Goal: Transaction & Acquisition: Purchase product/service

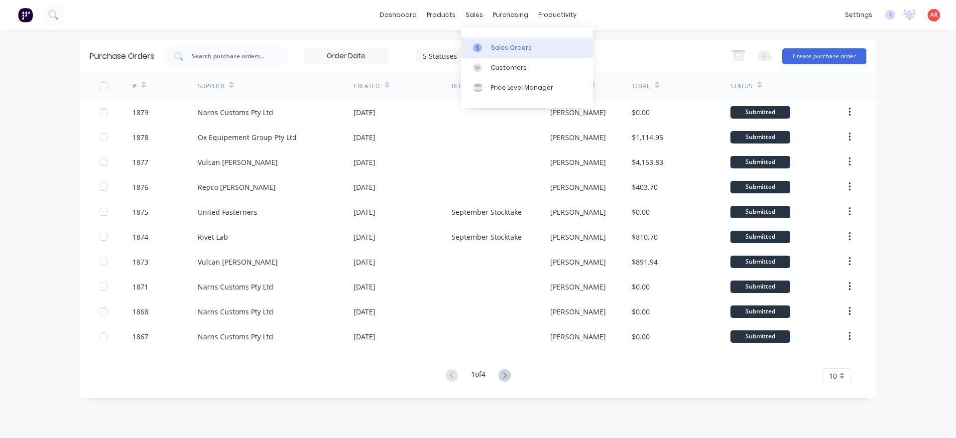
click at [477, 47] on icon at bounding box center [477, 47] width 3 height 5
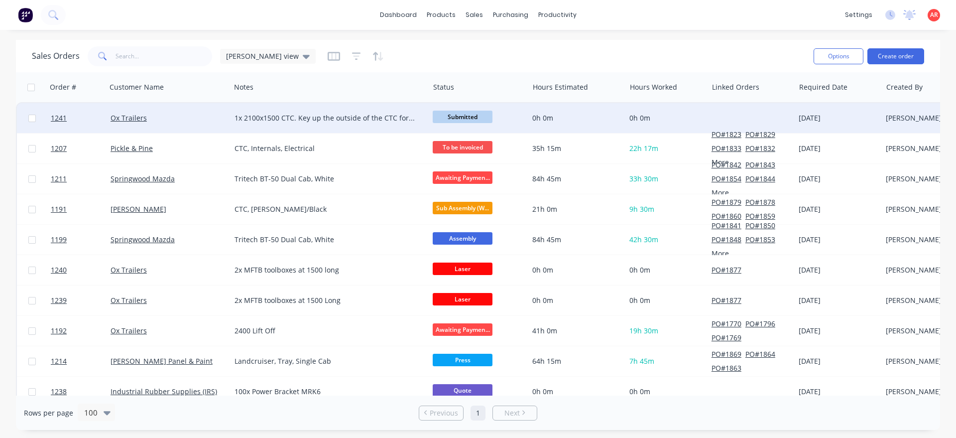
click at [211, 121] on div "Ox Trailers" at bounding box center [166, 118] width 111 height 10
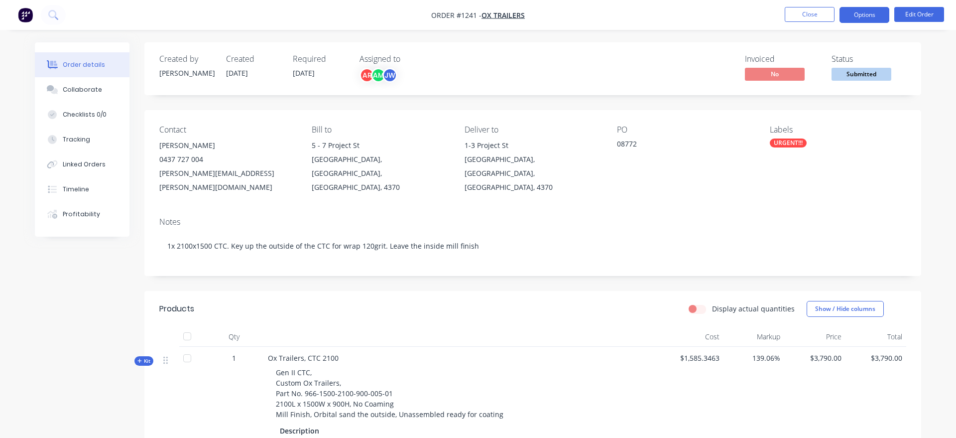
click at [855, 19] on button "Options" at bounding box center [864, 15] width 50 height 16
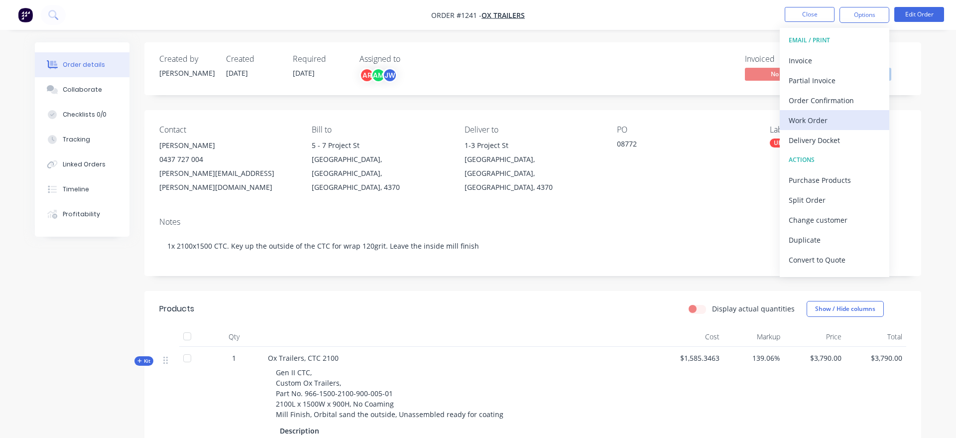
click at [836, 114] on div "Work Order" at bounding box center [835, 120] width 92 height 14
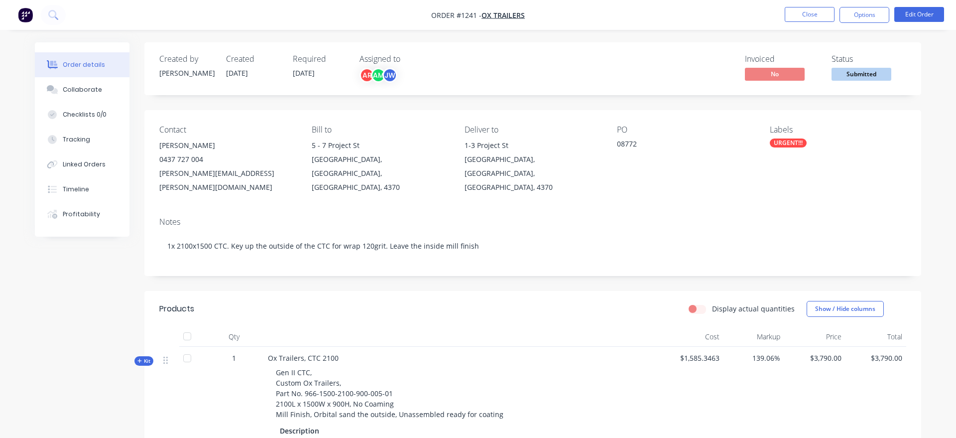
click at [927, 55] on div "Order details Collaborate Checklists 0/0 Tracking Linked Orders Timeline Profit…" at bounding box center [478, 331] width 906 height 579
click at [869, 23] on nav "Order #1241 - Ox Trailers Close Options Edit Order" at bounding box center [478, 15] width 956 height 30
click at [861, 16] on button "Options" at bounding box center [864, 15] width 50 height 16
click at [816, 64] on div "Back" at bounding box center [835, 60] width 92 height 14
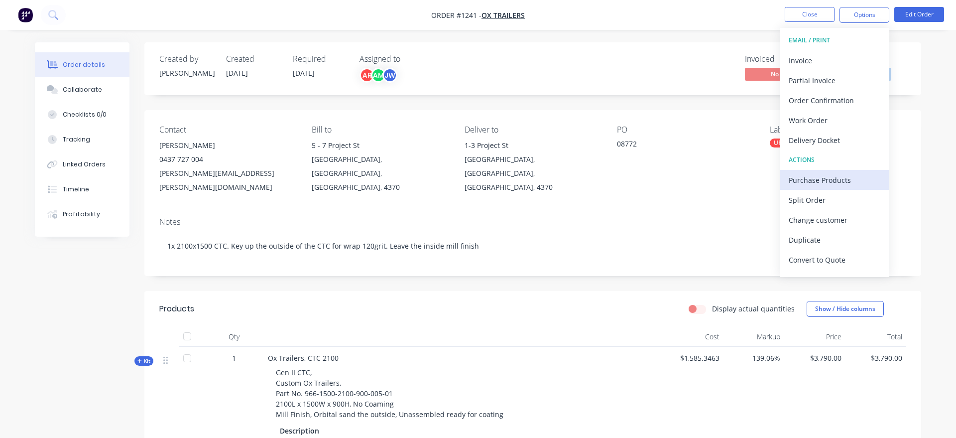
click at [835, 176] on div "Purchase Products" at bounding box center [835, 180] width 92 height 14
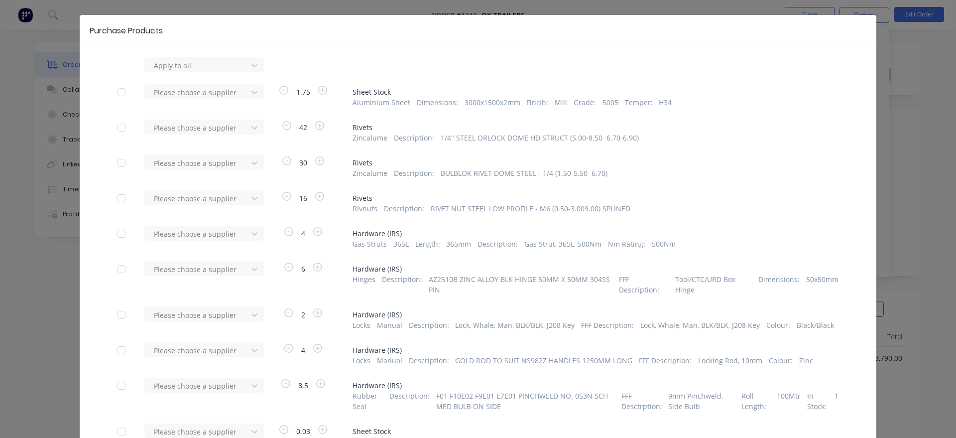
scroll to position [57, 0]
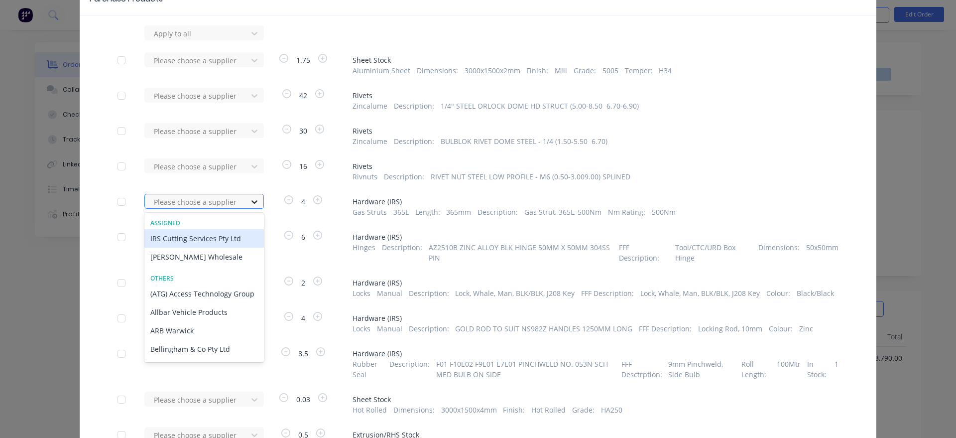
click at [254, 198] on icon at bounding box center [254, 202] width 10 height 10
type input "ir"
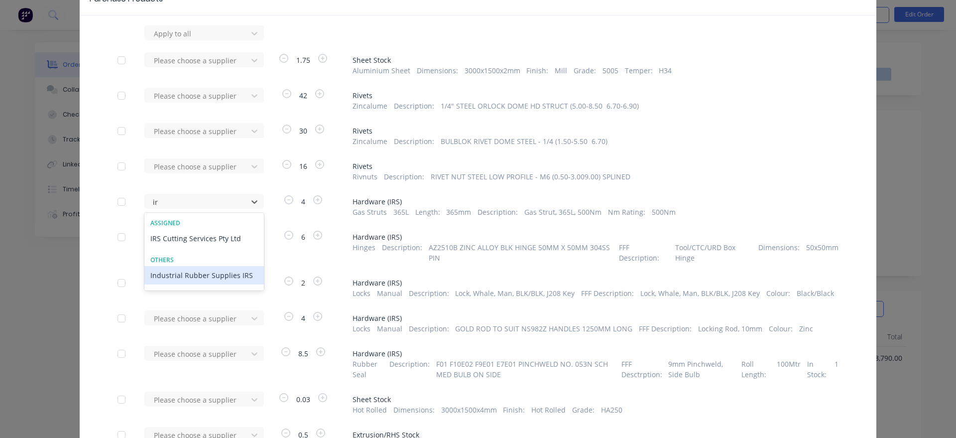
click at [237, 280] on div "Industrial Rubber Supplies IRS" at bounding box center [203, 275] width 119 height 18
click at [231, 242] on div at bounding box center [198, 237] width 90 height 12
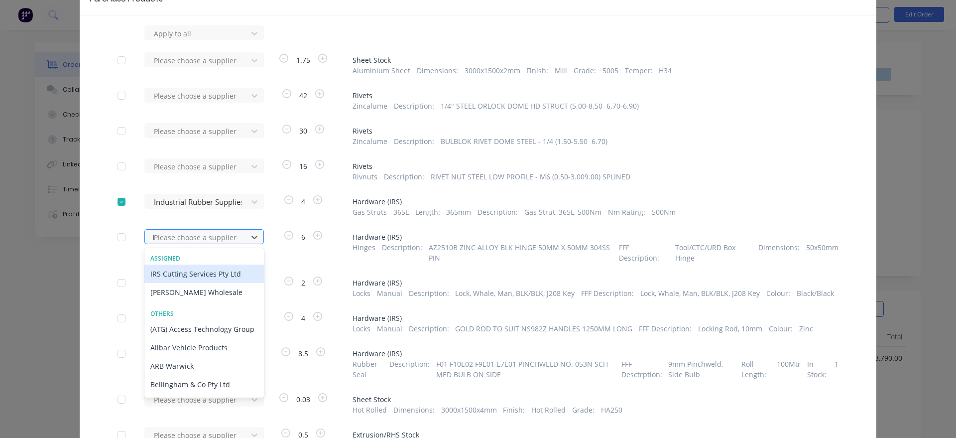
type input "ir"
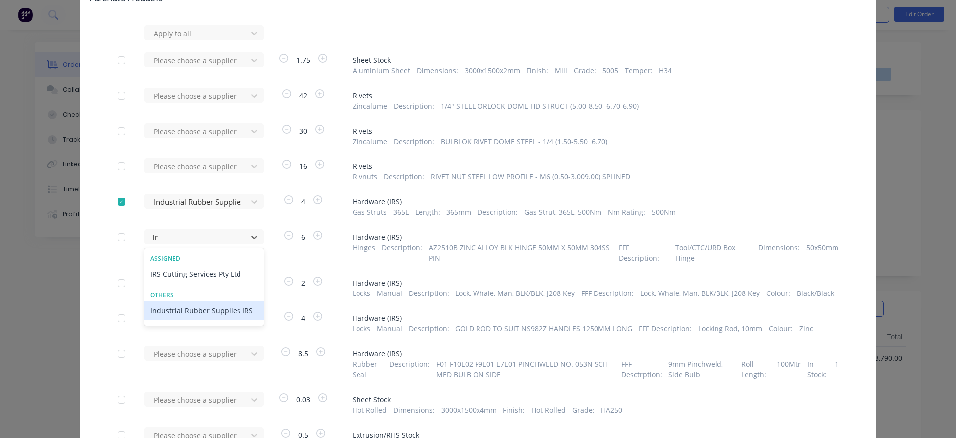
click at [228, 312] on div "Industrial Rubber Supplies IRS" at bounding box center [203, 310] width 119 height 18
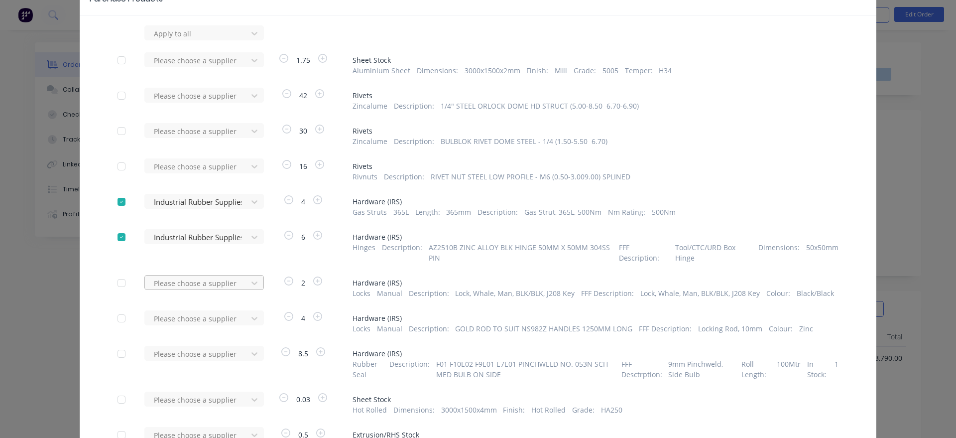
click at [234, 284] on div "Please choose a supplier" at bounding box center [199, 286] width 110 height 23
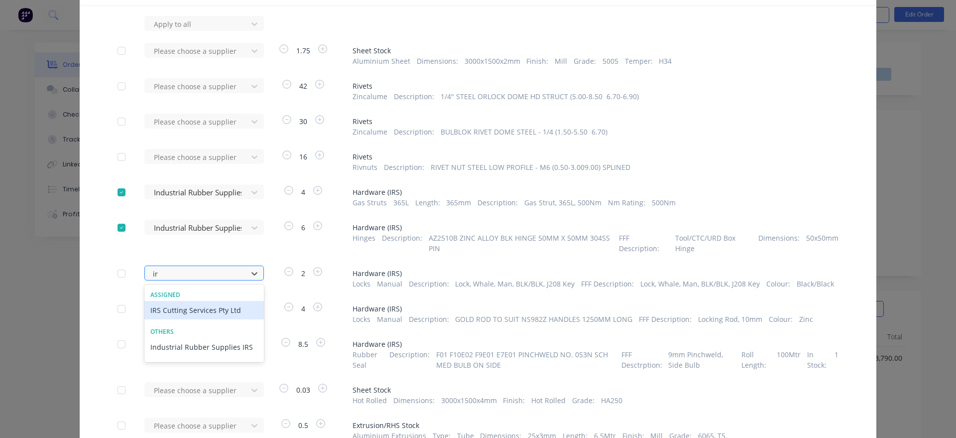
type input "irs"
click at [224, 346] on div "Industrial Rubber Supplies IRS" at bounding box center [203, 347] width 119 height 18
click at [212, 307] on div "Please choose a supplier" at bounding box center [199, 308] width 110 height 15
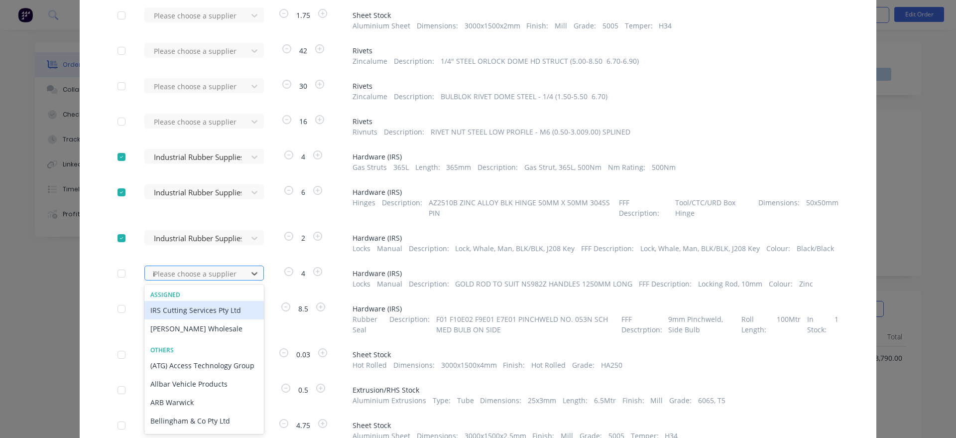
type input "irs"
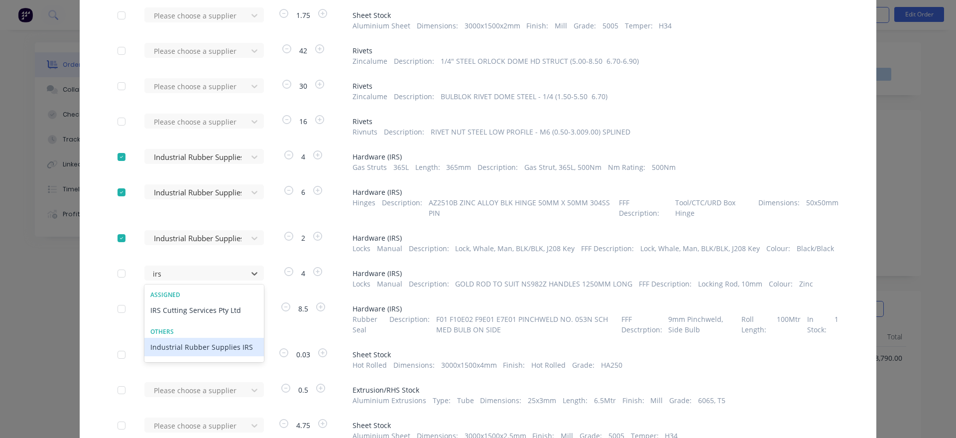
click at [229, 344] on div "Industrial Rubber Supplies IRS" at bounding box center [203, 347] width 119 height 18
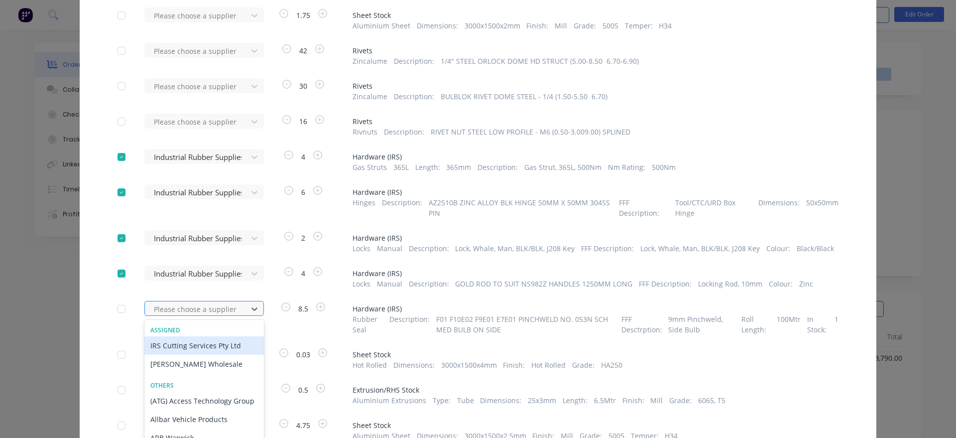
click at [224, 313] on div "36 results available. Use Up and Down to choose options, press Enter to select …" at bounding box center [199, 308] width 110 height 15
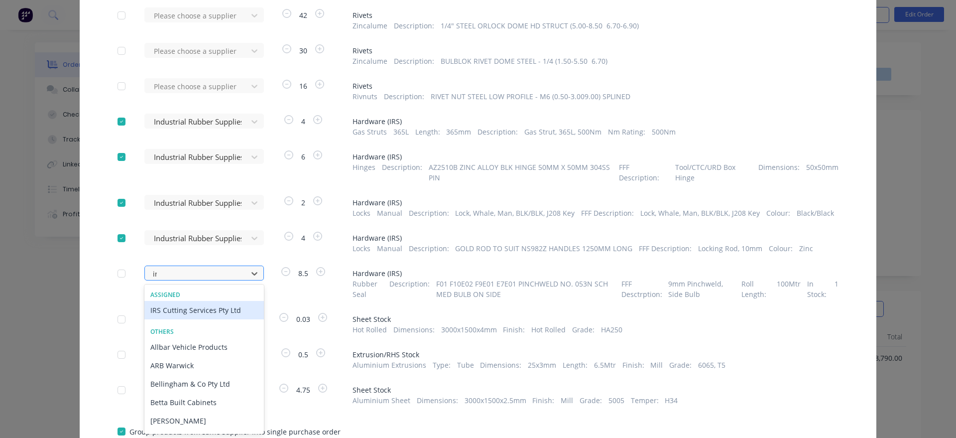
type input "irs"
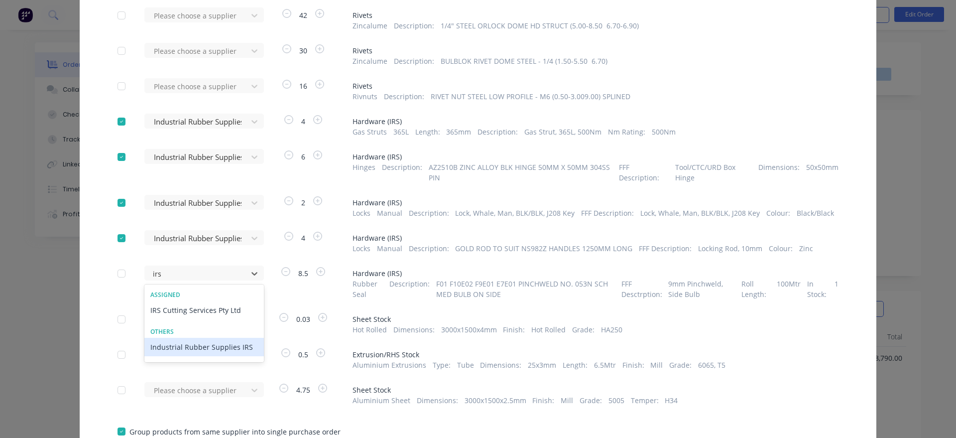
click at [212, 350] on div "Industrial Rubber Supplies IRS" at bounding box center [203, 347] width 119 height 18
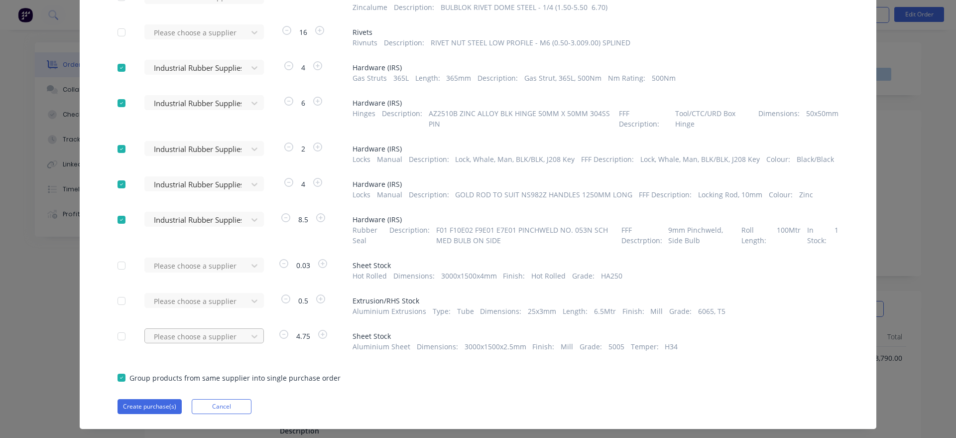
scroll to position [194, 0]
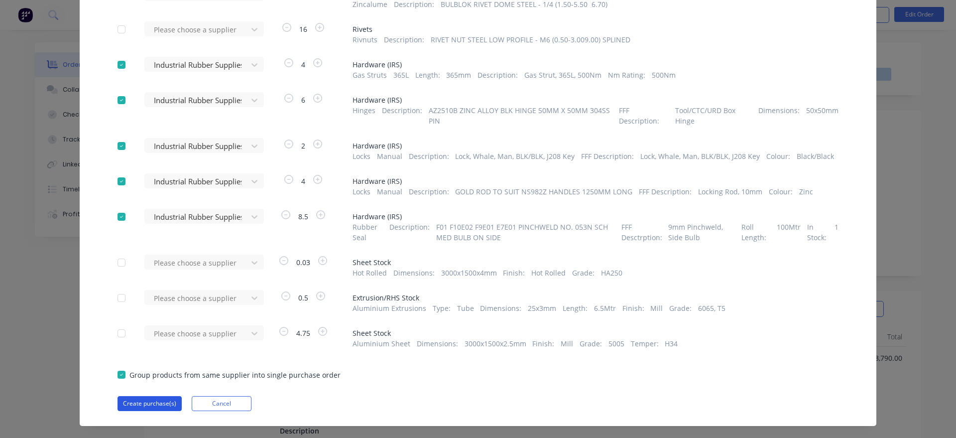
click at [155, 407] on button "Create purchase(s)" at bounding box center [149, 403] width 64 height 15
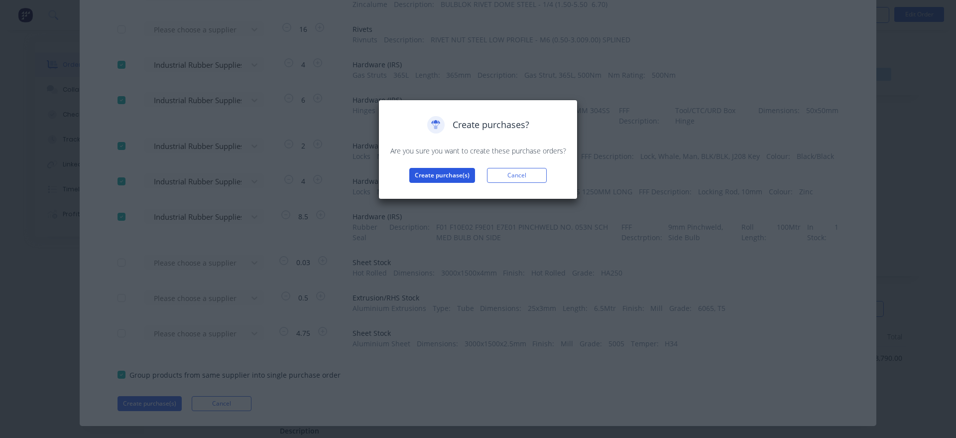
click at [455, 174] on button "Create purchase(s)" at bounding box center [442, 175] width 66 height 15
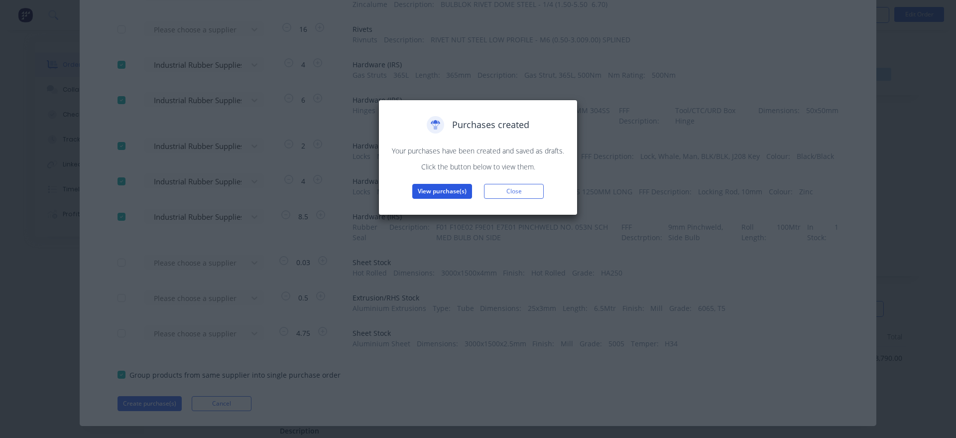
click at [441, 189] on button "View purchase(s)" at bounding box center [442, 191] width 60 height 15
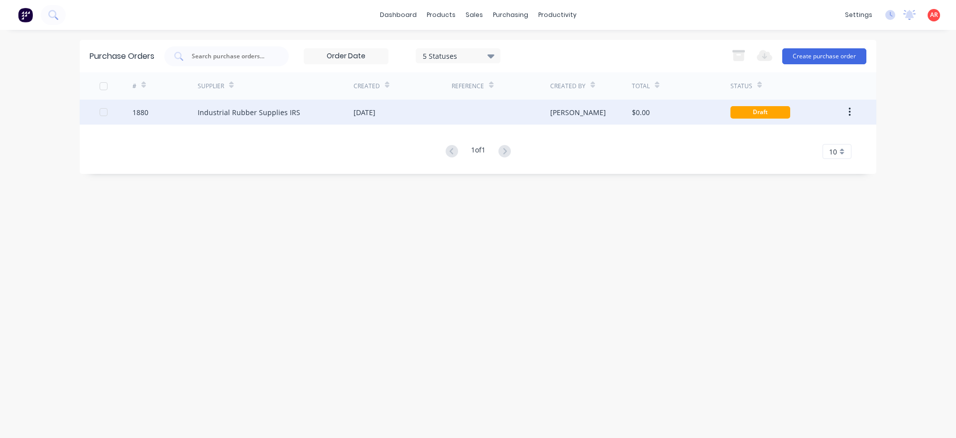
click at [357, 112] on div "[DATE]" at bounding box center [364, 112] width 22 height 10
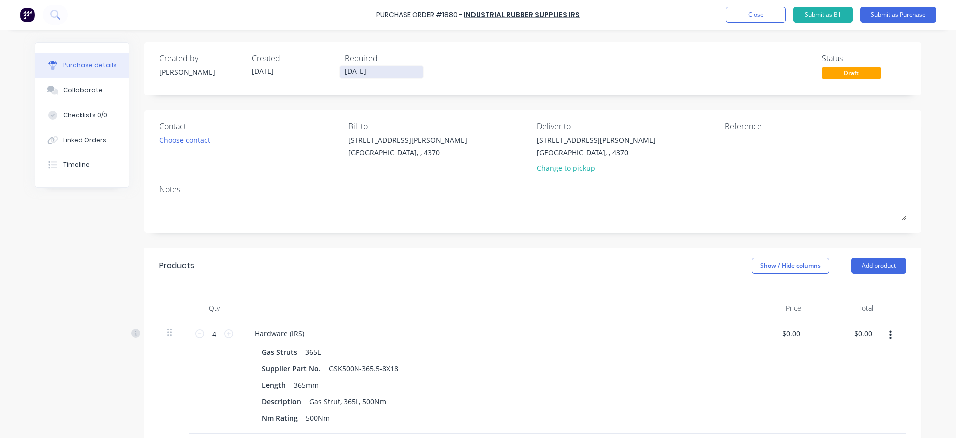
click at [367, 75] on input "[DATE]" at bounding box center [382, 72] width 84 height 12
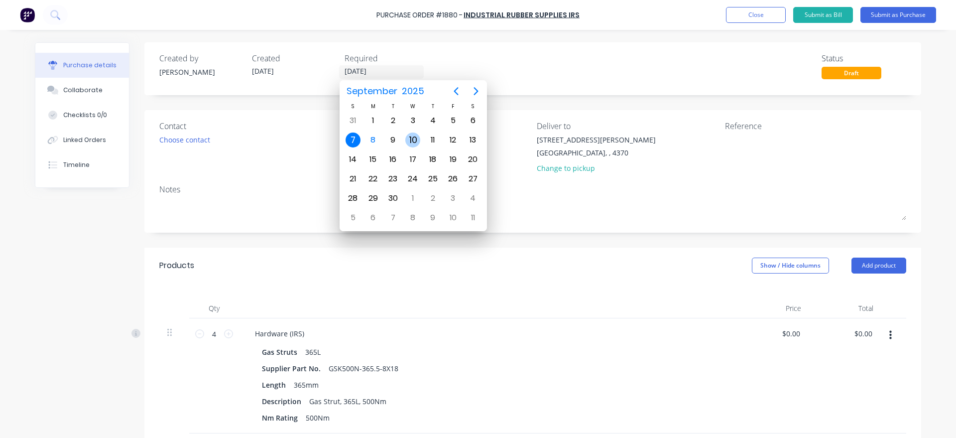
click at [412, 143] on div "10" at bounding box center [412, 139] width 15 height 15
type input "[DATE]"
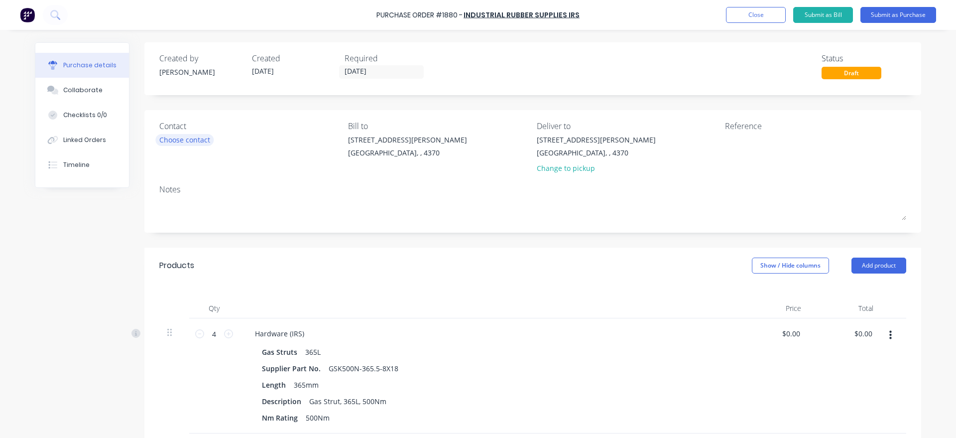
click at [210, 138] on div "Choose contact" at bounding box center [184, 139] width 51 height 10
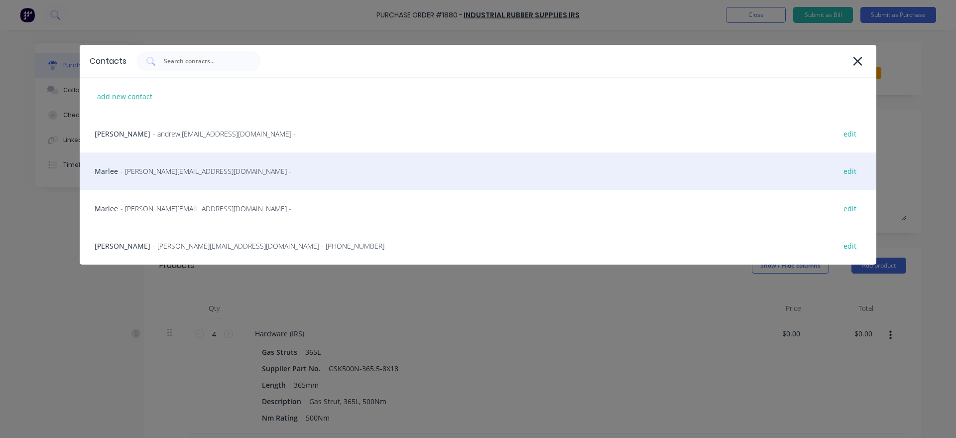
click at [203, 172] on div "Marlee - [EMAIL_ADDRESS][DOMAIN_NAME] - edit" at bounding box center [478, 170] width 797 height 37
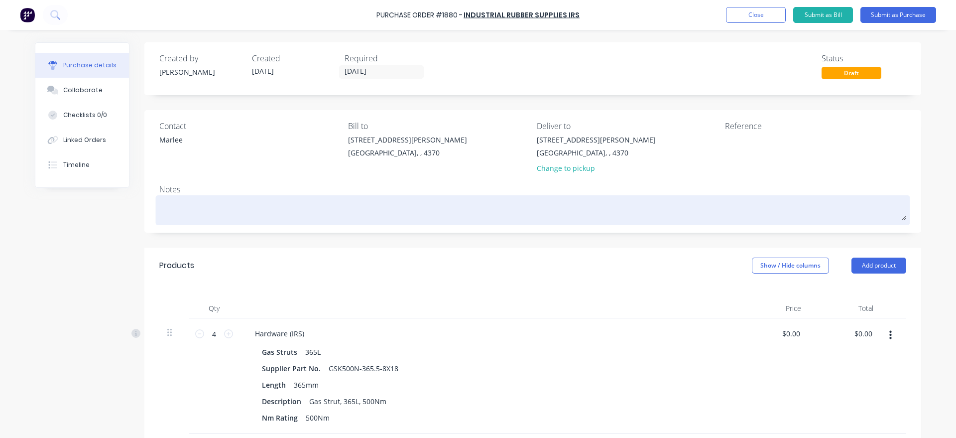
click at [244, 218] on textarea at bounding box center [532, 209] width 747 height 22
type textarea "x"
type textarea "P"
type textarea "x"
type textarea "Pl"
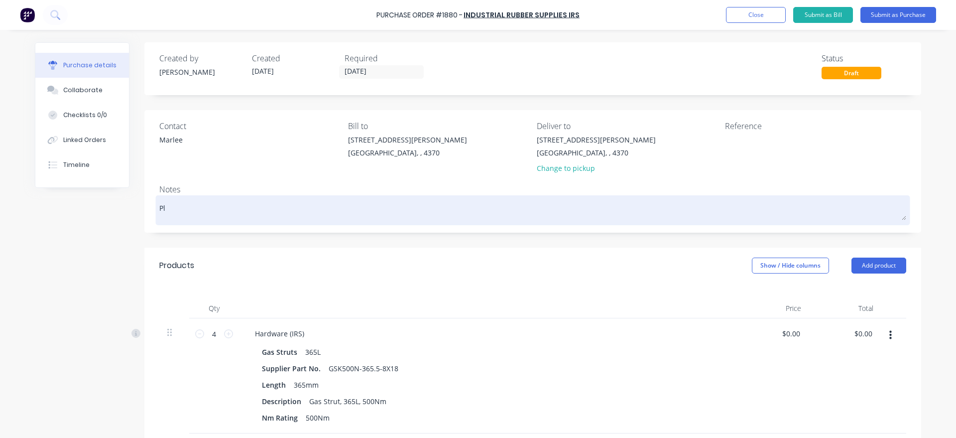
type textarea "x"
type textarea "Ple"
type textarea "x"
type textarea "Plea"
type textarea "x"
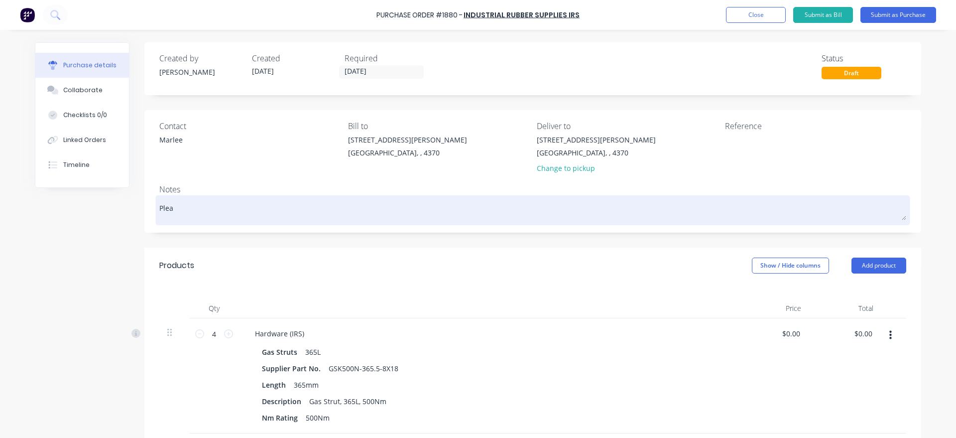
type textarea "Pleas"
type textarea "x"
type textarea "Pleas3"
type textarea "x"
type textarea "Pleas3"
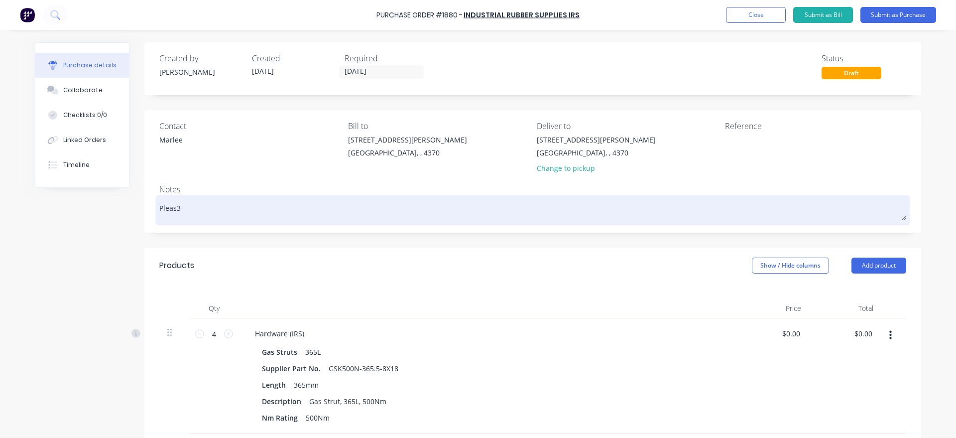
type textarea "x"
type textarea "Pleas3"
type textarea "x"
type textarea "Pleas"
type textarea "x"
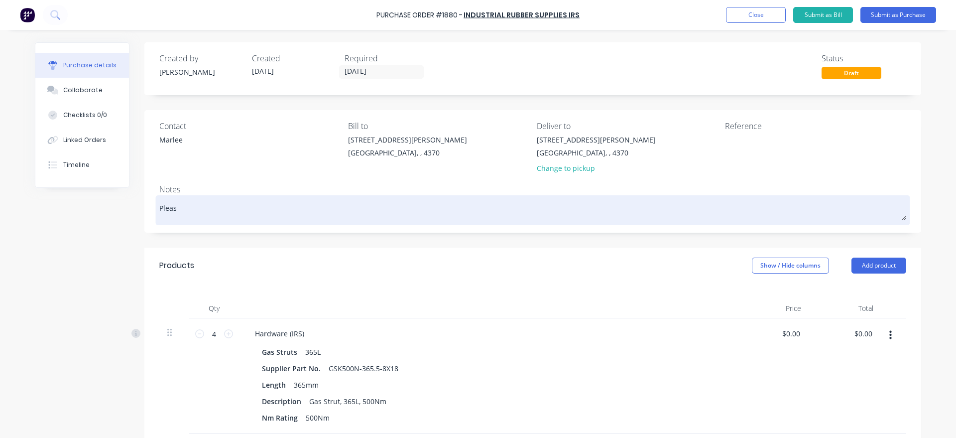
type textarea "Please"
type textarea "x"
type textarea "Please"
type textarea "x"
type textarea "Please n"
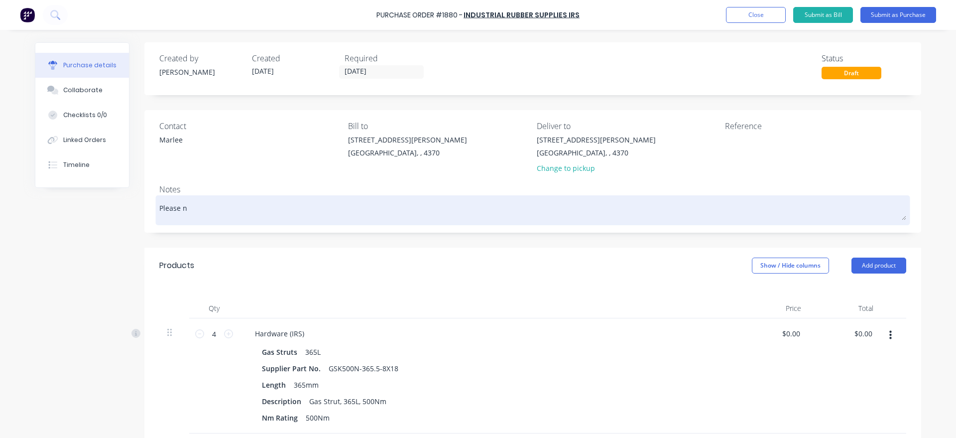
type textarea "x"
type textarea "Please no"
type textarea "x"
type textarea "Please not"
type textarea "x"
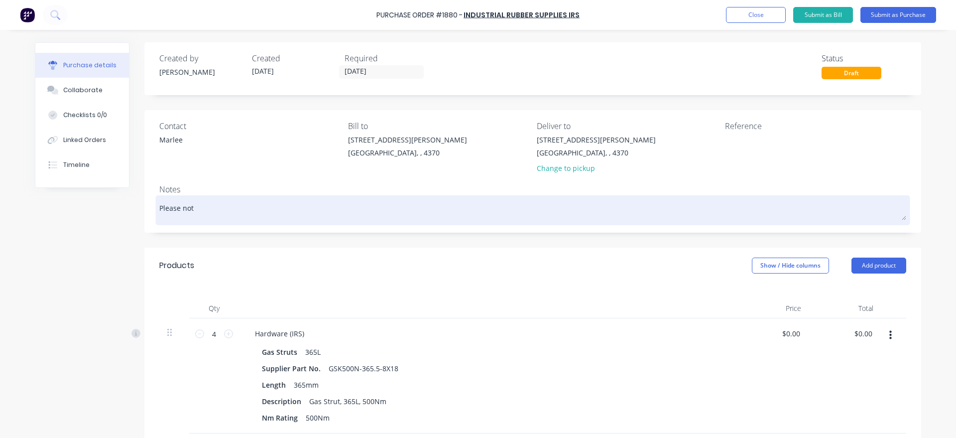
type textarea "Please note"
type textarea "x"
type textarea "Please note"
type textarea "x"
type textarea "Please note d"
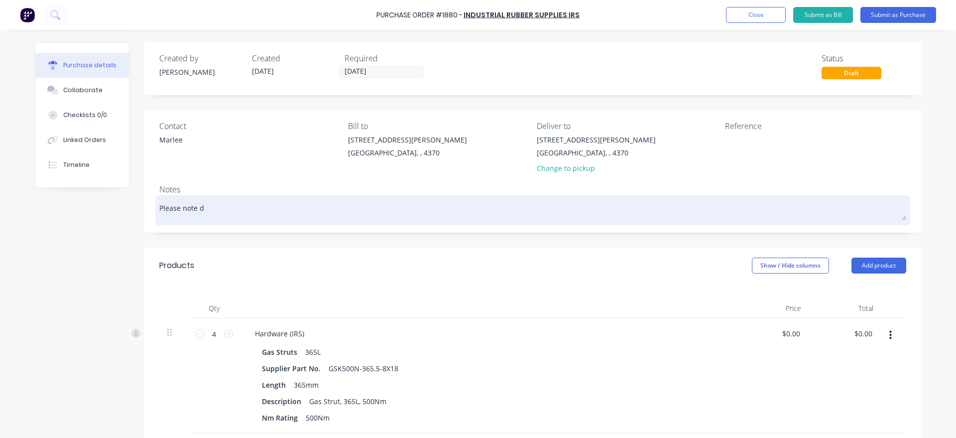
type textarea "x"
type textarea "Please note de"
type textarea "x"
type textarea "Please note d"
type textarea "x"
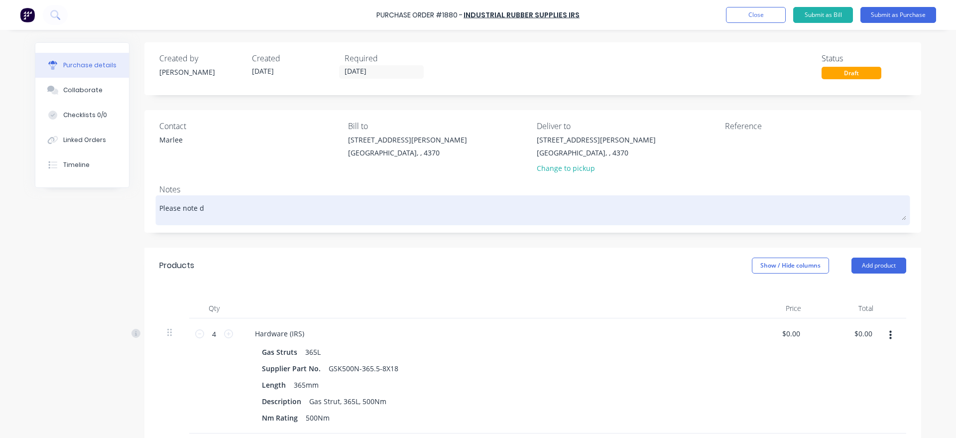
type textarea "Please note du"
type textarea "x"
type textarea "Please note due"
type textarea "x"
type textarea "Please note due"
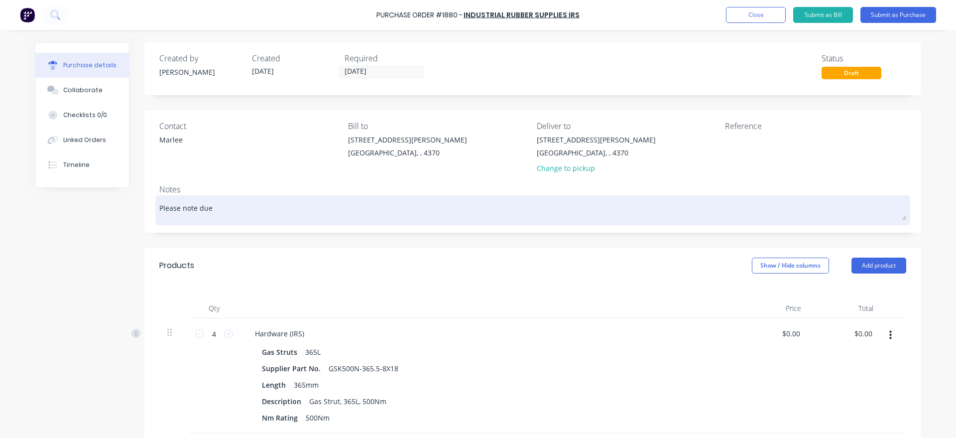
type textarea "x"
type textarea "Please note due d"
type textarea "x"
type textarea "Please note due da"
type textarea "x"
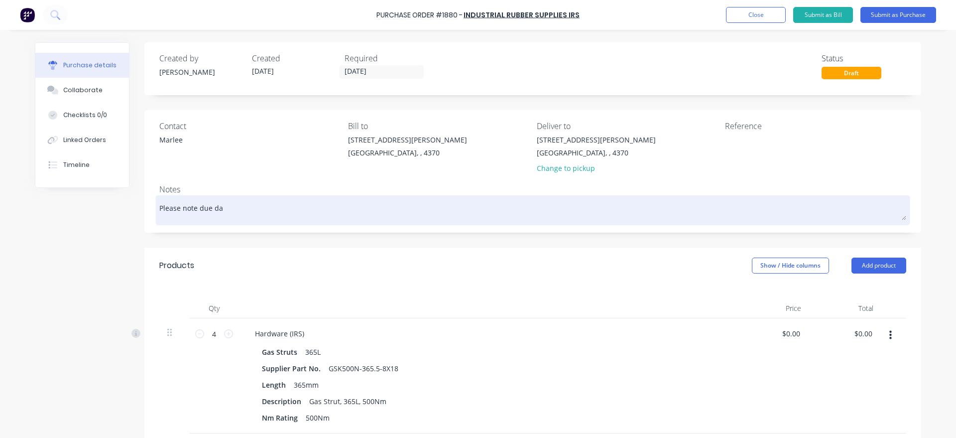
type textarea "Please note due dat"
type textarea "x"
type textarea "Please note due date"
type textarea "x"
type textarea "Please note due date"
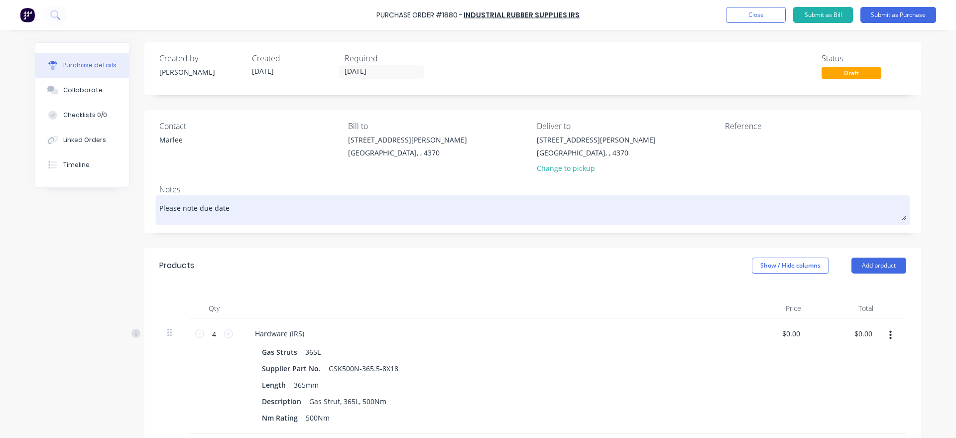
type textarea "x"
type textarea "Please note due date a"
type textarea "x"
type textarea "Please note due date as"
type textarea "x"
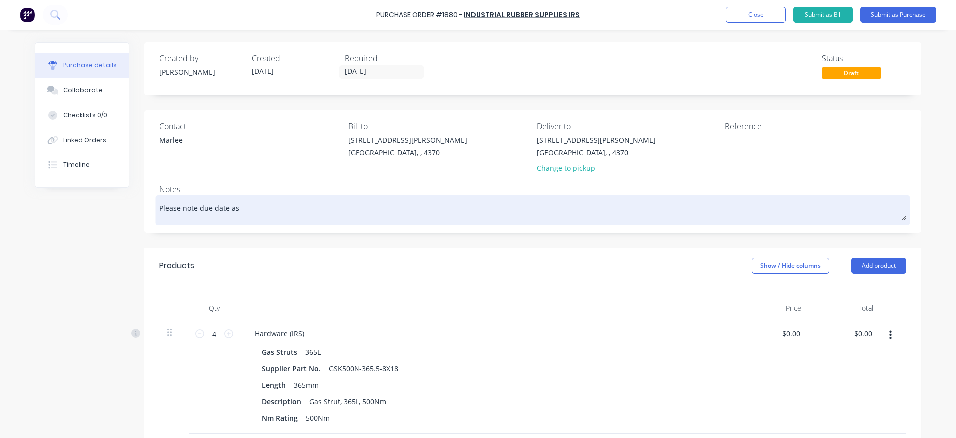
type textarea "Please note due date as"
type textarea "x"
type textarea "Please note due date as t"
type textarea "x"
type textarea "Please note due date as th"
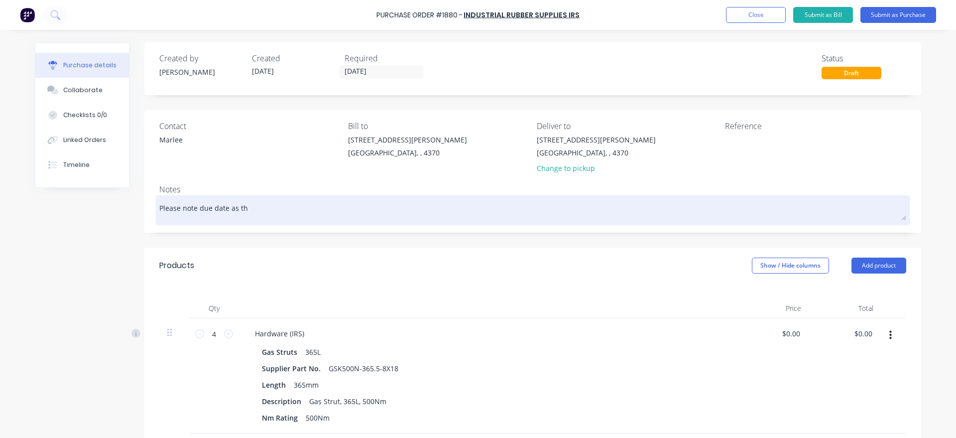
type textarea "x"
type textarea "Please note due date as thi"
type textarea "x"
type textarea "Please note due date as this"
type textarea "x"
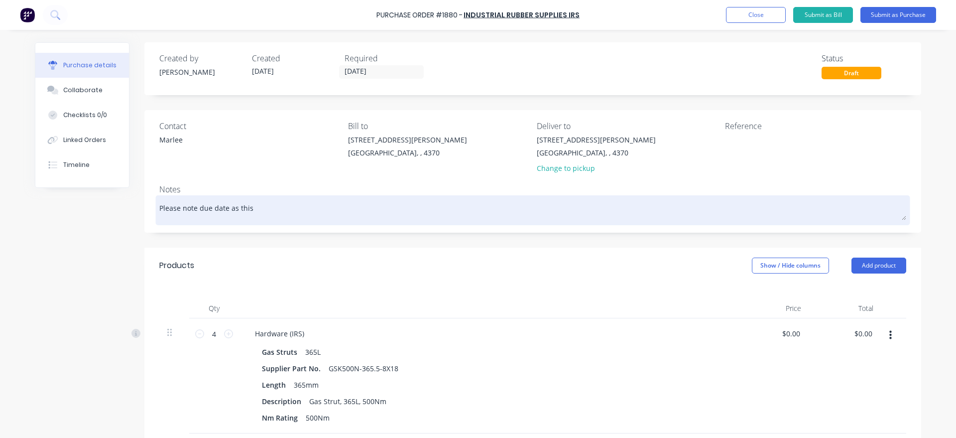
type textarea "Please note due date as this"
type textarea "x"
type textarea "Please note due date as this i"
type textarea "x"
type textarea "Please note due date as this is"
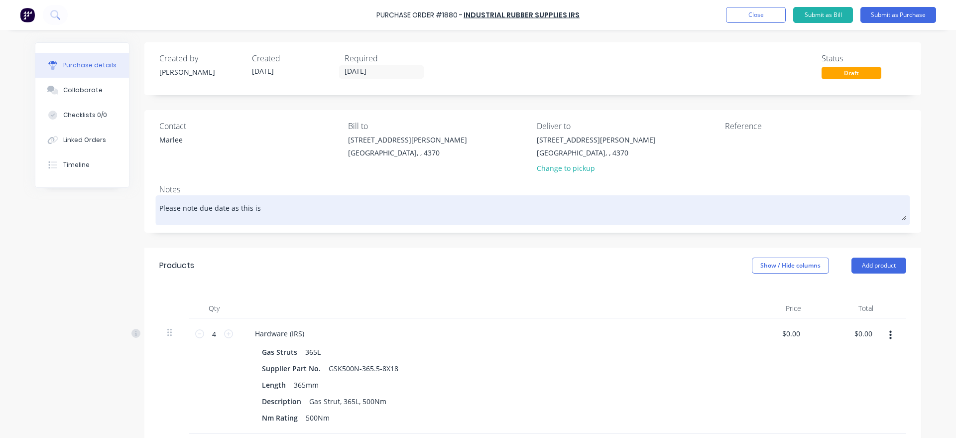
type textarea "x"
type textarea "Please note due date as this is"
type textarea "x"
type textarea "Please note due date as this is a"
type textarea "x"
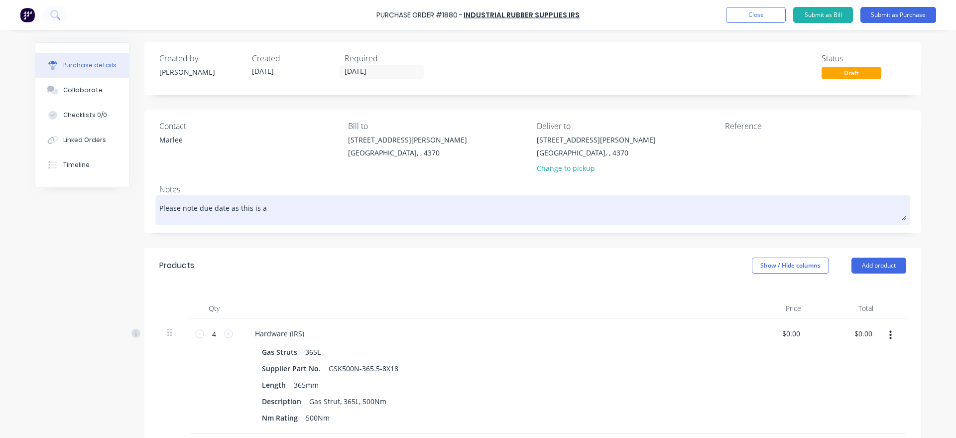
type textarea "Please note due date as this is a"
type textarea "x"
type textarea "Please note due date as this is a r"
type textarea "x"
type textarea "Please note due date as this is a ru"
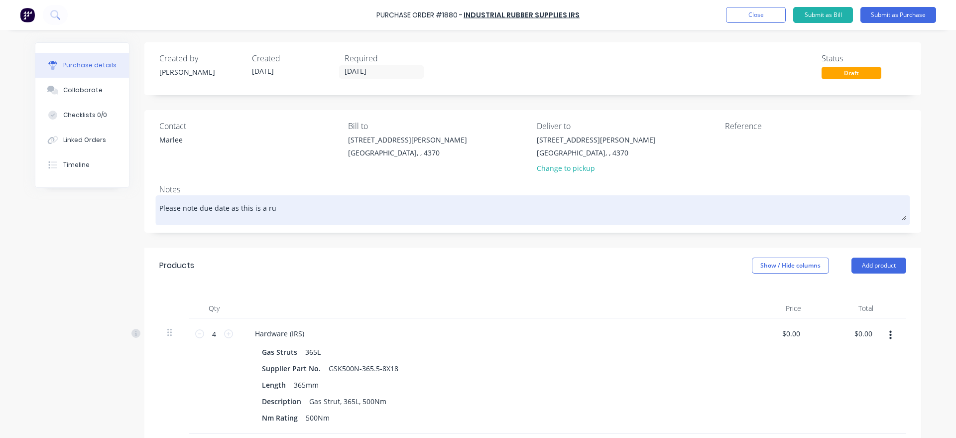
type textarea "x"
type textarea "Please note due date as this is a rus"
type textarea "x"
type textarea "Please note due date as this is a rush"
type textarea "x"
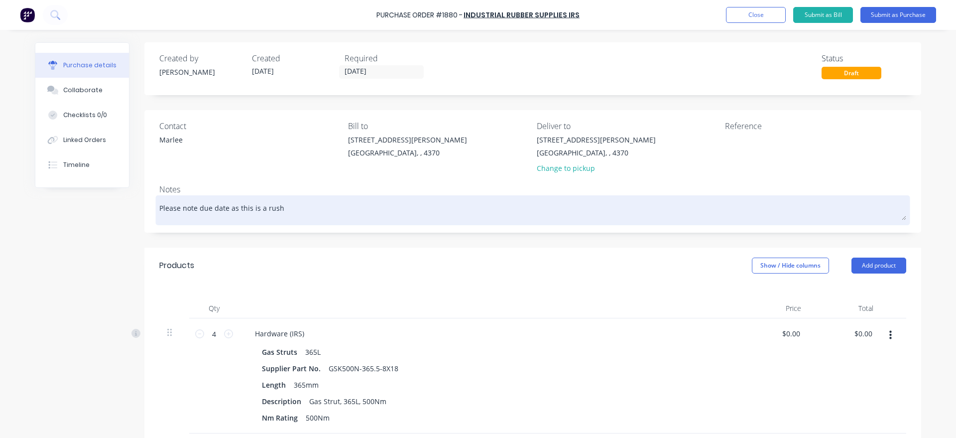
type textarea "Please note due date as this is a rush"
type textarea "x"
type textarea "Please note due date as this is a rush j"
type textarea "x"
type textarea "Please note due date as this is a [PERSON_NAME]"
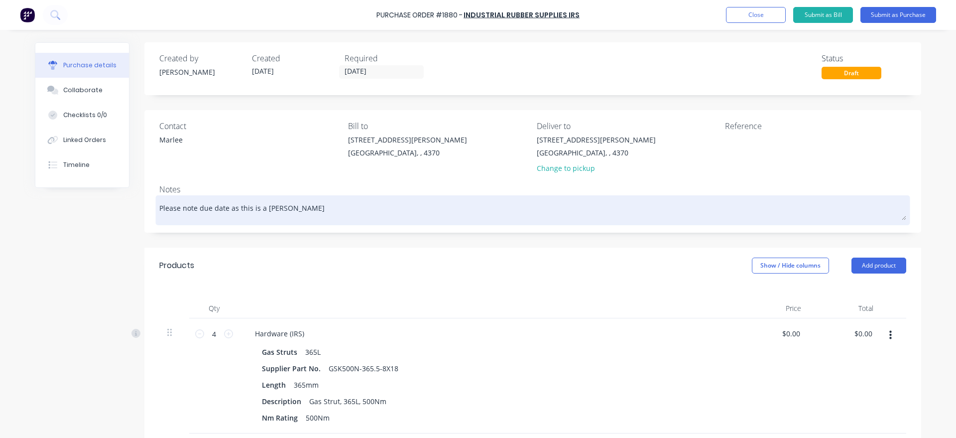
type textarea "x"
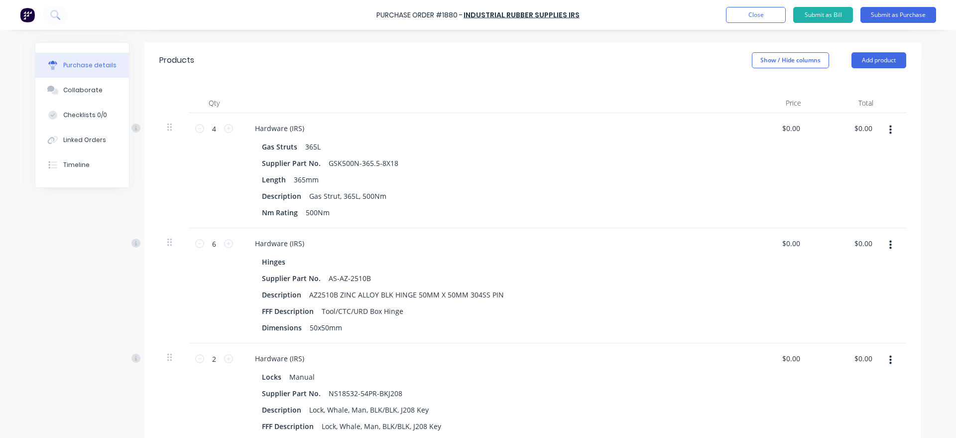
scroll to position [227, 0]
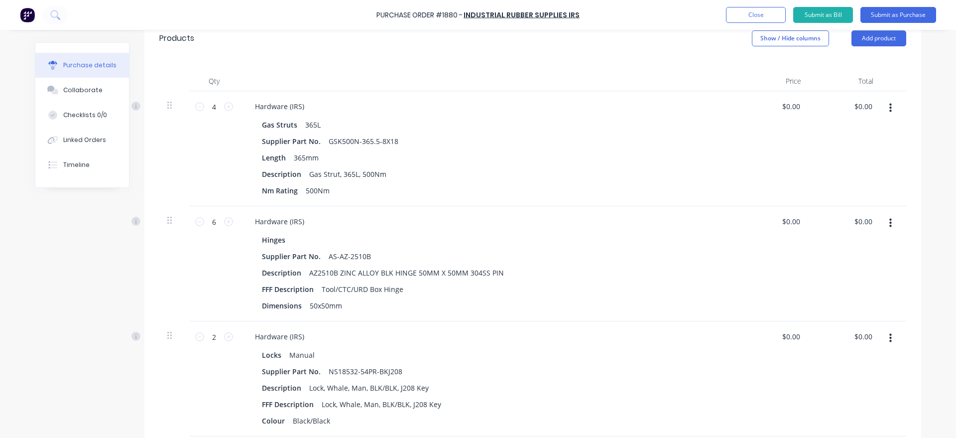
type textarea "Please note due date as this is a rush job"
type textarea "x"
type textarea "Please note due date as this is a rush job"
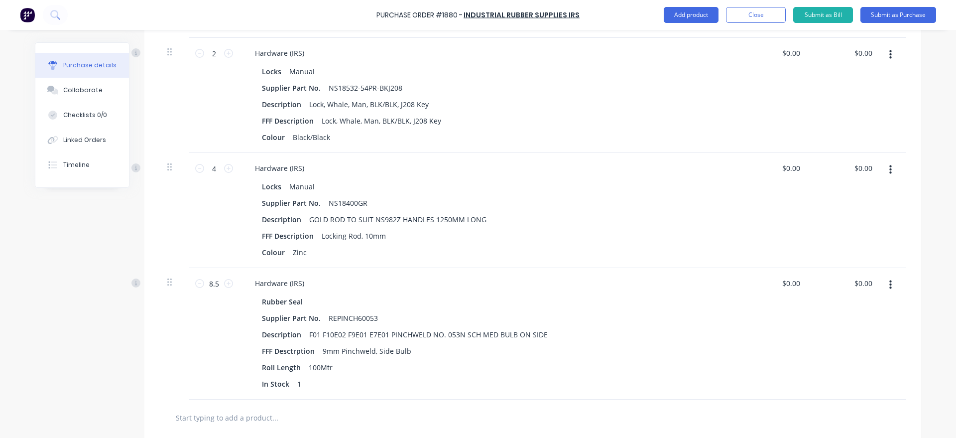
scroll to position [511, 0]
click at [217, 279] on input "8.5" at bounding box center [214, 282] width 20 height 15
type textarea "x"
type input "1"
type textarea "x"
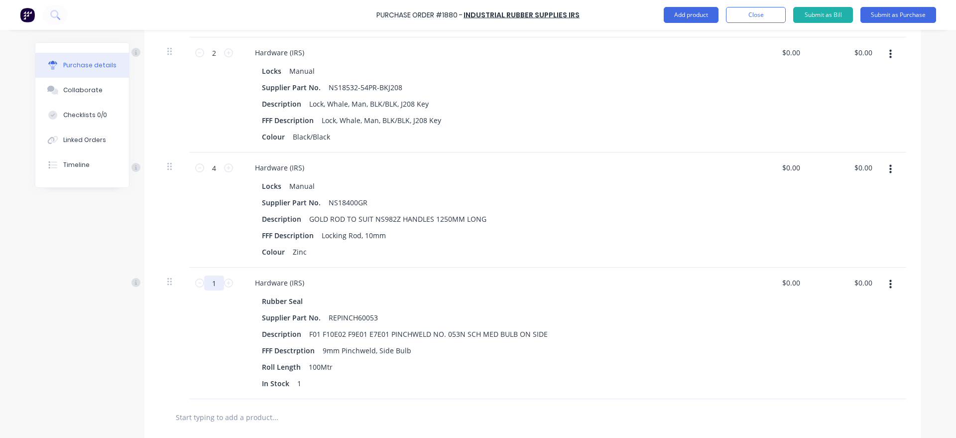
type input "1"
click at [103, 250] on div "Created by [PERSON_NAME] Created [DATE] Required [DATE] Status Draft Contact [P…" at bounding box center [478, 65] width 886 height 1067
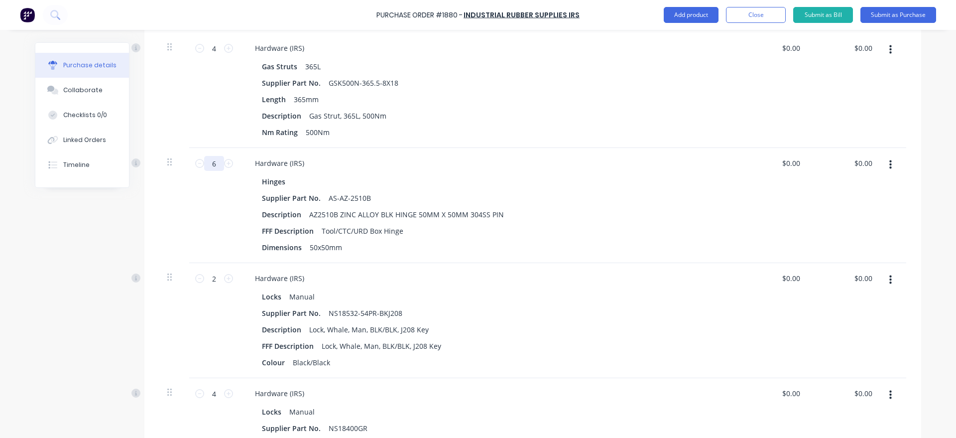
scroll to position [284, 0]
click at [221, 159] on input "6" at bounding box center [214, 164] width 20 height 15
type textarea "x"
type input "8"
type textarea "x"
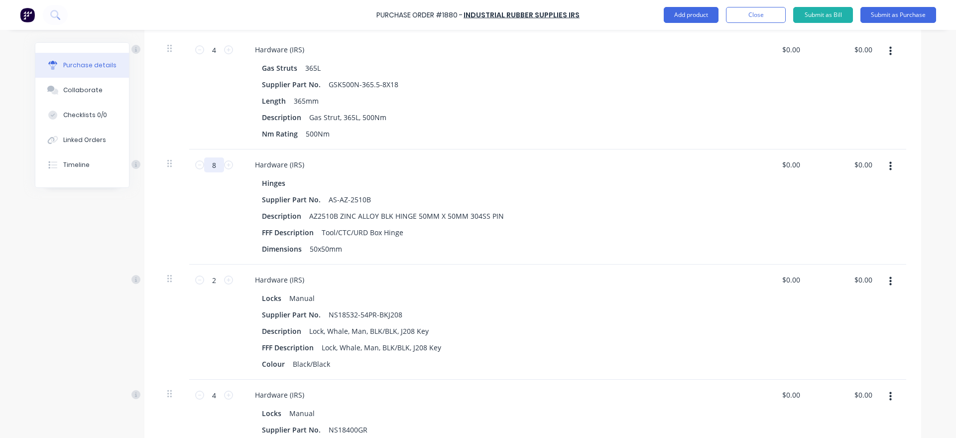
type input "8"
click at [65, 265] on div "Created by [PERSON_NAME] Created [DATE] Required [DATE] Status Draft Contact [P…" at bounding box center [478, 292] width 886 height 1067
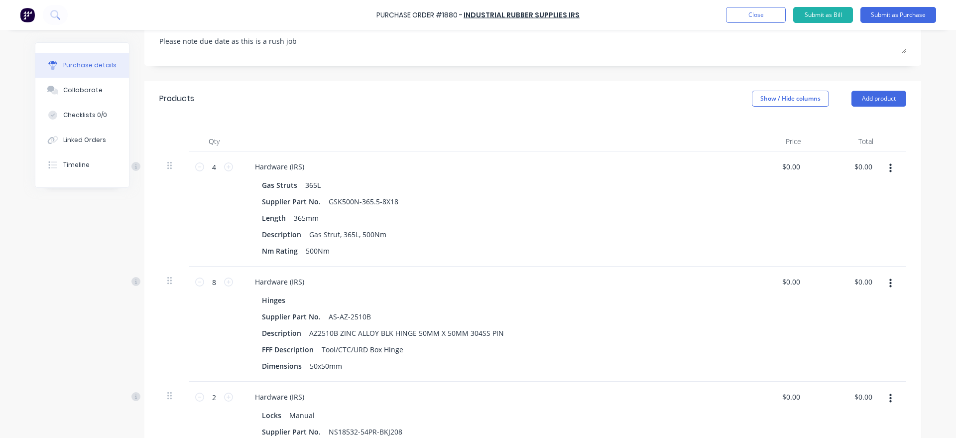
scroll to position [170, 0]
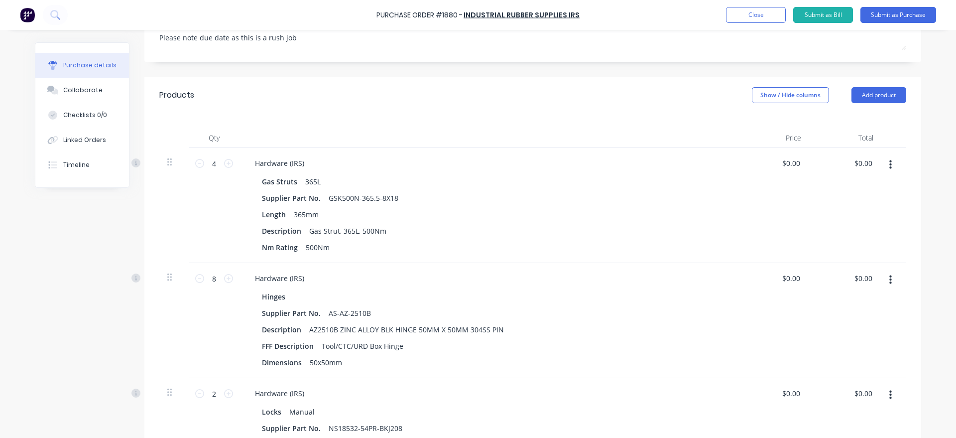
click at [897, 165] on button "button" at bounding box center [890, 165] width 23 height 18
click at [846, 252] on button "Delete" at bounding box center [859, 251] width 85 height 20
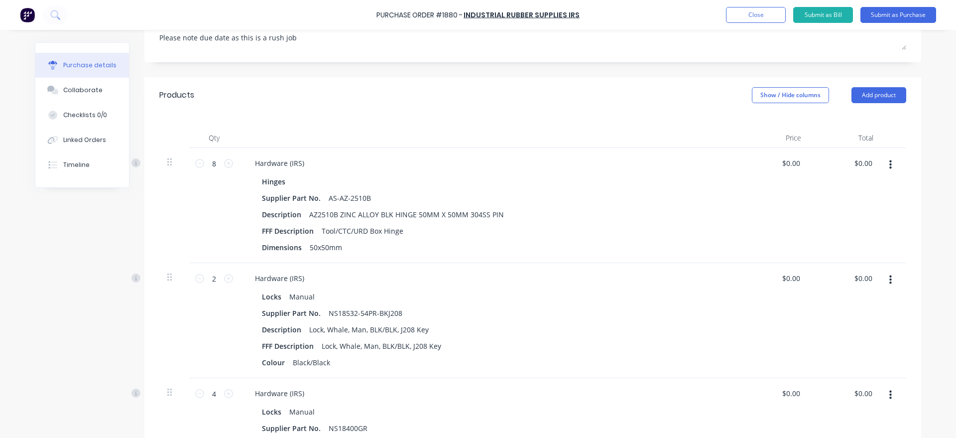
scroll to position [0, 0]
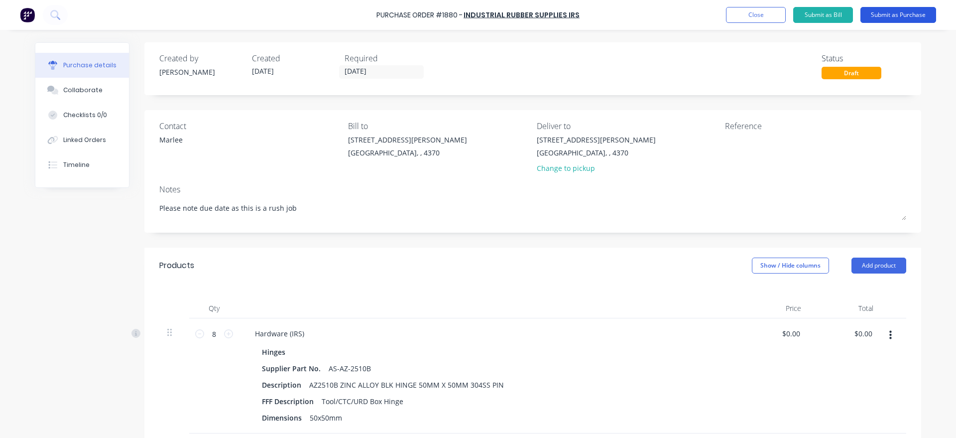
click at [915, 9] on button "Submit as Purchase" at bounding box center [898, 15] width 76 height 16
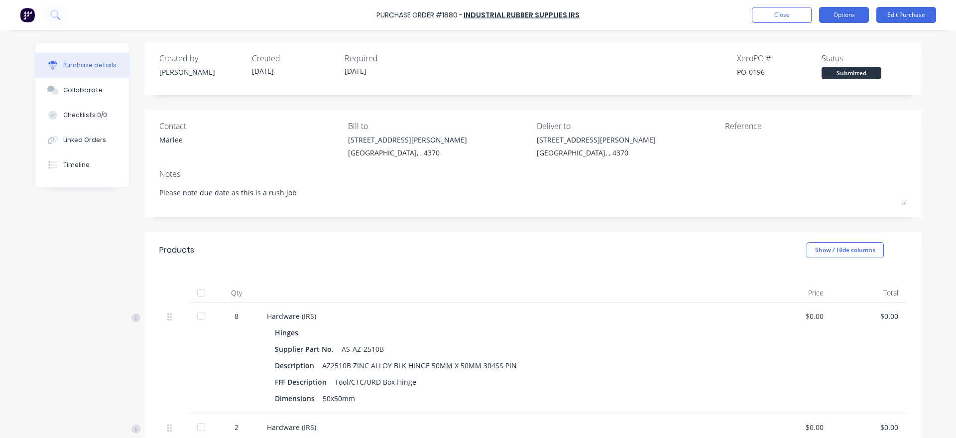
click at [850, 22] on button "Options" at bounding box center [844, 15] width 50 height 16
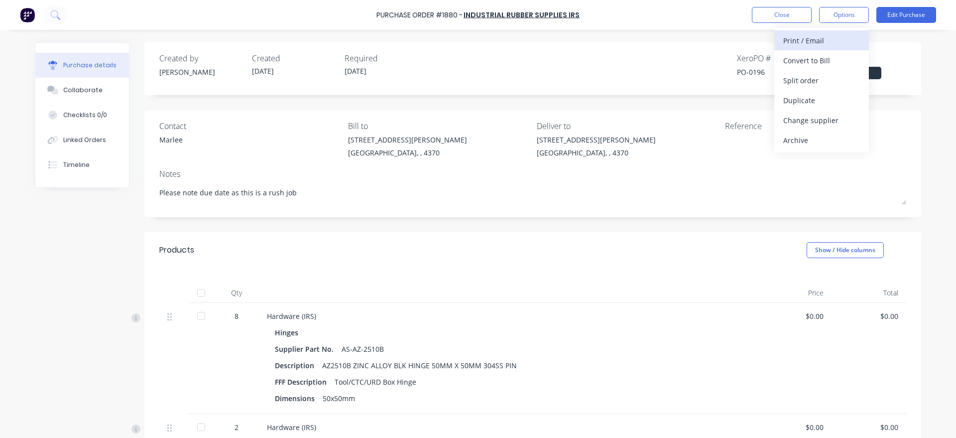
click at [826, 46] on div "Print / Email" at bounding box center [821, 40] width 77 height 14
click at [820, 54] on div "With pricing" at bounding box center [821, 60] width 77 height 14
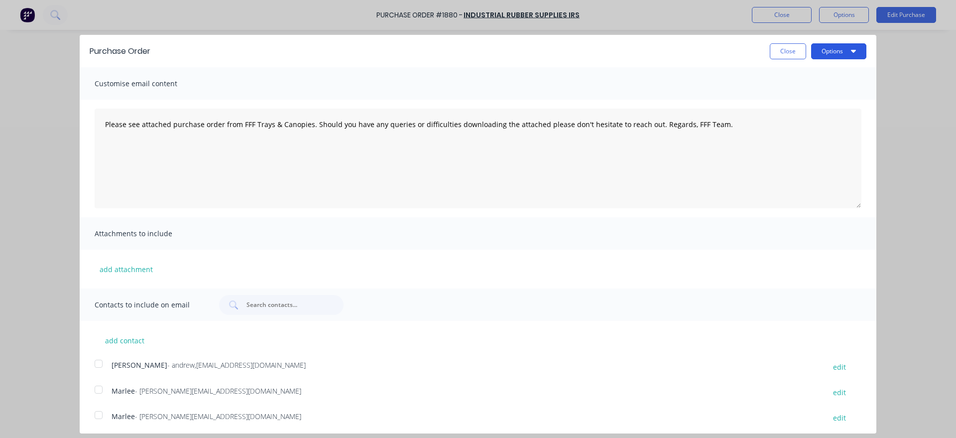
type textarea "x"
click at [100, 394] on div at bounding box center [99, 389] width 20 height 20
click at [105, 131] on textarea "Please see attached purchase order from FFF Trays & Canopies. Should you have a…" at bounding box center [478, 159] width 767 height 100
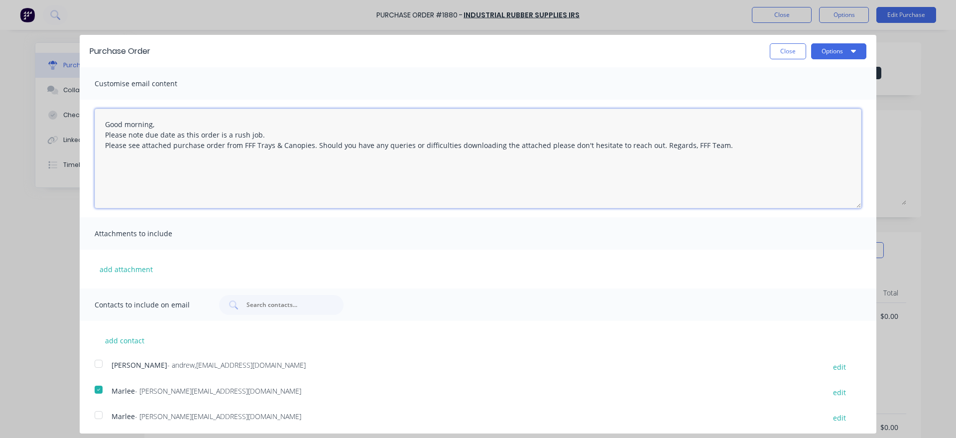
drag, startPoint x: 270, startPoint y: 133, endPoint x: 127, endPoint y: 114, distance: 144.1
click at [99, 122] on textarea "Good morning, Please note due date as this order is a rush job. Please see atta…" at bounding box center [478, 159] width 767 height 100
click at [646, 183] on textarea "Good morning, Please note due date as this order is a rush job. Please see atta…" at bounding box center [478, 159] width 767 height 100
type textarea "Good morning, Please note due date as this order is a rush job. Please see atta…"
click at [845, 48] on button "Options" at bounding box center [838, 51] width 55 height 16
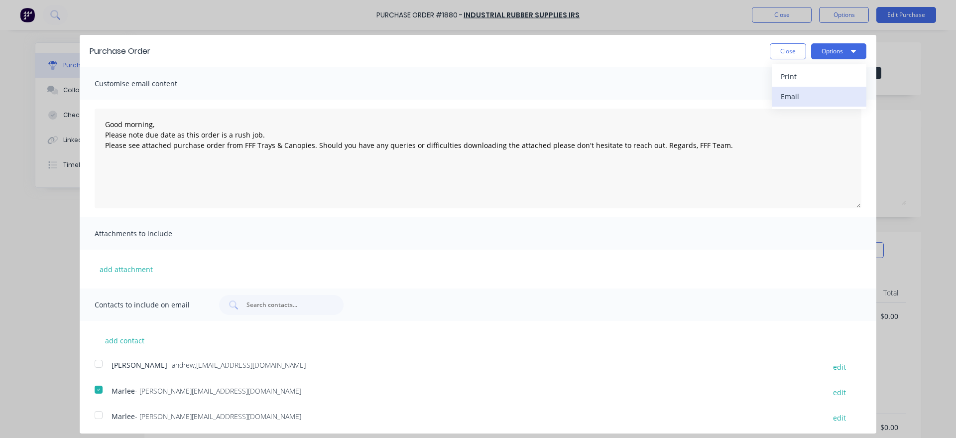
click at [825, 95] on div "Email" at bounding box center [819, 96] width 77 height 14
type textarea "x"
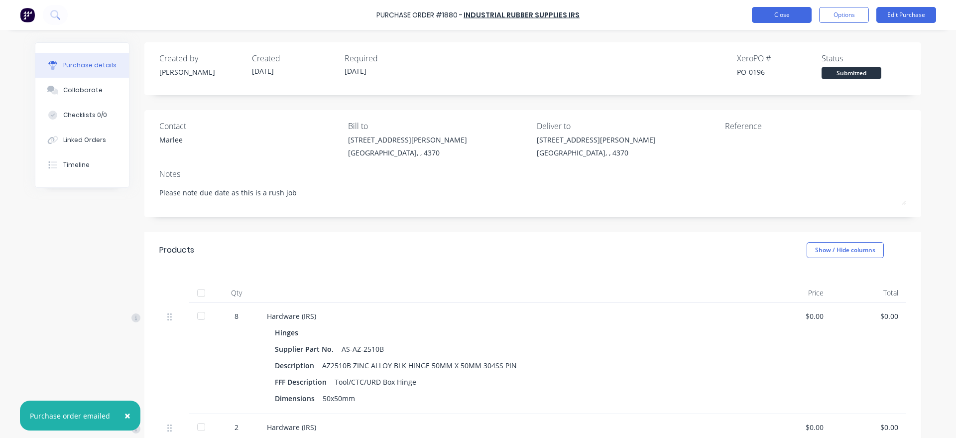
click at [779, 17] on button "Close" at bounding box center [782, 15] width 60 height 16
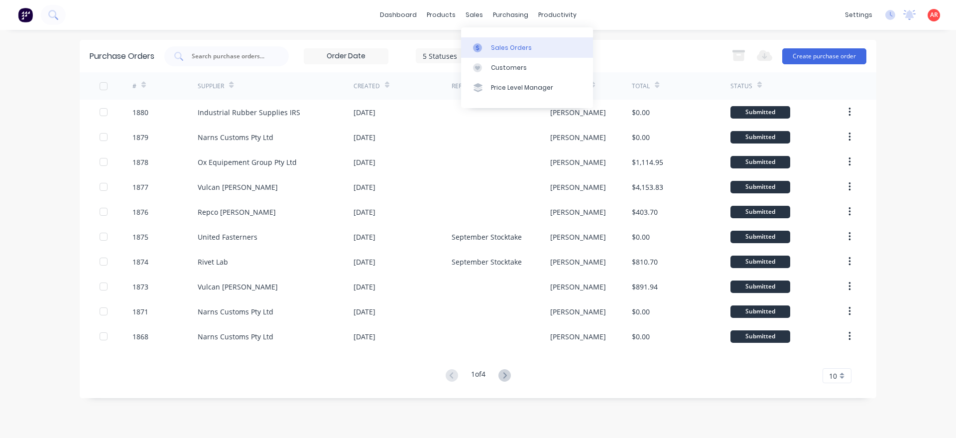
click at [480, 43] on link "Sales Orders" at bounding box center [527, 47] width 132 height 20
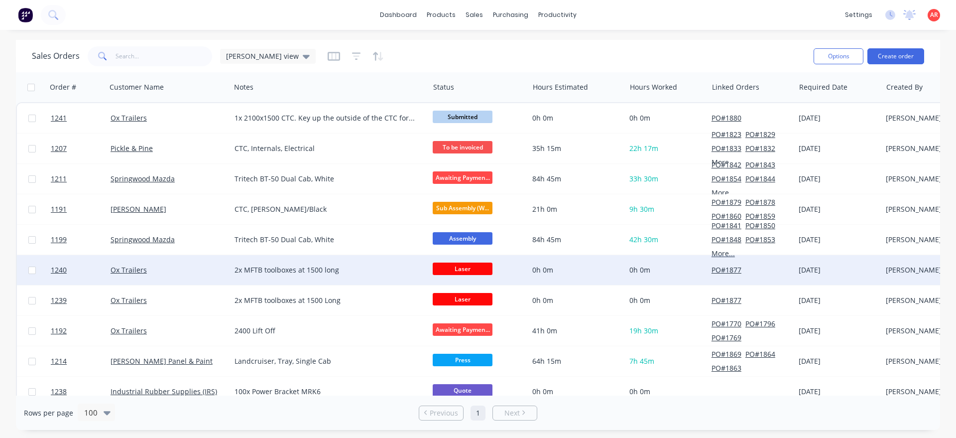
click at [371, 271] on div "2x MFTB toolboxes at 1500 long" at bounding box center [324, 270] width 181 height 10
click at [211, 277] on div "Ox Trailers" at bounding box center [169, 270] width 124 height 30
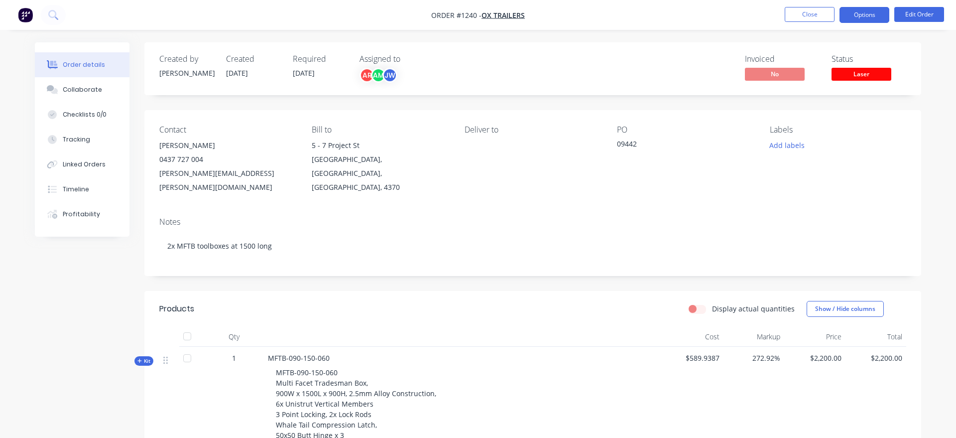
click at [880, 12] on button "Options" at bounding box center [864, 15] width 50 height 16
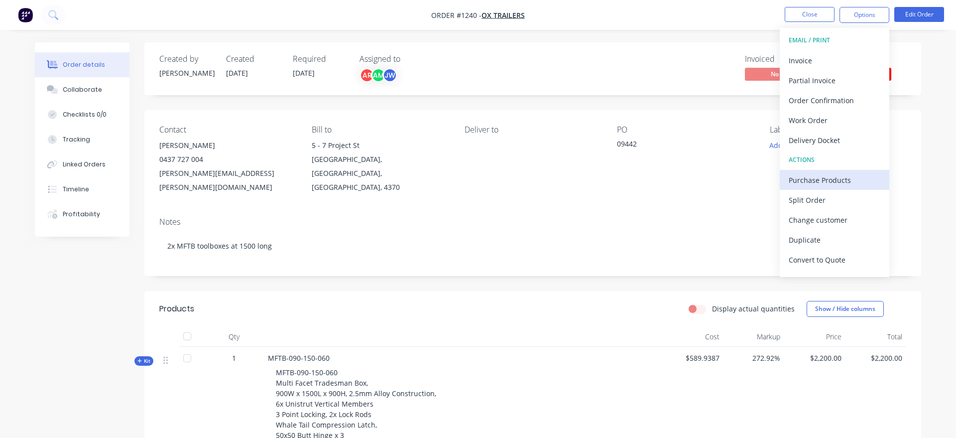
click at [834, 183] on div "Purchase Products" at bounding box center [835, 180] width 92 height 14
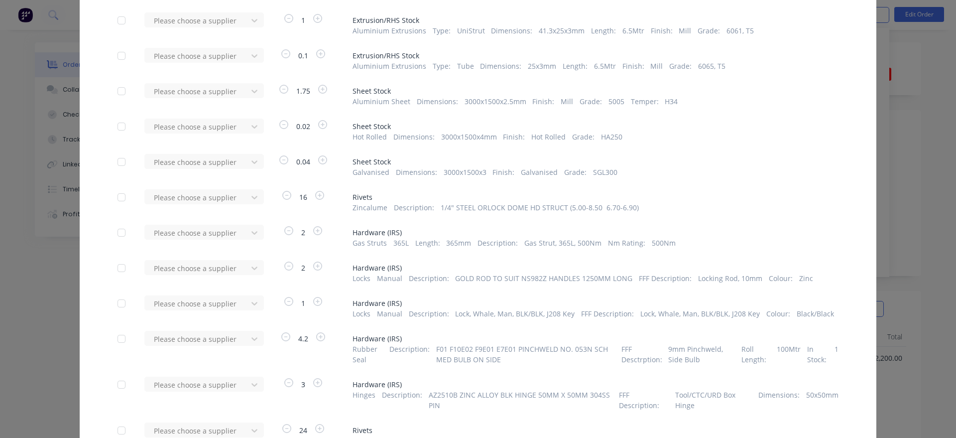
scroll to position [170, 0]
click at [255, 235] on div at bounding box center [254, 230] width 18 height 16
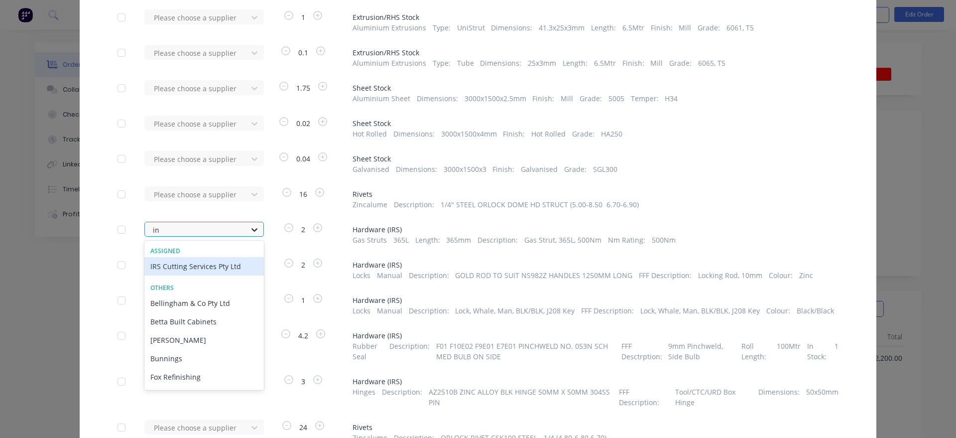
type input "ind"
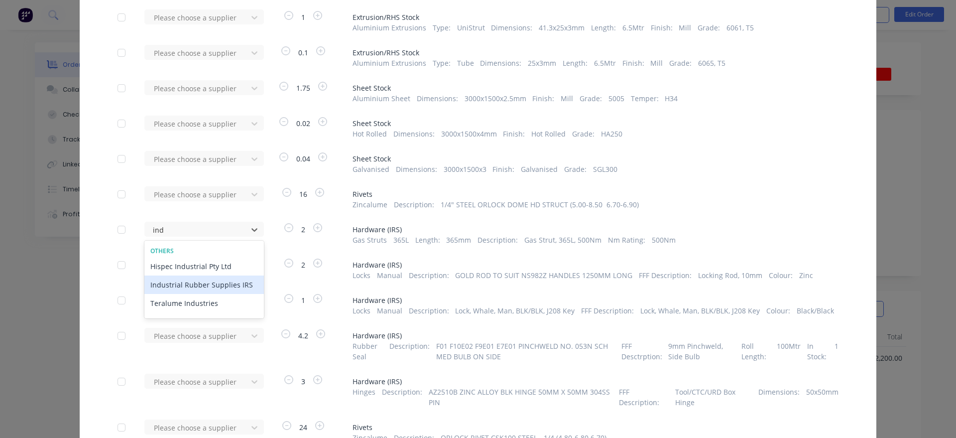
click at [244, 290] on div "Industrial Rubber Supplies IRS" at bounding box center [203, 284] width 119 height 18
click at [244, 264] on div "Please choose a supplier" at bounding box center [198, 264] width 96 height 15
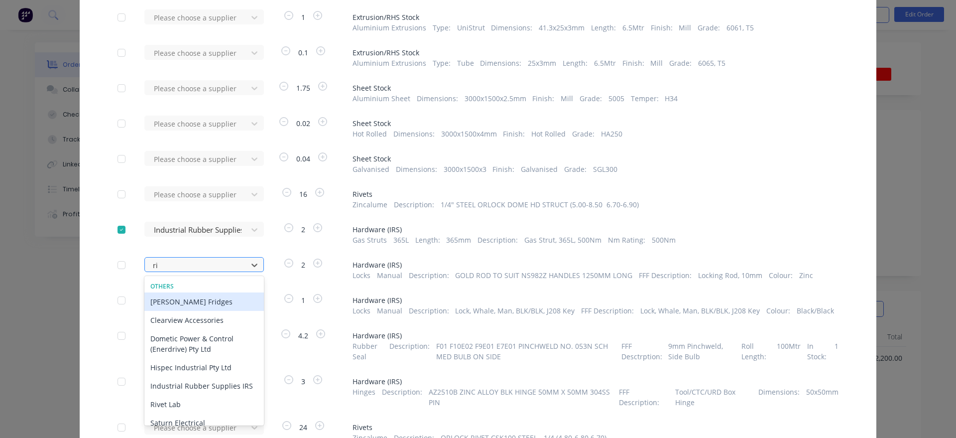
type input "r"
type input "irs"
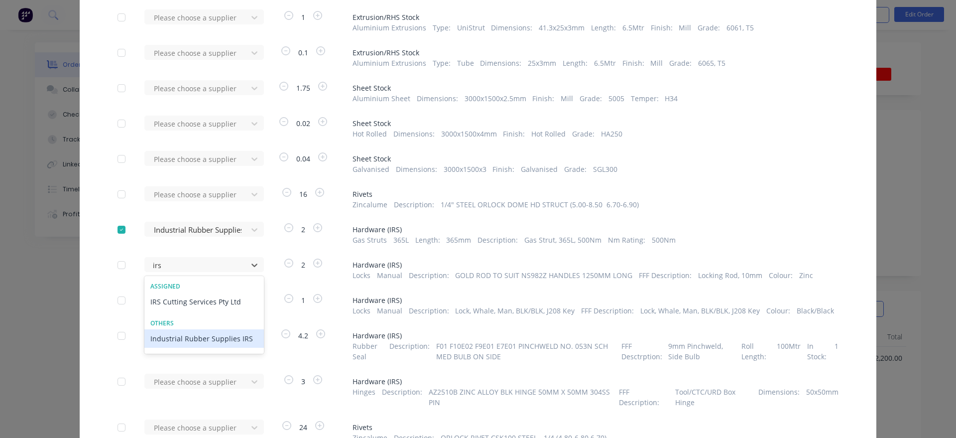
click at [239, 343] on div "Industrial Rubber Supplies IRS" at bounding box center [203, 338] width 119 height 18
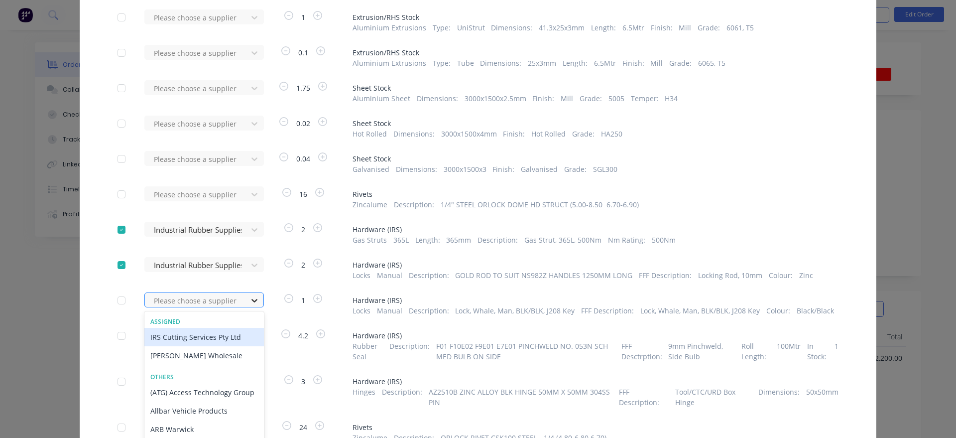
click at [247, 303] on div "36 results available. Use Up and Down to choose options, press Enter to select …" at bounding box center [199, 299] width 110 height 15
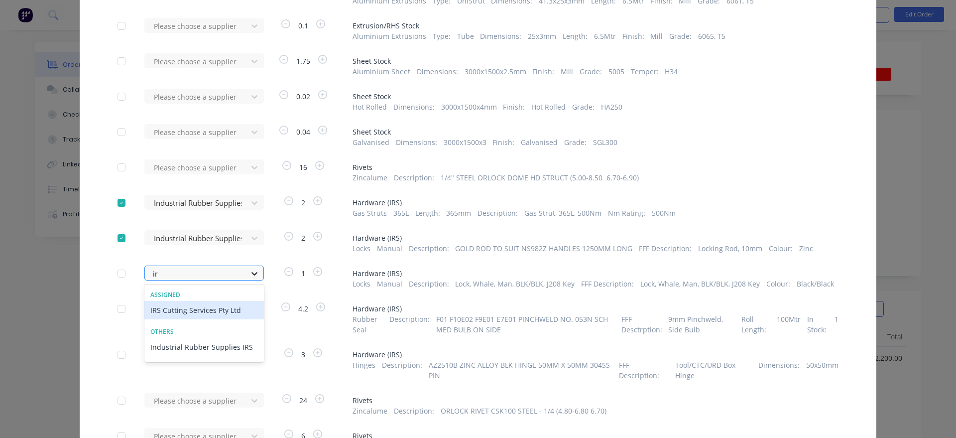
type input "irs"
click at [220, 344] on div "Industrial Rubber Supplies IRS" at bounding box center [203, 347] width 119 height 18
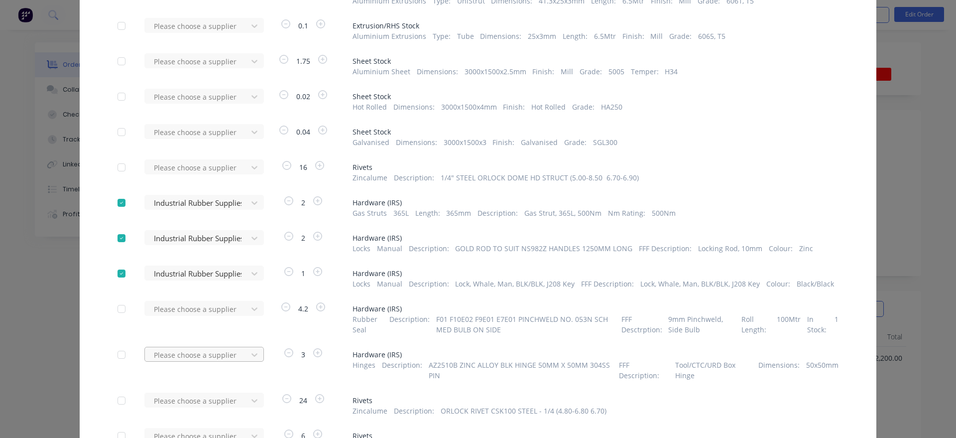
click at [245, 348] on div "Apply to all Please choose a supplier 1 Consumables Adhesive Please choose a su…" at bounding box center [478, 199] width 797 height 628
click at [245, 348] on div "Please choose a supplier" at bounding box center [199, 353] width 110 height 15
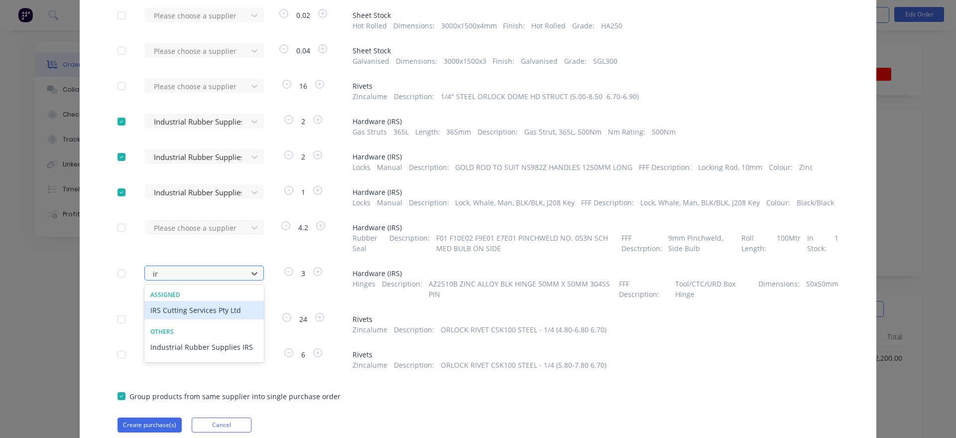
type input "irs"
click at [234, 349] on div "Industrial Rubber Supplies IRS" at bounding box center [203, 347] width 119 height 18
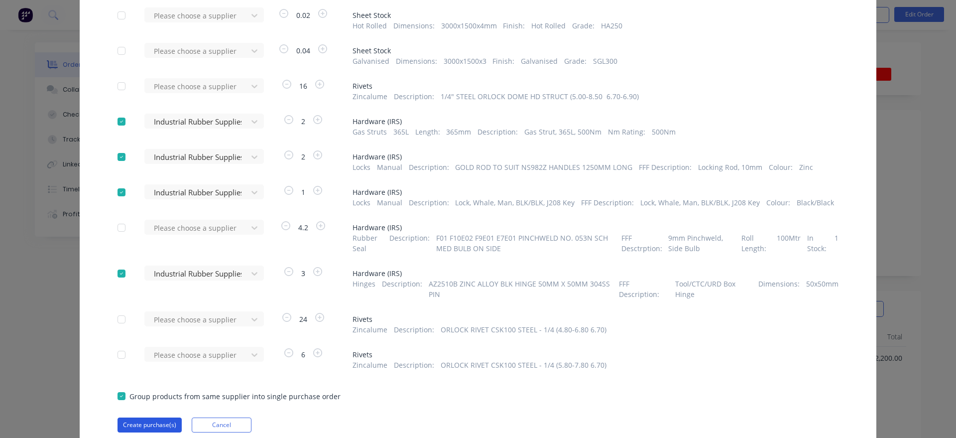
click at [147, 425] on button "Create purchase(s)" at bounding box center [149, 424] width 64 height 15
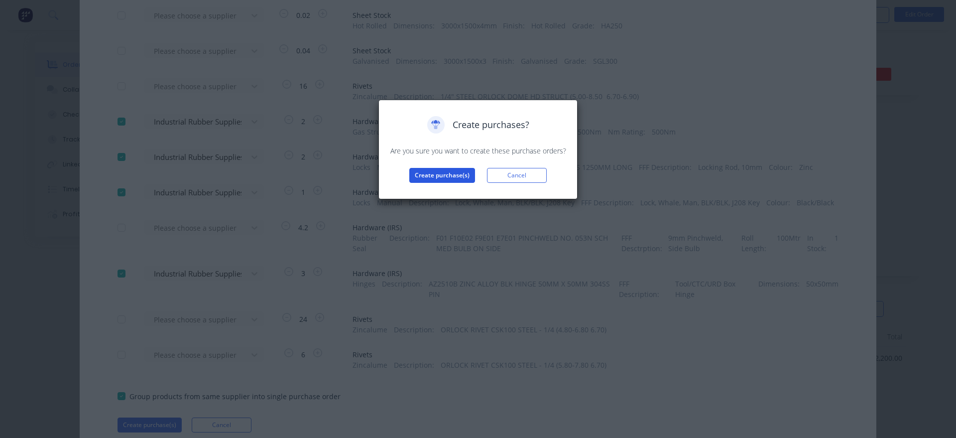
click at [444, 174] on button "Create purchase(s)" at bounding box center [442, 175] width 66 height 15
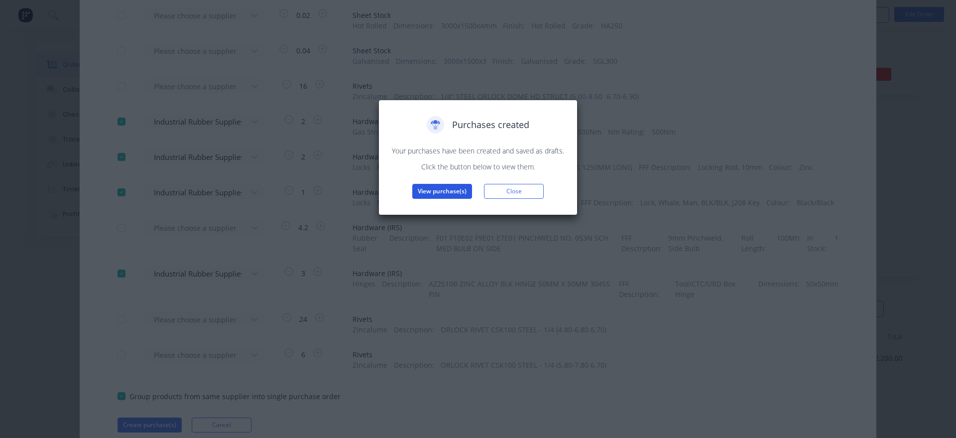
click at [440, 187] on button "View purchase(s)" at bounding box center [442, 191] width 60 height 15
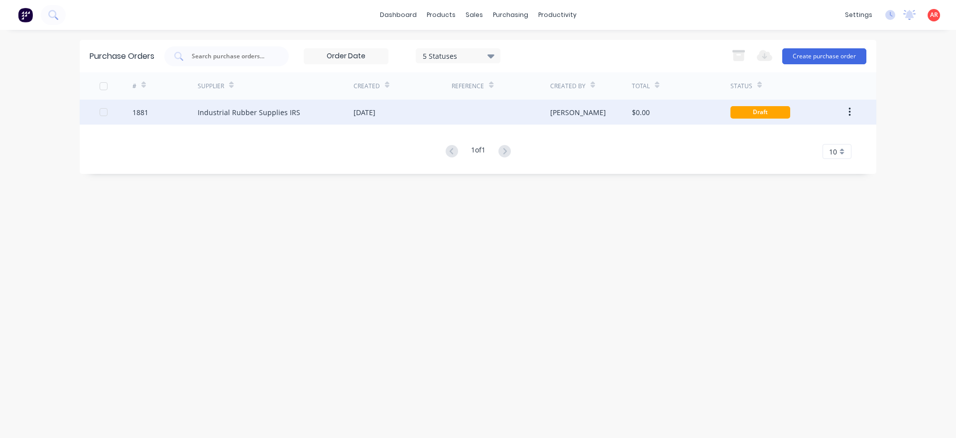
click at [290, 115] on div "Industrial Rubber Supplies IRS" at bounding box center [249, 112] width 103 height 10
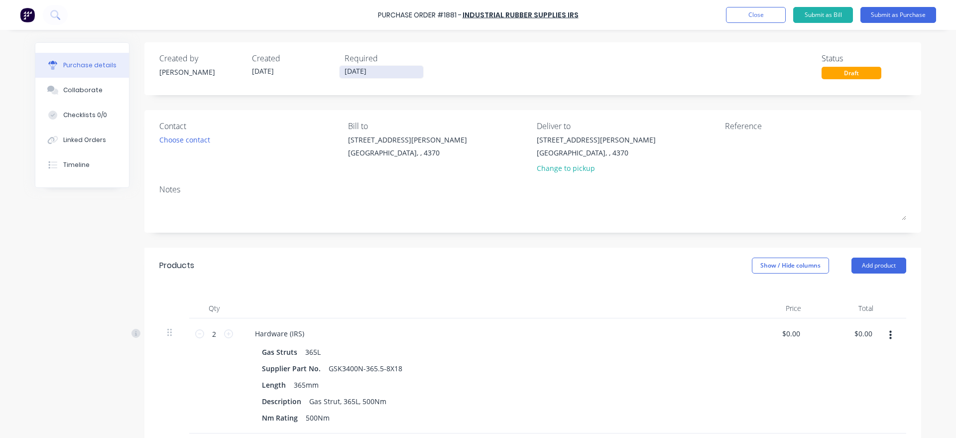
click at [353, 76] on input "[DATE]" at bounding box center [382, 72] width 84 height 12
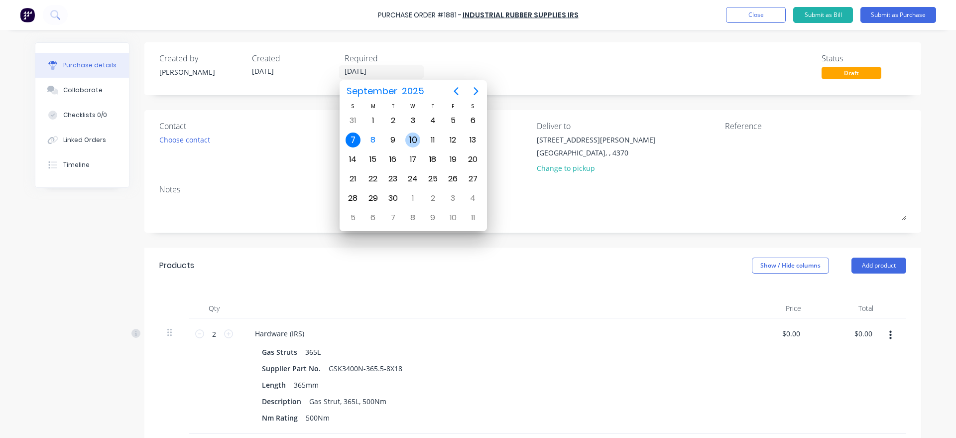
click at [404, 138] on div "10" at bounding box center [413, 139] width 20 height 19
type input "[DATE]"
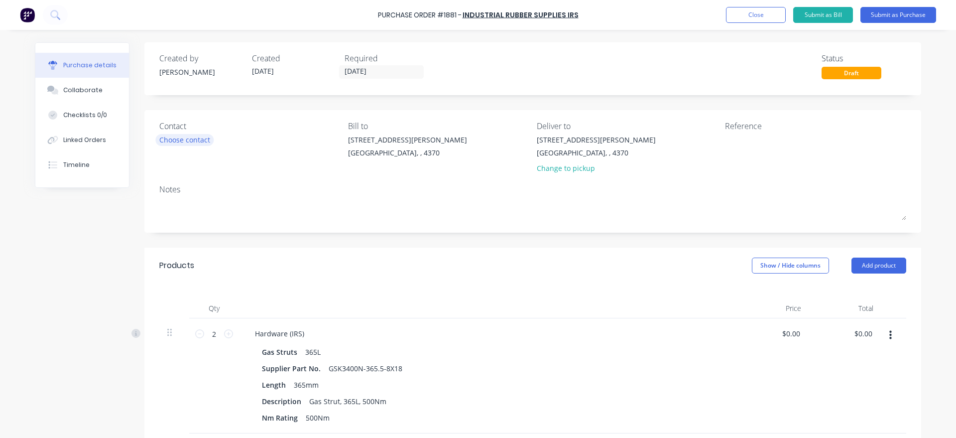
click at [204, 137] on div "Choose contact" at bounding box center [184, 139] width 51 height 10
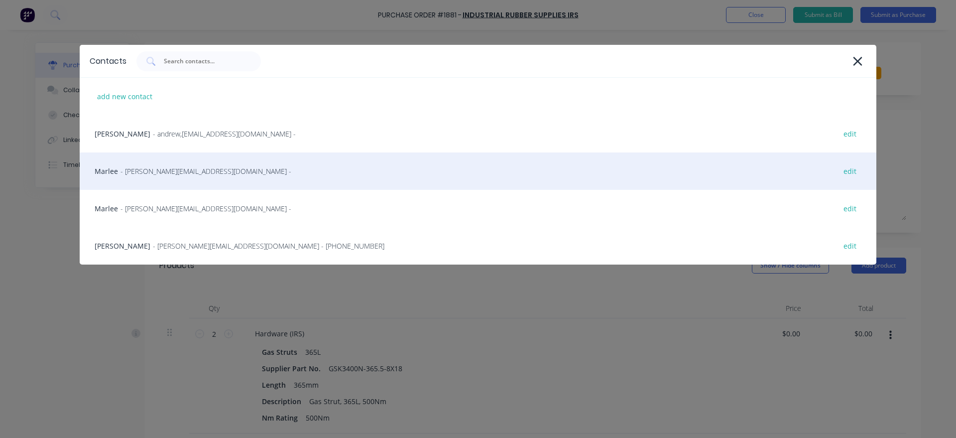
click at [167, 184] on div "Marlee - [EMAIL_ADDRESS][DOMAIN_NAME] - edit" at bounding box center [478, 170] width 797 height 37
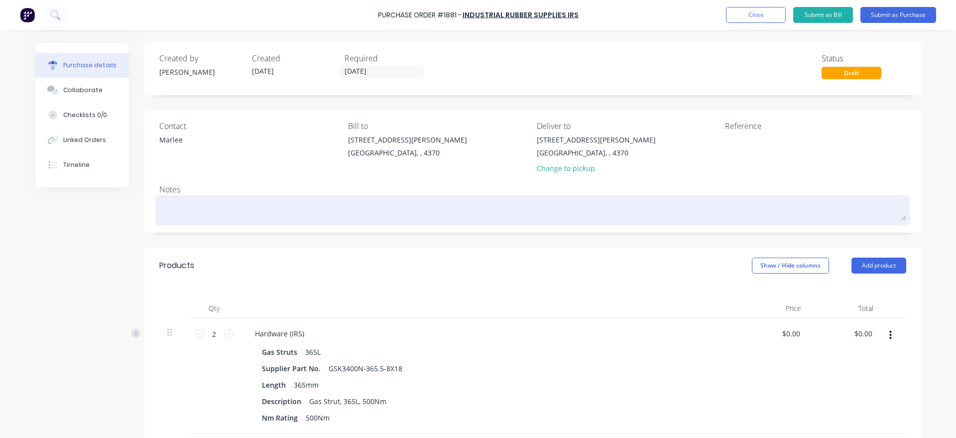
click at [217, 215] on textarea at bounding box center [532, 209] width 747 height 22
type textarea "x"
type textarea "P"
type textarea "x"
type textarea "Pl"
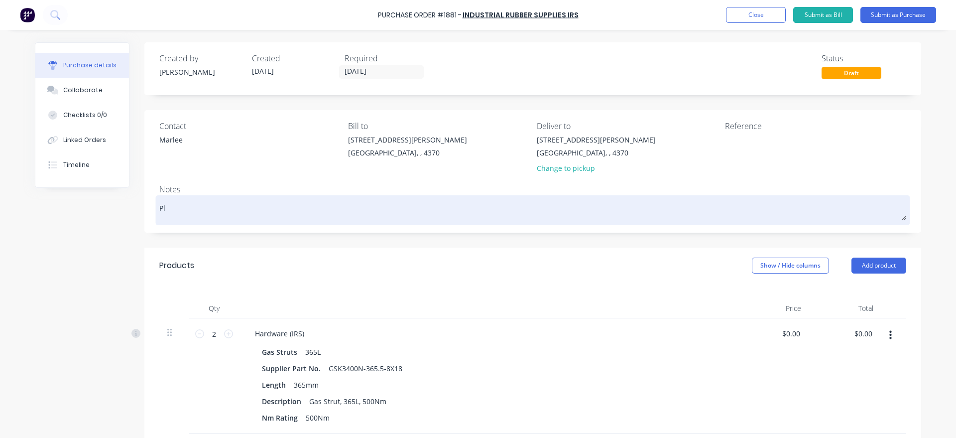
type textarea "x"
type textarea "Ple"
type textarea "x"
type textarea "Plea"
type textarea "x"
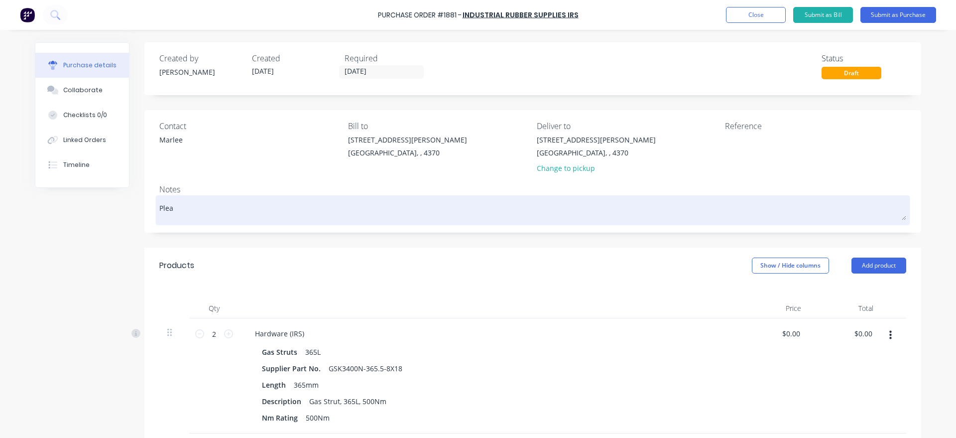
type textarea "Pleas"
type textarea "x"
type textarea "Please"
type textarea "x"
type textarea "Please"
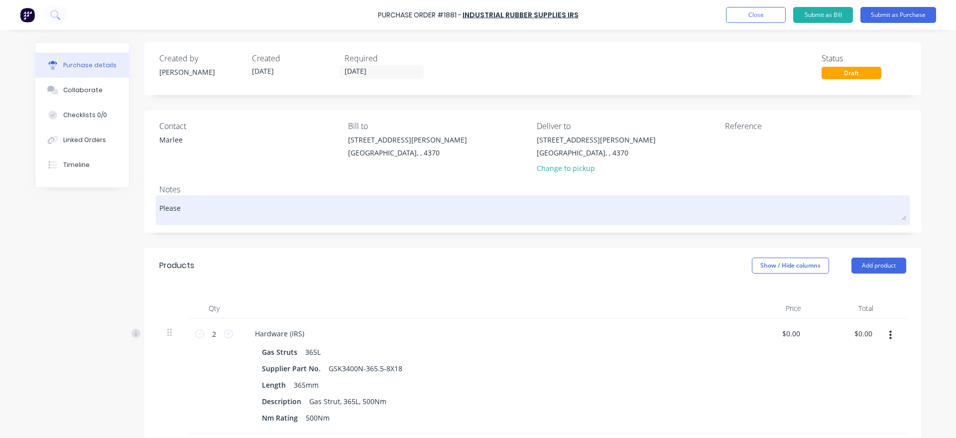
type textarea "x"
type textarea "Please n"
type textarea "x"
type textarea "Please no"
type textarea "x"
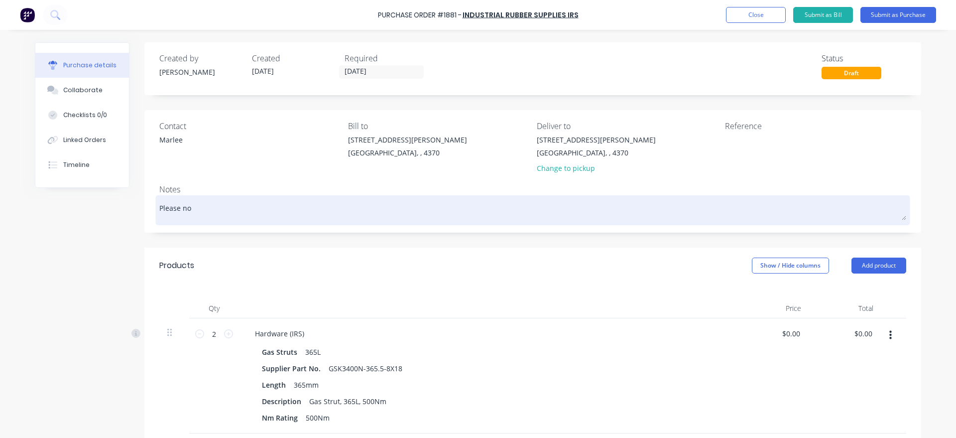
type textarea "Please not"
type textarea "x"
type textarea "Please note"
type textarea "x"
type textarea "Please note"
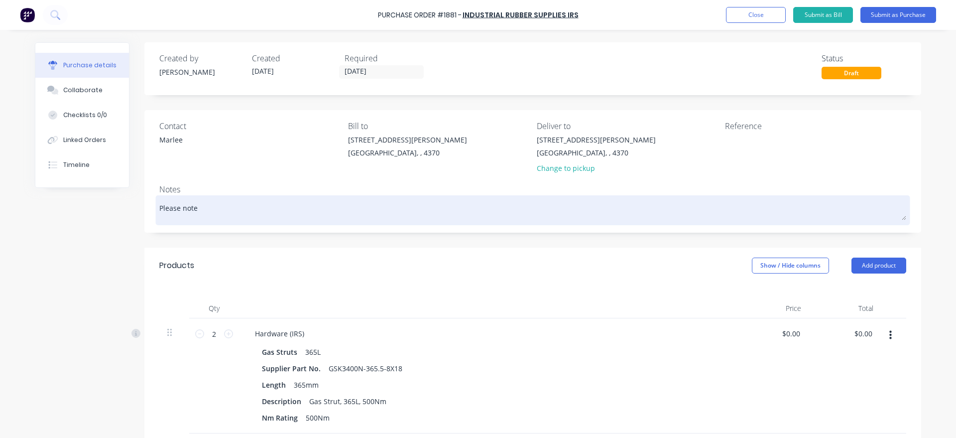
type textarea "x"
type textarea "Please note d"
type textarea "x"
type textarea "Please note du"
type textarea "x"
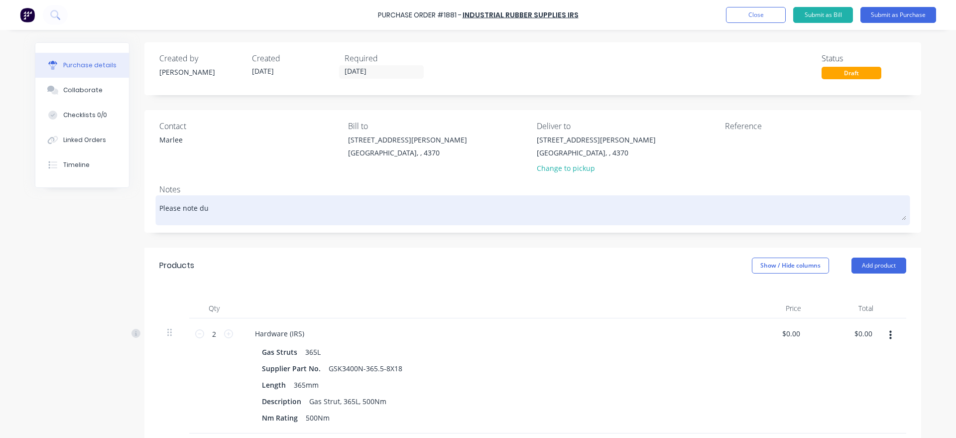
type textarea "Please note due"
type textarea "x"
type textarea "Please note due"
type textarea "x"
type textarea "Please note due a"
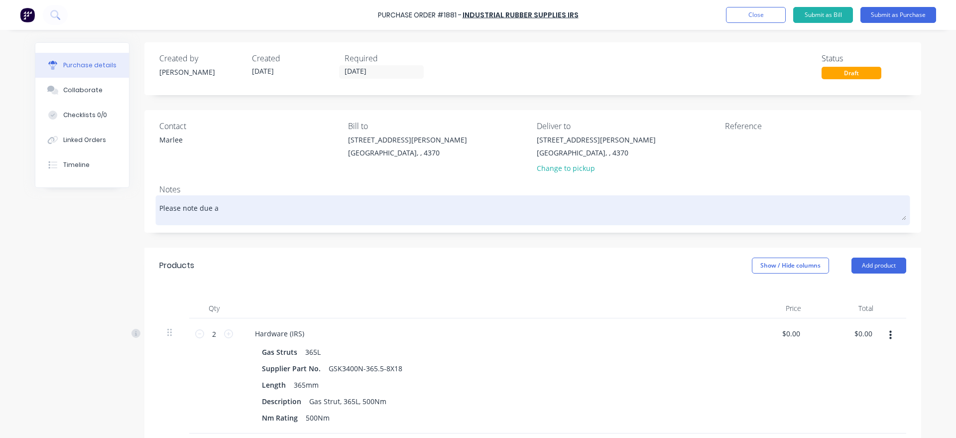
type textarea "x"
type textarea "Please note due"
type textarea "x"
type textarea "Please note due d"
type textarea "x"
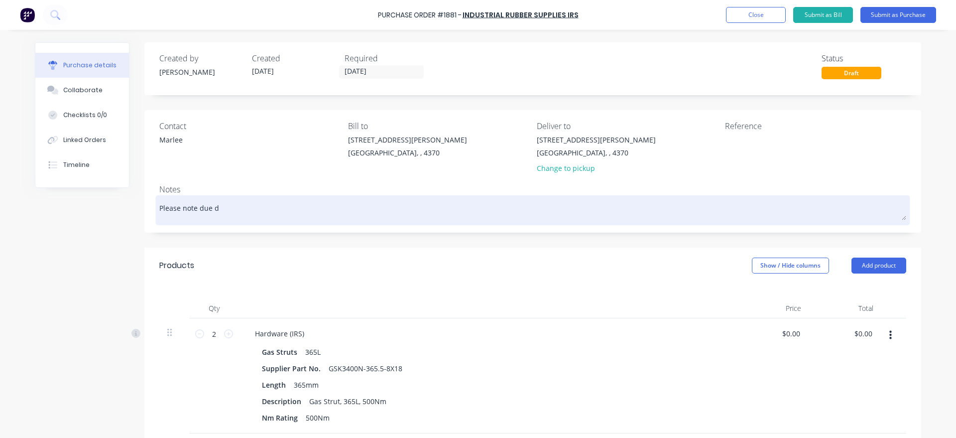
type textarea "Please note due da"
type textarea "x"
type textarea "Please note due dat"
type textarea "x"
type textarea "Please note due date"
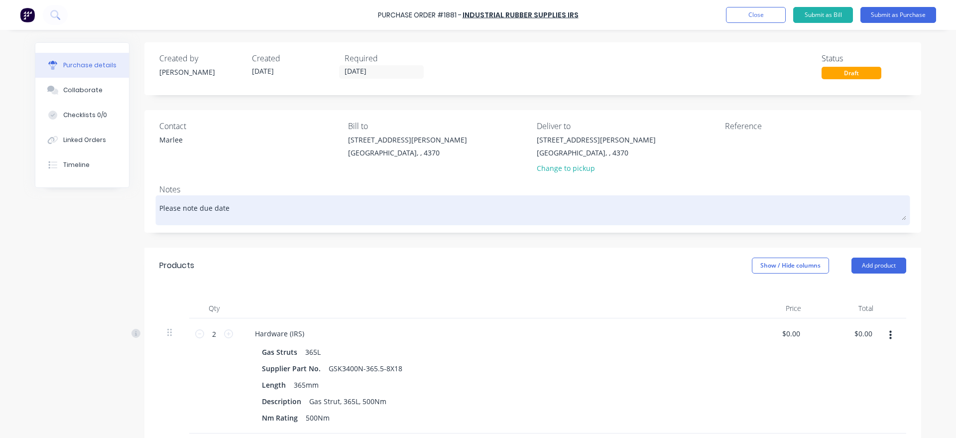
type textarea "x"
type textarea "Please note due date"
type textarea "x"
type textarea "Please note due date a"
type textarea "x"
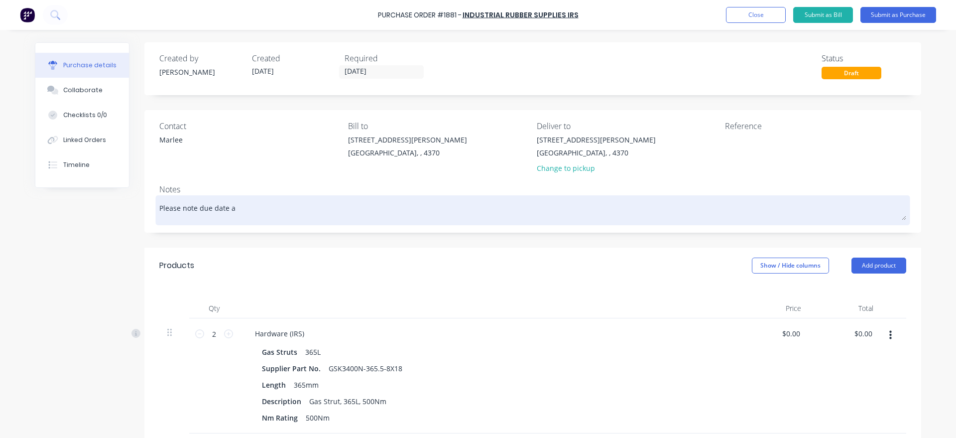
type textarea "Please note due date as"
type textarea "x"
type textarea "Please note due date as"
type textarea "x"
type textarea "Please note due date as t"
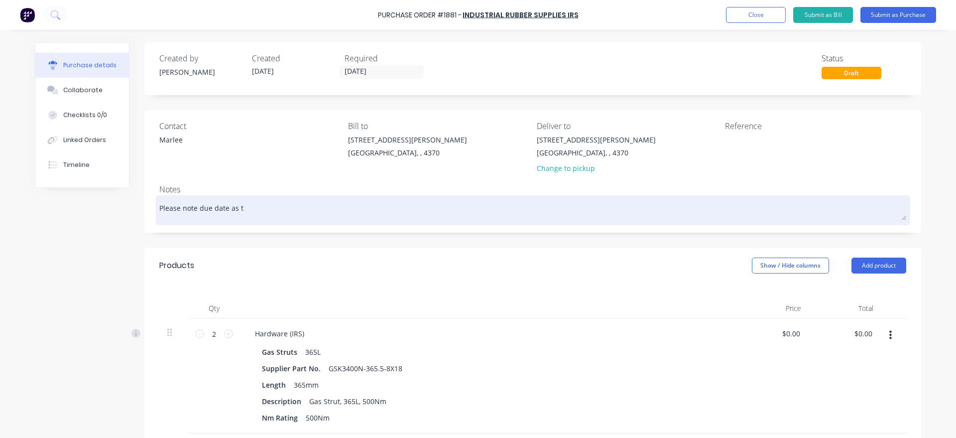
type textarea "x"
type textarea "Please note due date as th"
type textarea "x"
type textarea "Please note due date as thi"
type textarea "x"
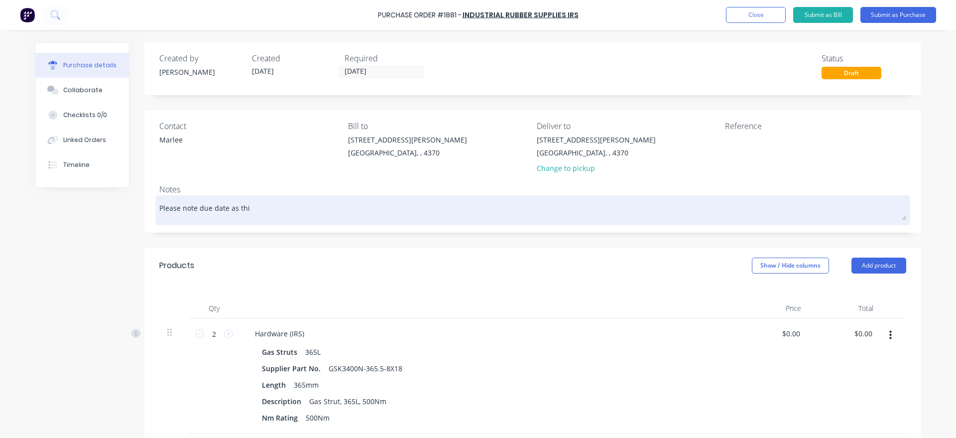
type textarea "Please note due date as this"
type textarea "x"
type textarea "Please note due date as this"
type textarea "x"
type textarea "Please note due date as this i"
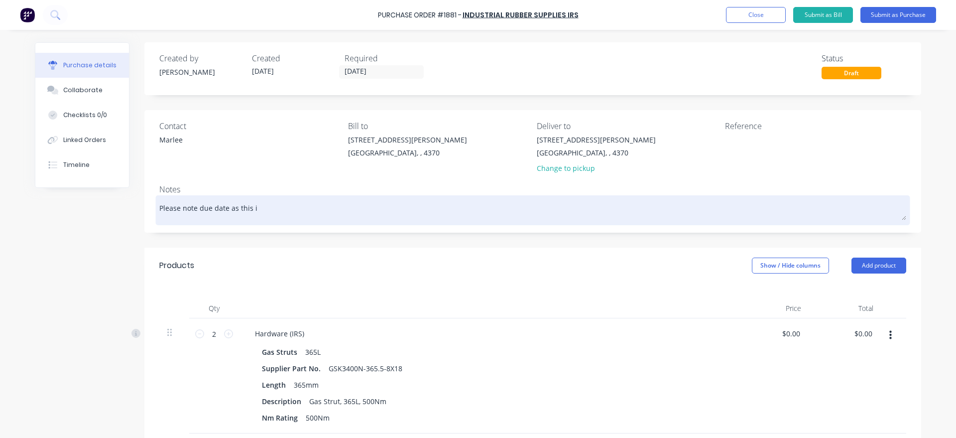
type textarea "x"
type textarea "Please note due date as this is"
type textarea "x"
type textarea "Please note due date as this is"
type textarea "x"
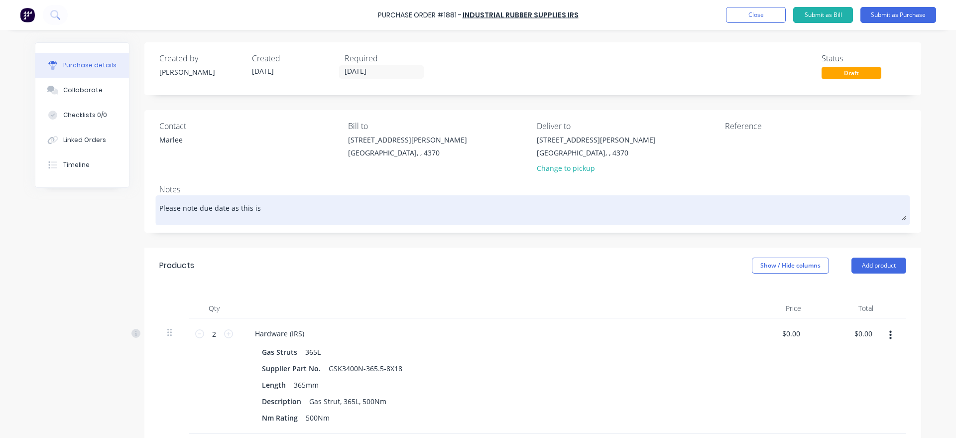
type textarea "Please note due date as this is a"
type textarea "x"
type textarea "Please note due date as this is a"
type textarea "x"
type textarea "Please note due date as this is a r"
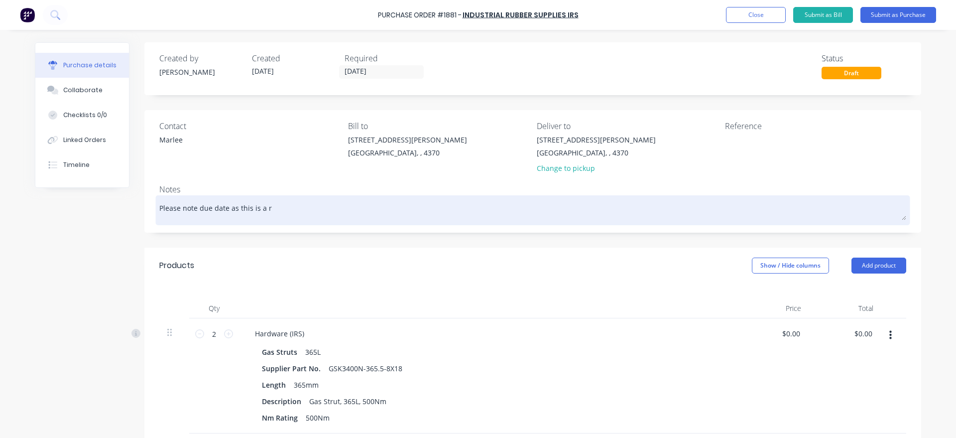
type textarea "x"
type textarea "Please note due date as this is a ru"
type textarea "x"
type textarea "Please note due date as this is a rus"
type textarea "x"
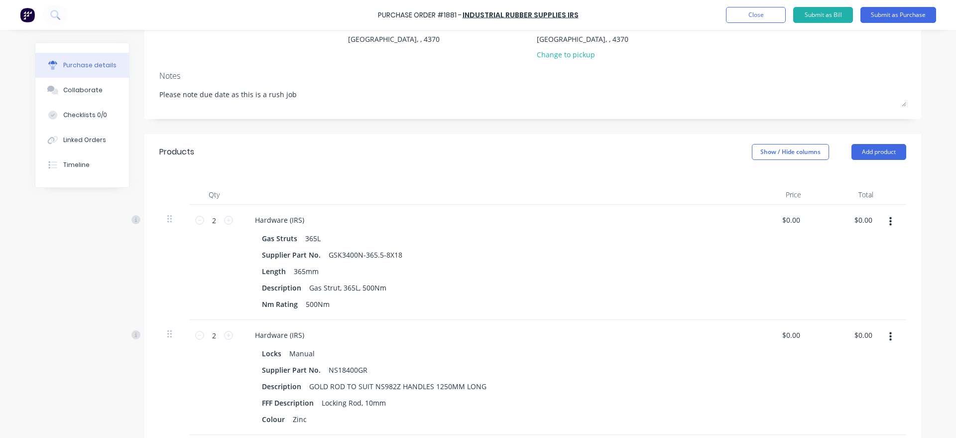
scroll to position [170, 0]
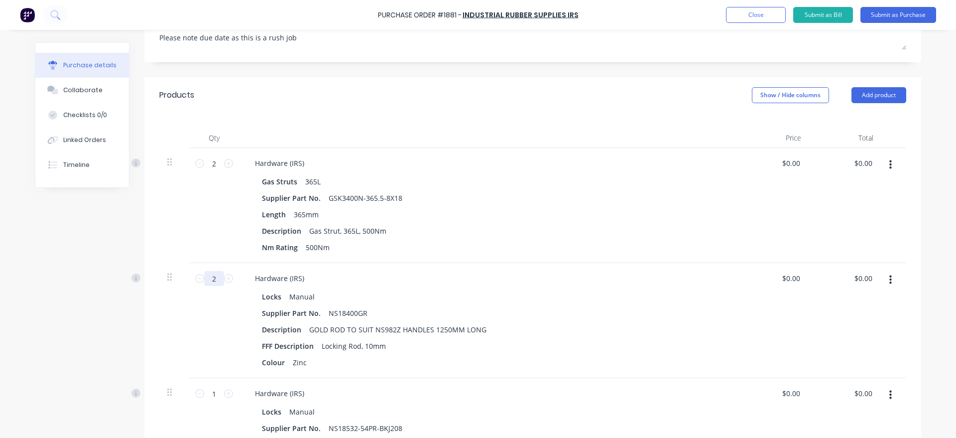
click at [221, 278] on input "2" at bounding box center [214, 278] width 20 height 15
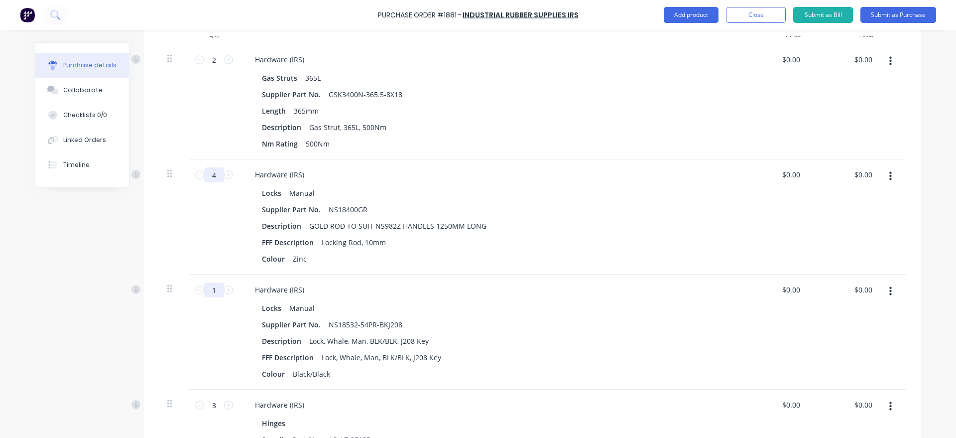
scroll to position [284, 0]
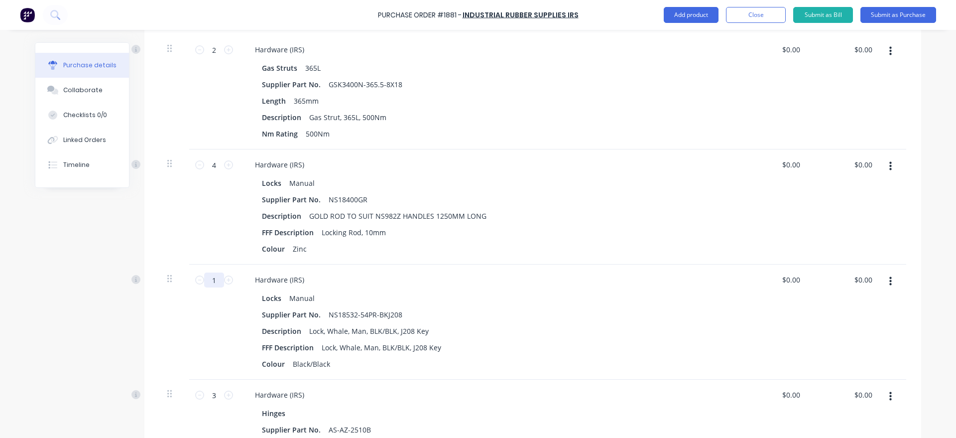
click at [220, 276] on input "1" at bounding box center [214, 279] width 20 height 15
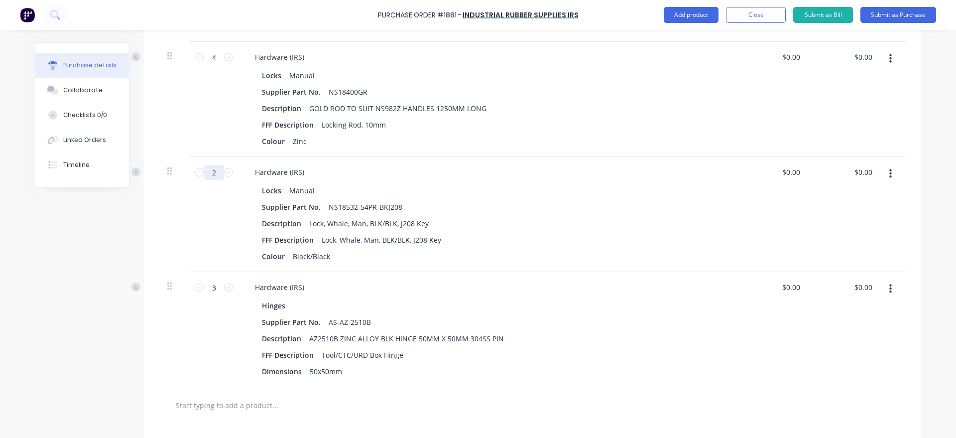
scroll to position [397, 0]
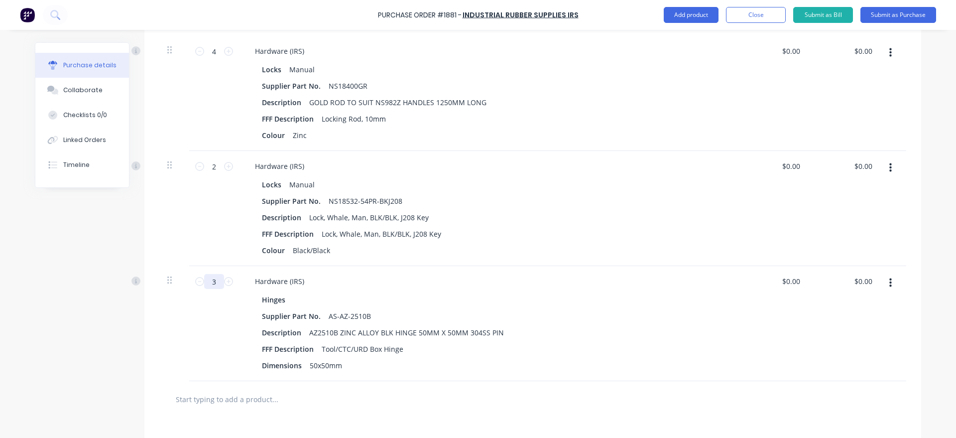
click at [218, 284] on input "3" at bounding box center [214, 281] width 20 height 15
click at [84, 329] on div "Created by [PERSON_NAME] Created [DATE] Required [DATE] Status Draft Contact [P…" at bounding box center [478, 113] width 886 height 936
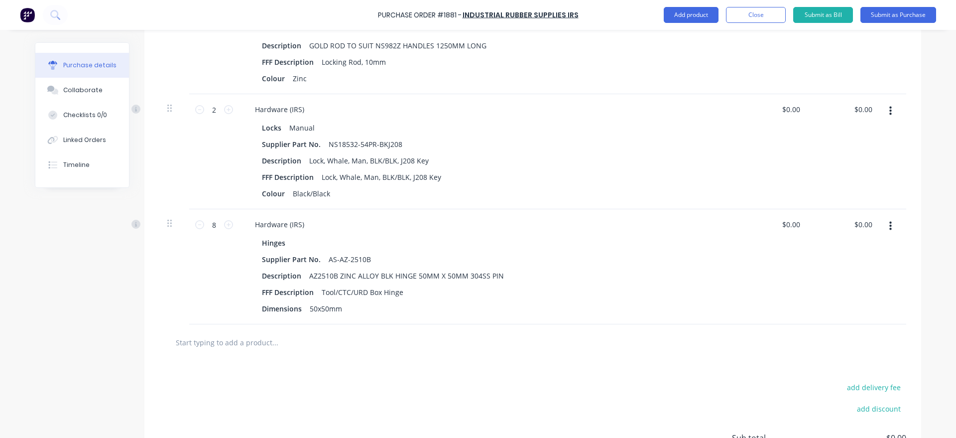
scroll to position [170, 0]
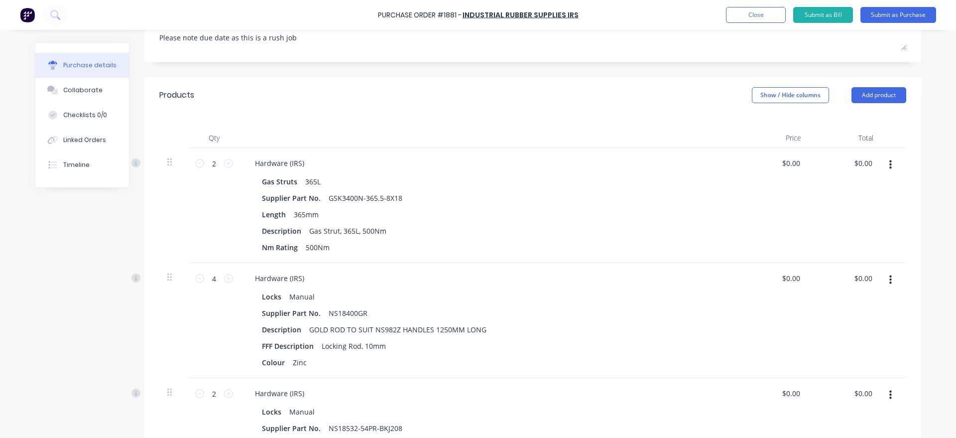
click at [894, 164] on button "button" at bounding box center [890, 165] width 23 height 18
click at [868, 251] on button "Delete" at bounding box center [859, 251] width 85 height 20
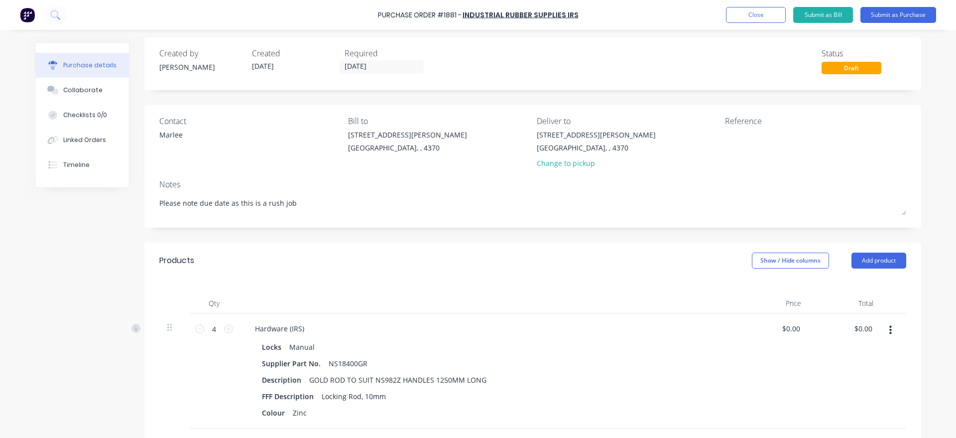
scroll to position [0, 0]
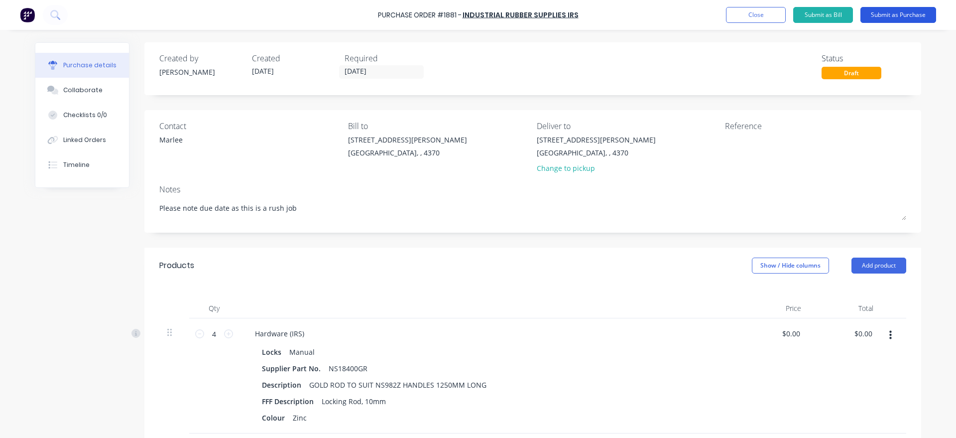
click at [909, 19] on button "Submit as Purchase" at bounding box center [898, 15] width 76 height 16
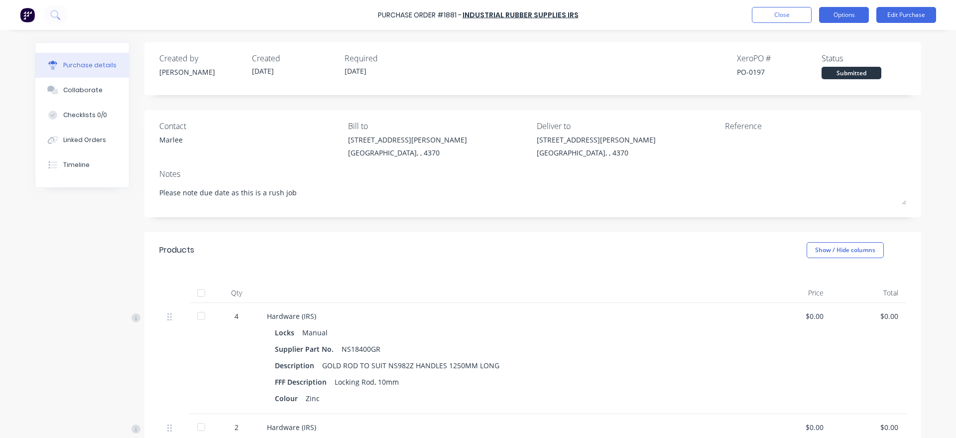
click at [851, 16] on button "Options" at bounding box center [844, 15] width 50 height 16
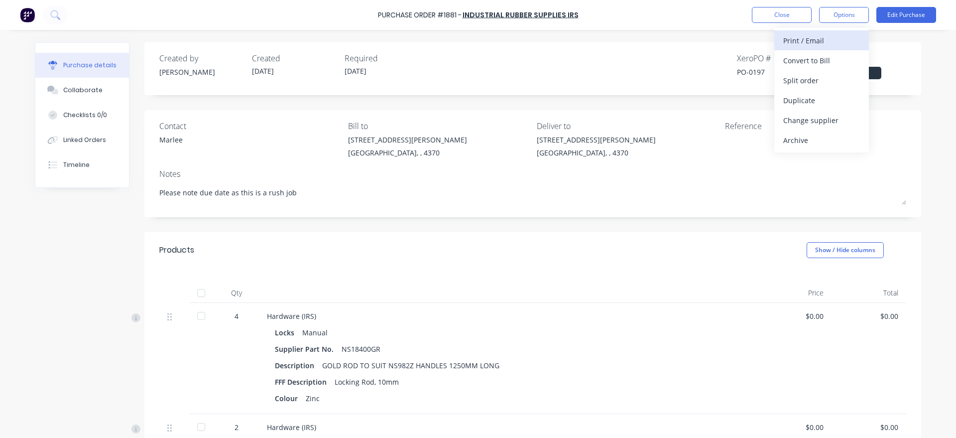
click at [836, 46] on div "Print / Email" at bounding box center [821, 40] width 77 height 14
click at [833, 59] on div "With pricing" at bounding box center [821, 60] width 77 height 14
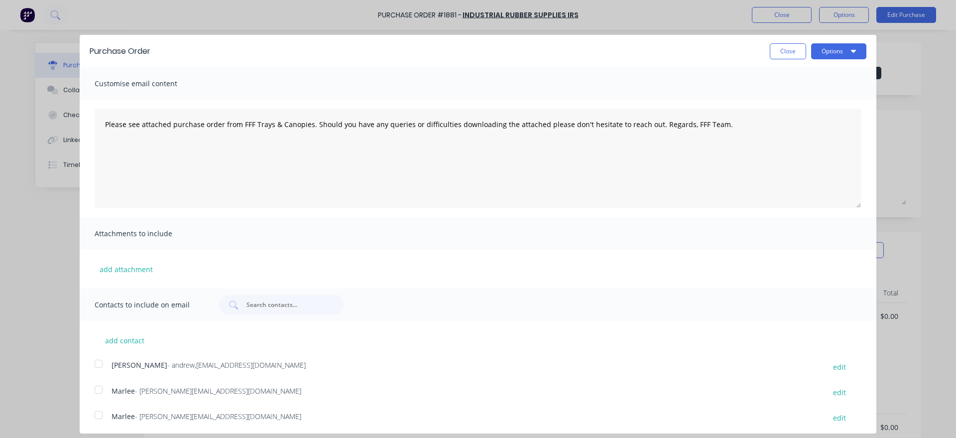
click at [98, 393] on div at bounding box center [99, 389] width 20 height 20
click at [99, 131] on textarea "Please see attached purchase order from FFF Trays & Canopies. Should you have a…" at bounding box center [478, 159] width 767 height 100
paste textarea "Good morning, Please note due date as this order is a rush job."
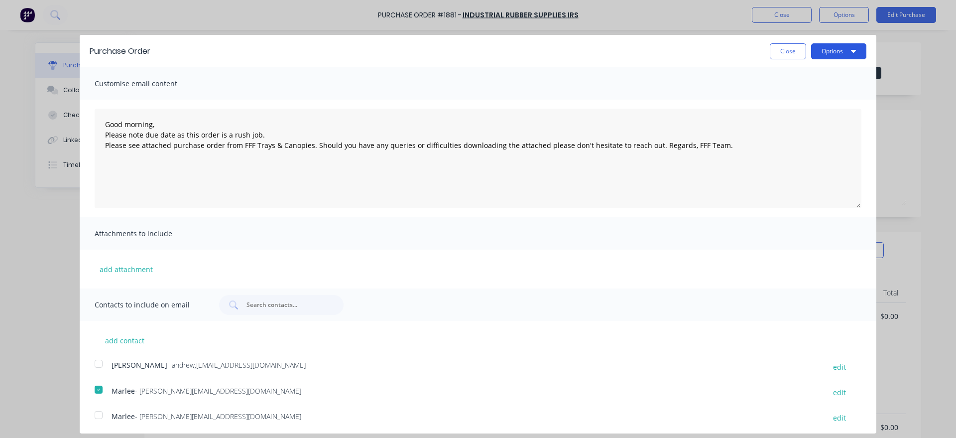
click at [833, 49] on button "Options" at bounding box center [838, 51] width 55 height 16
click at [826, 93] on div "Email" at bounding box center [819, 96] width 77 height 14
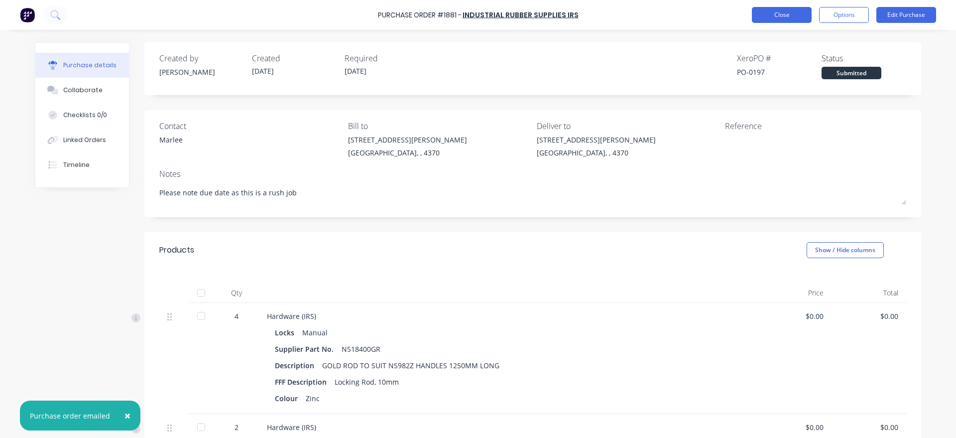
click at [767, 20] on button "Close" at bounding box center [782, 15] width 60 height 16
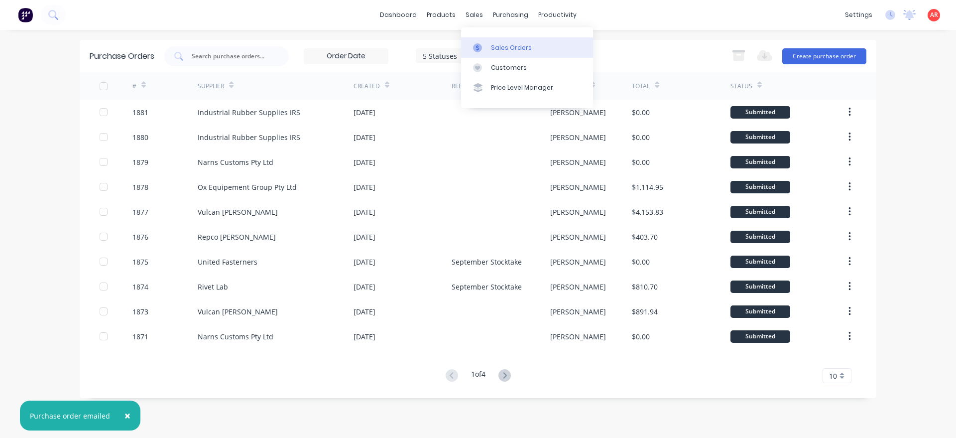
click at [476, 46] on icon at bounding box center [477, 47] width 9 height 9
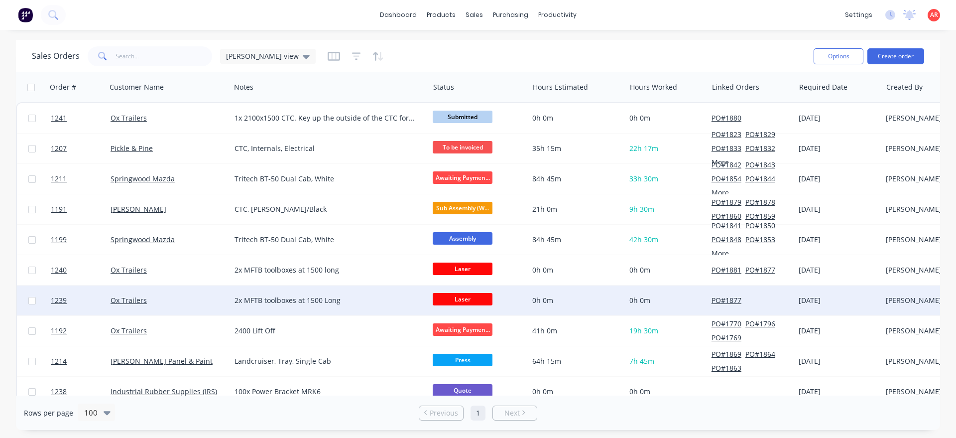
click at [201, 308] on div "Ox Trailers" at bounding box center [169, 300] width 124 height 30
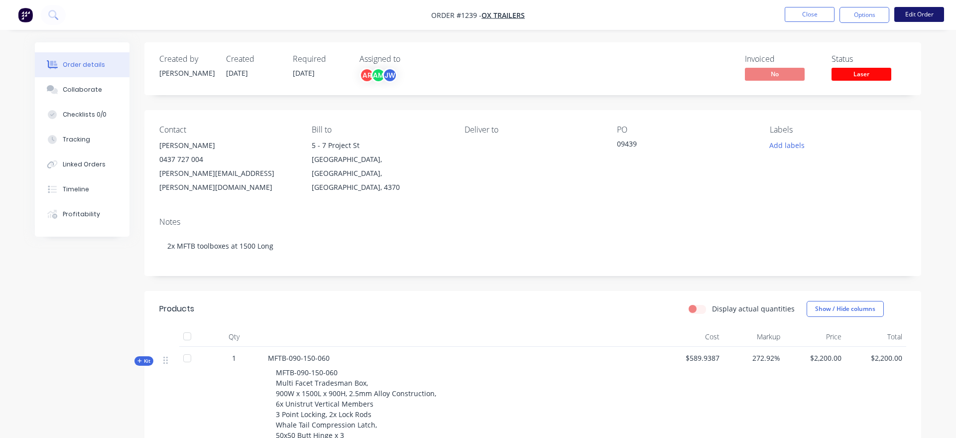
click at [913, 12] on button "Edit Order" at bounding box center [919, 14] width 50 height 15
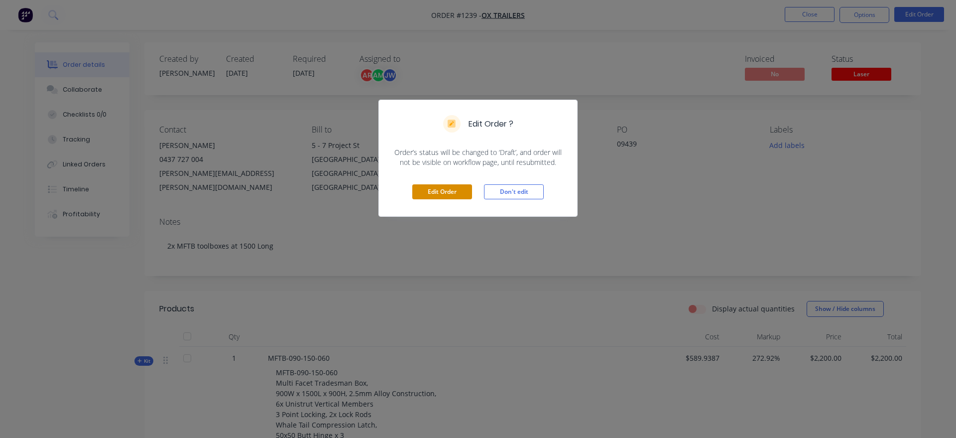
click at [444, 194] on button "Edit Order" at bounding box center [442, 191] width 60 height 15
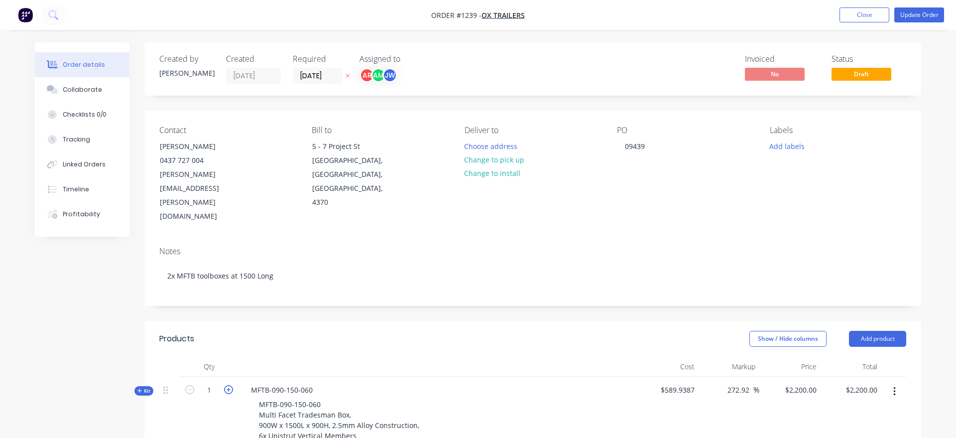
click at [228, 385] on icon "button" at bounding box center [228, 389] width 9 height 9
click at [923, 19] on button "Update Order" at bounding box center [919, 14] width 50 height 15
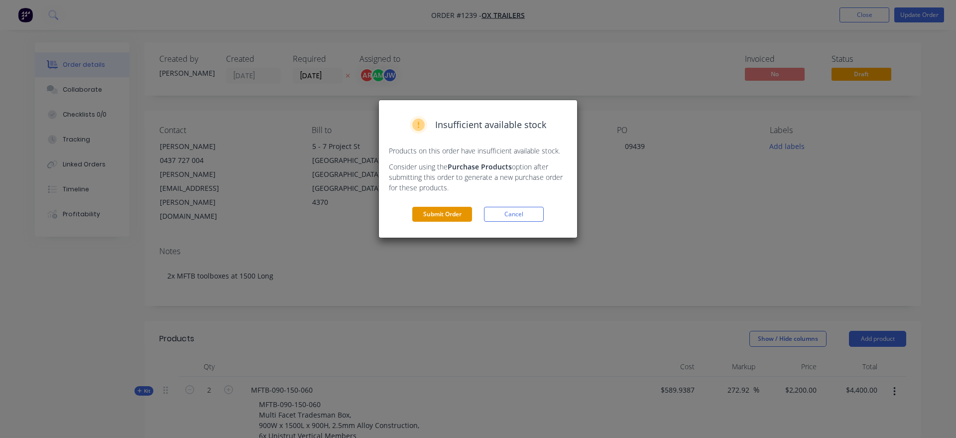
click at [438, 211] on button "Submit Order" at bounding box center [442, 214] width 60 height 15
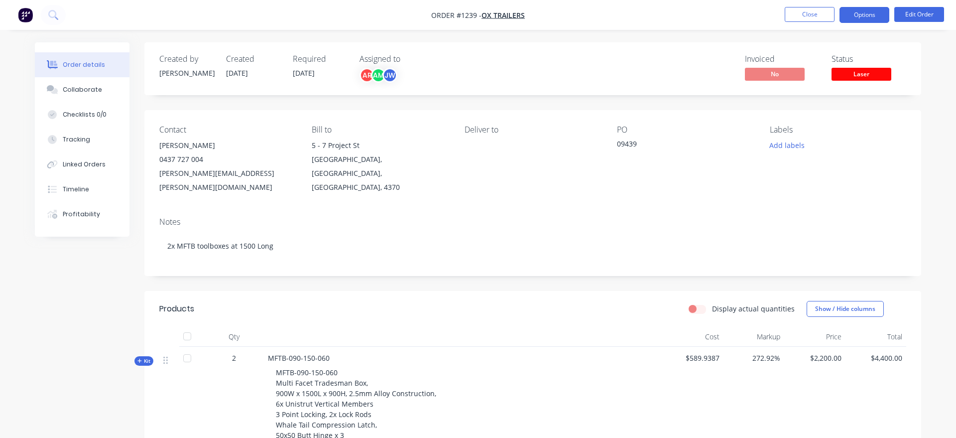
click at [852, 18] on button "Options" at bounding box center [864, 15] width 50 height 16
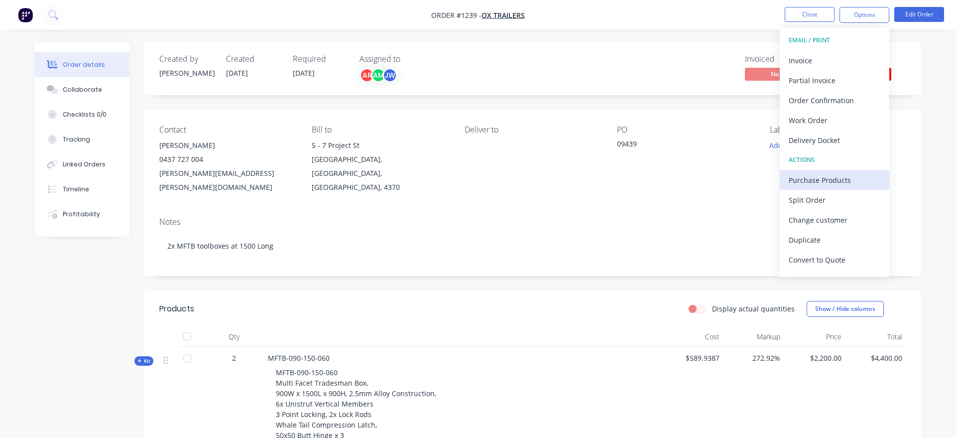
click at [843, 178] on div "Purchase Products" at bounding box center [835, 180] width 92 height 14
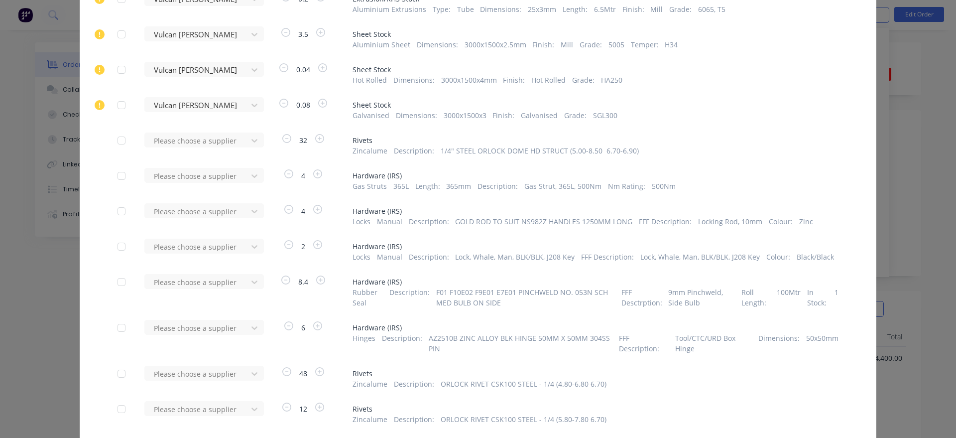
scroll to position [227, 0]
click at [261, 174] on div at bounding box center [254, 173] width 18 height 16
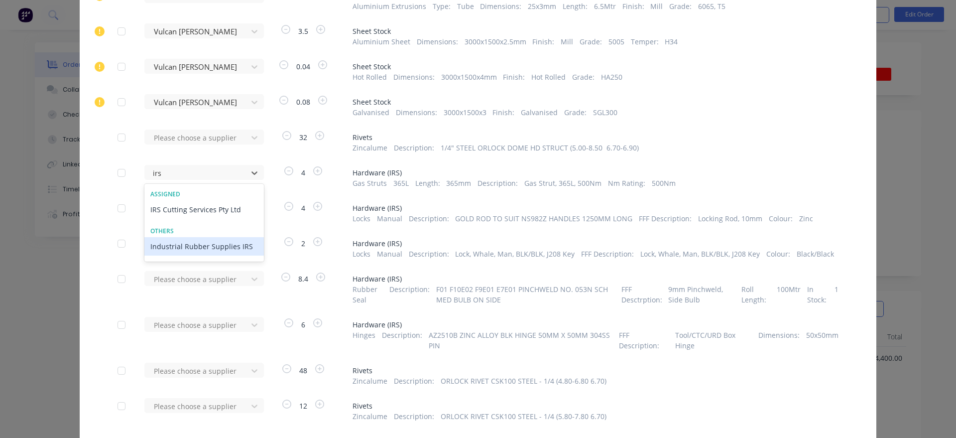
click at [198, 237] on div "Industrial Rubber Supplies IRS" at bounding box center [203, 246] width 119 height 18
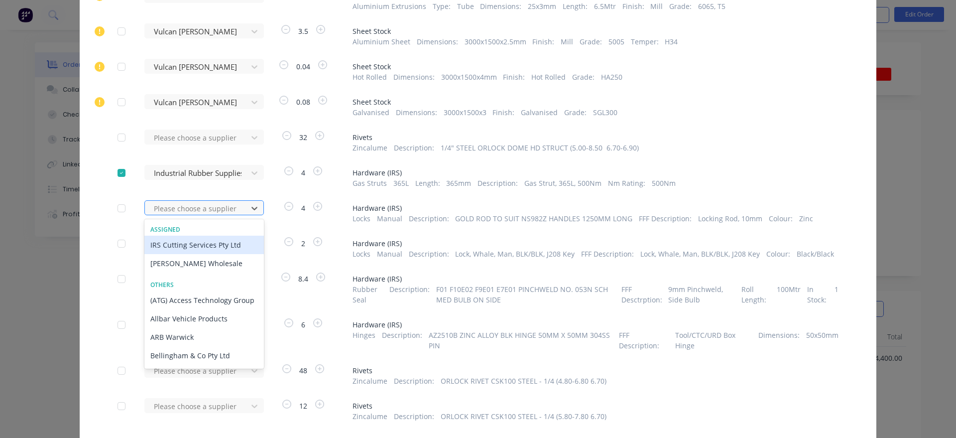
click at [208, 205] on div at bounding box center [198, 208] width 90 height 12
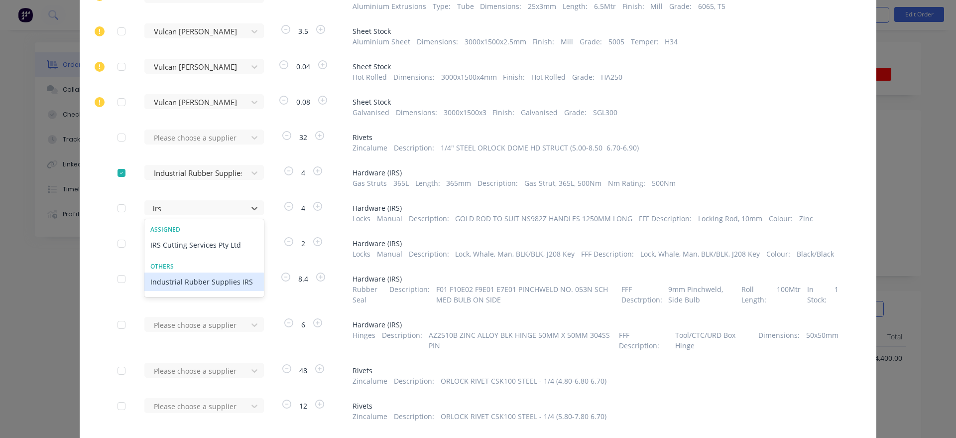
click at [212, 280] on div "Industrial Rubber Supplies IRS" at bounding box center [203, 281] width 119 height 18
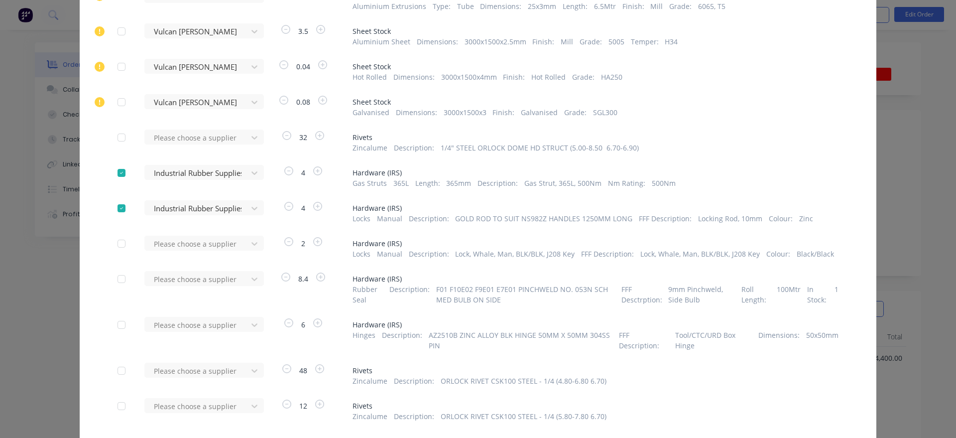
click at [123, 173] on div at bounding box center [122, 173] width 20 height 20
click at [208, 244] on div at bounding box center [198, 243] width 90 height 12
click at [203, 311] on div "Industrial Rubber Supplies IRS" at bounding box center [203, 317] width 119 height 18
click at [214, 335] on div "Please choose a supplier" at bounding box center [199, 334] width 110 height 34
click at [211, 327] on div "Please choose a supplier" at bounding box center [199, 324] width 110 height 15
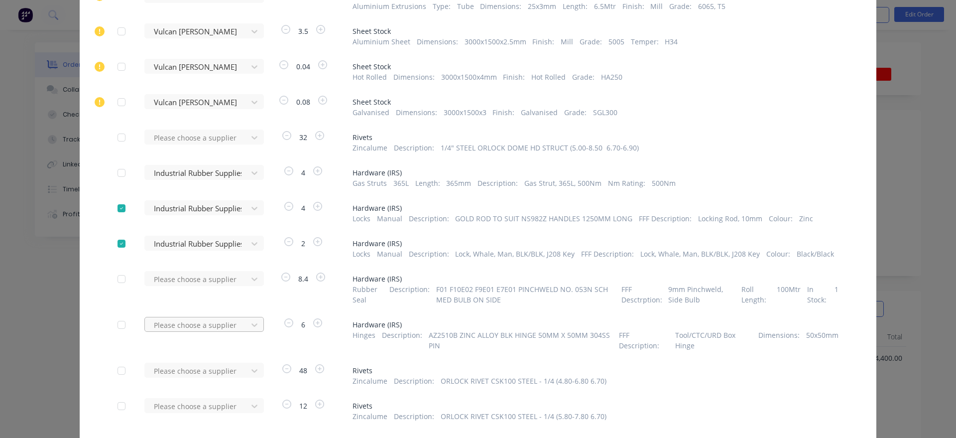
scroll to position [278, 0]
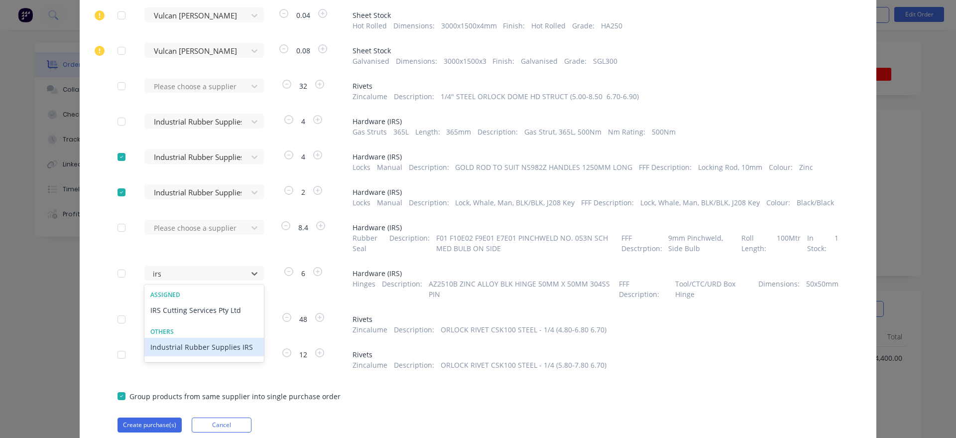
click at [214, 355] on div "Industrial Rubber Supplies IRS" at bounding box center [203, 347] width 119 height 18
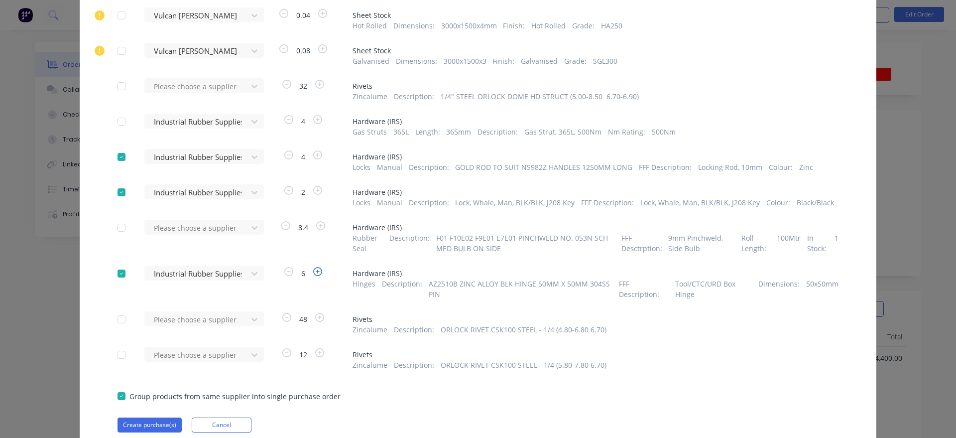
click at [320, 272] on icon "button" at bounding box center [317, 271] width 9 height 9
click at [163, 428] on button "Create purchase(s)" at bounding box center [149, 424] width 64 height 15
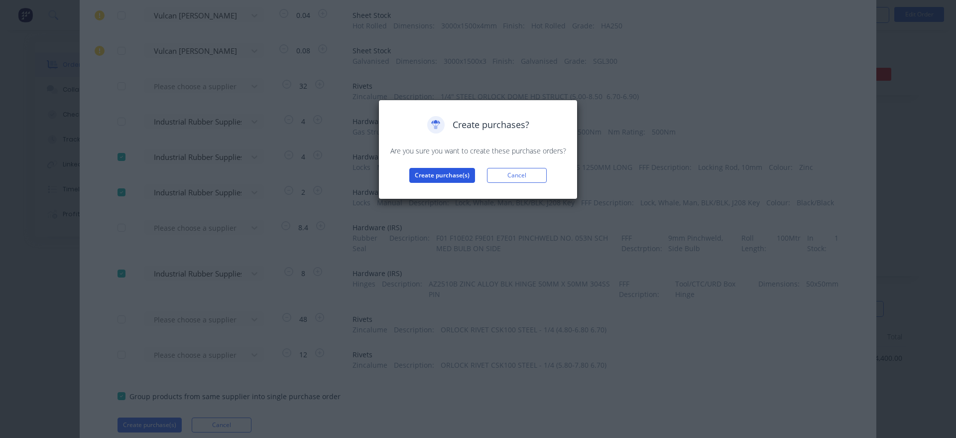
click at [426, 174] on button "Create purchase(s)" at bounding box center [442, 175] width 66 height 15
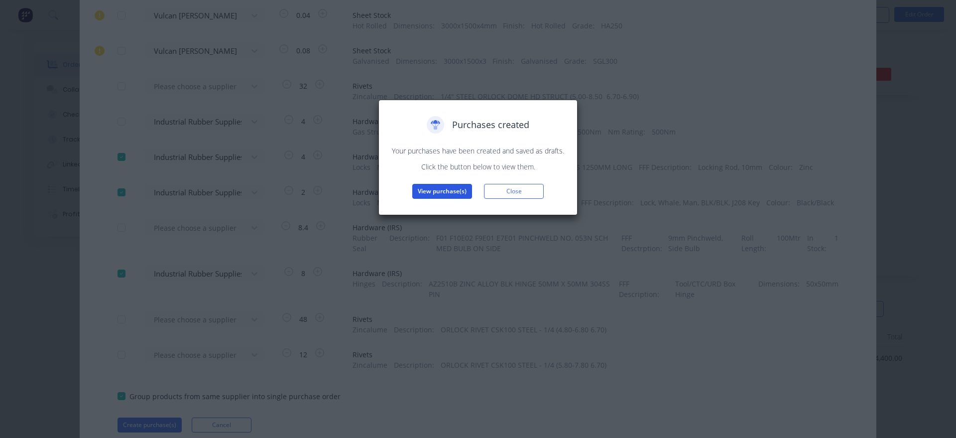
click at [431, 193] on button "View purchase(s)" at bounding box center [442, 191] width 60 height 15
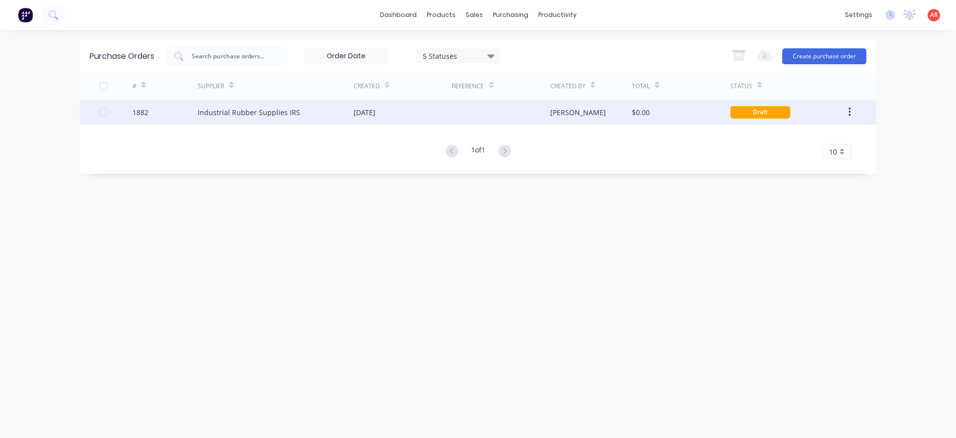
click at [314, 120] on div "Industrial Rubber Supplies IRS" at bounding box center [276, 112] width 156 height 25
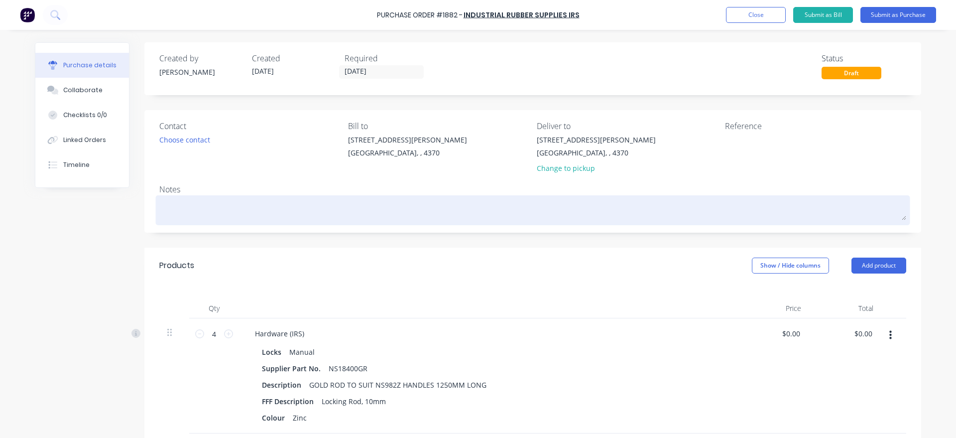
click at [256, 216] on textarea at bounding box center [532, 209] width 747 height 22
paste textarea "Good morning, Please note due date as this order is a rush job."
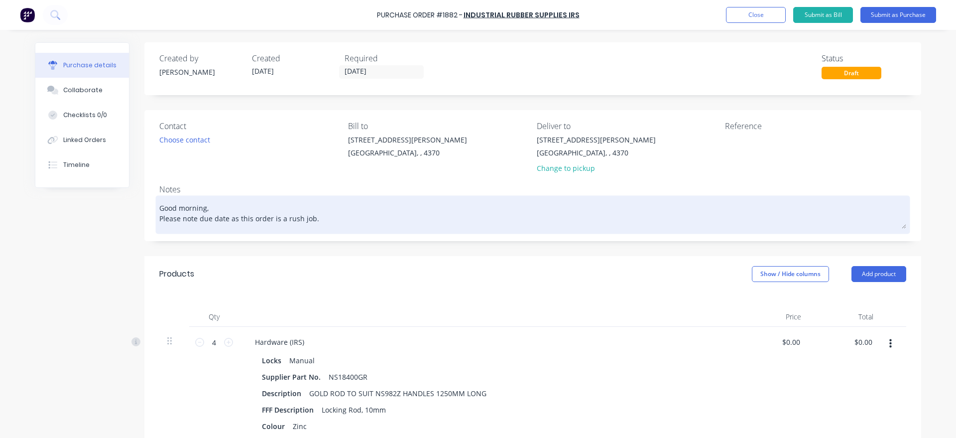
drag, startPoint x: 211, startPoint y: 206, endPoint x: 123, endPoint y: 208, distance: 87.6
click at [159, 208] on textarea "Good morning, Please note due date as this order is a rush job." at bounding box center [532, 213] width 747 height 31
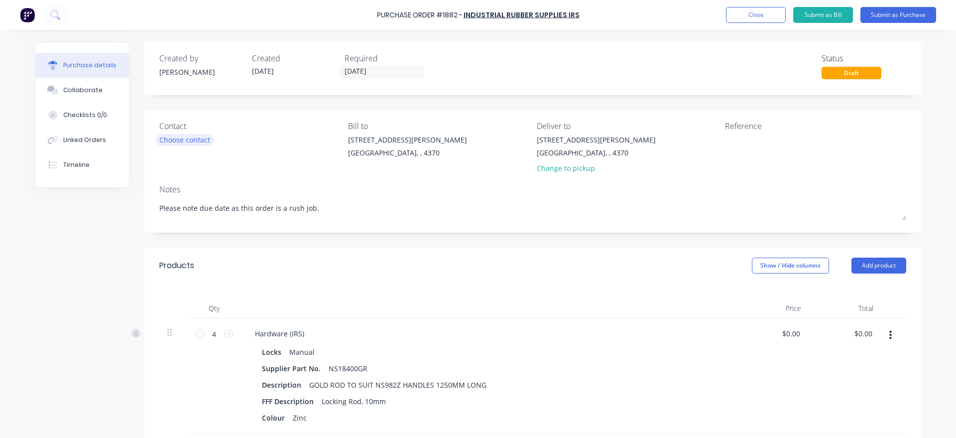
click at [199, 139] on div "Choose contact" at bounding box center [184, 139] width 51 height 10
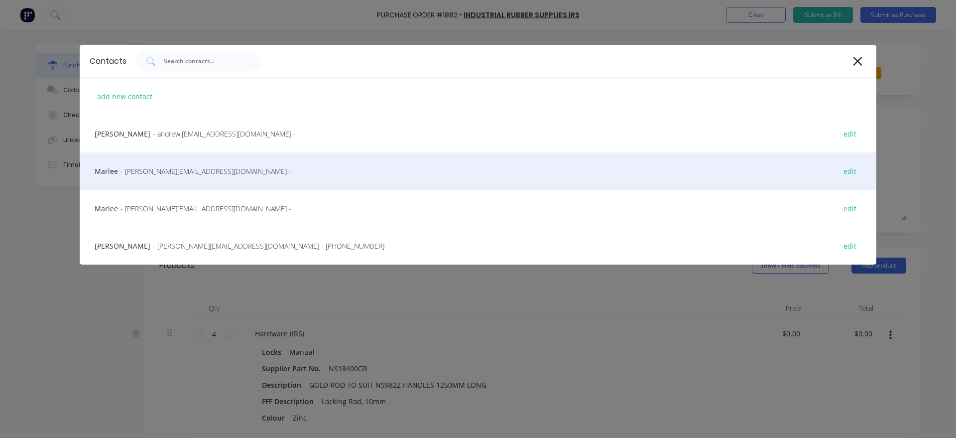
click at [171, 180] on div "Marlee - [EMAIL_ADDRESS][DOMAIN_NAME] - edit" at bounding box center [478, 170] width 797 height 37
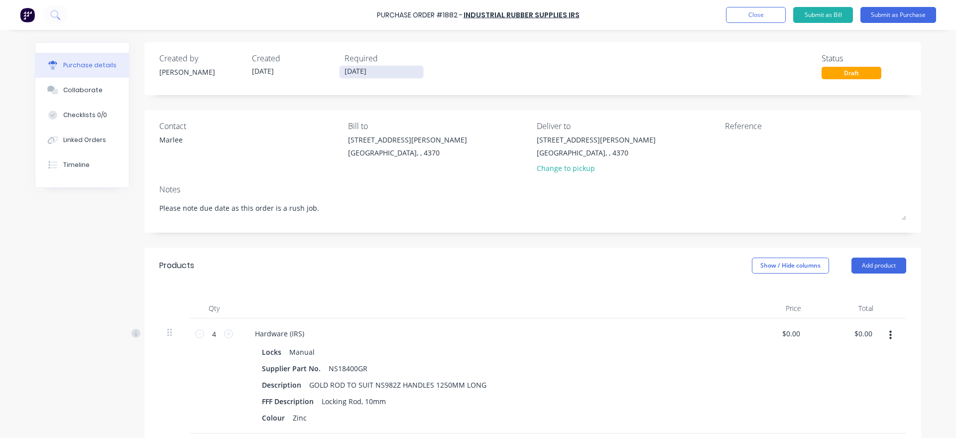
click at [370, 67] on input "[DATE]" at bounding box center [382, 72] width 84 height 12
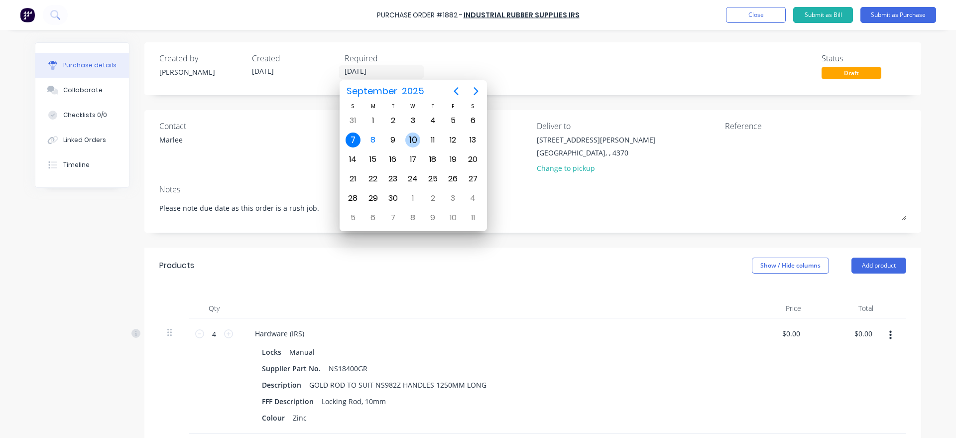
click at [406, 141] on div "10" at bounding box center [413, 139] width 20 height 19
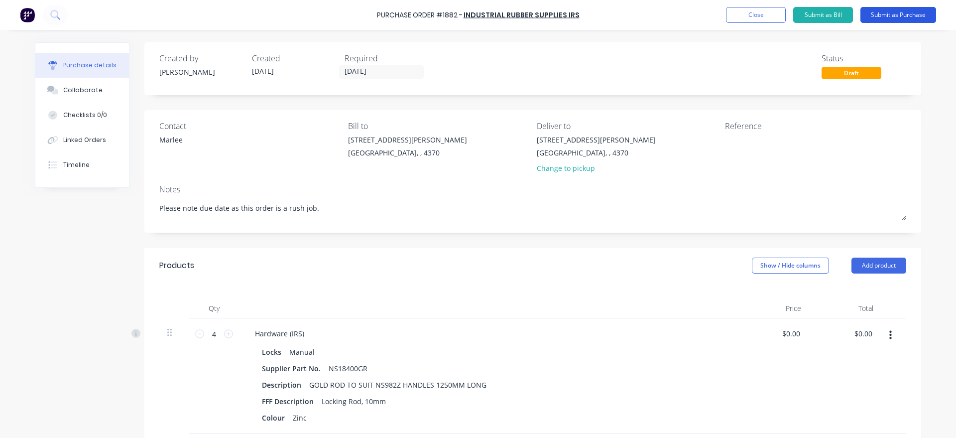
click at [898, 13] on button "Submit as Purchase" at bounding box center [898, 15] width 76 height 16
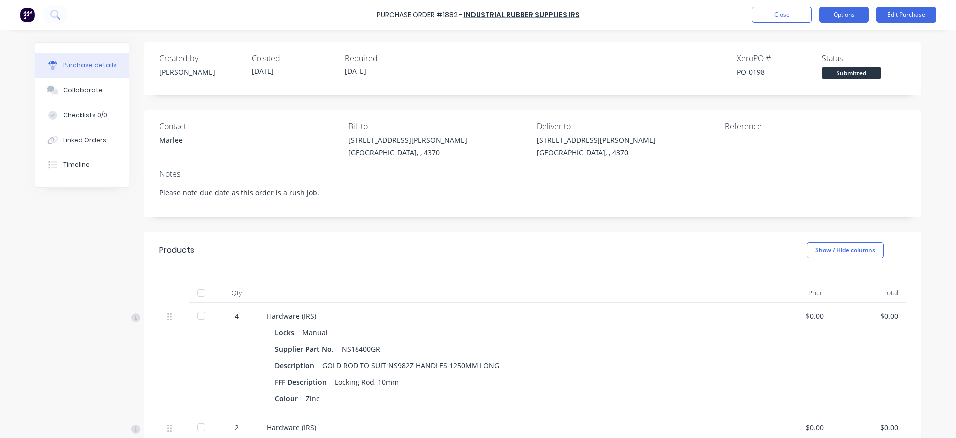
click at [852, 16] on button "Options" at bounding box center [844, 15] width 50 height 16
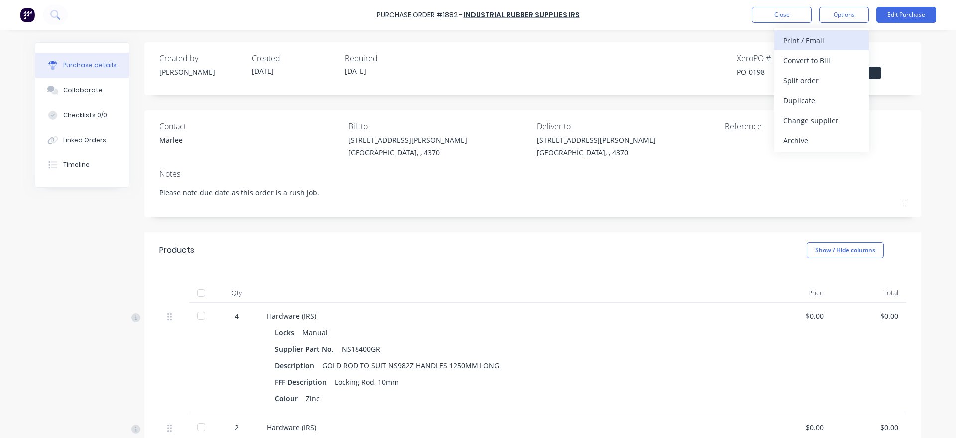
click at [837, 47] on div "Print / Email" at bounding box center [821, 40] width 77 height 14
click at [830, 55] on div "With pricing" at bounding box center [821, 60] width 77 height 14
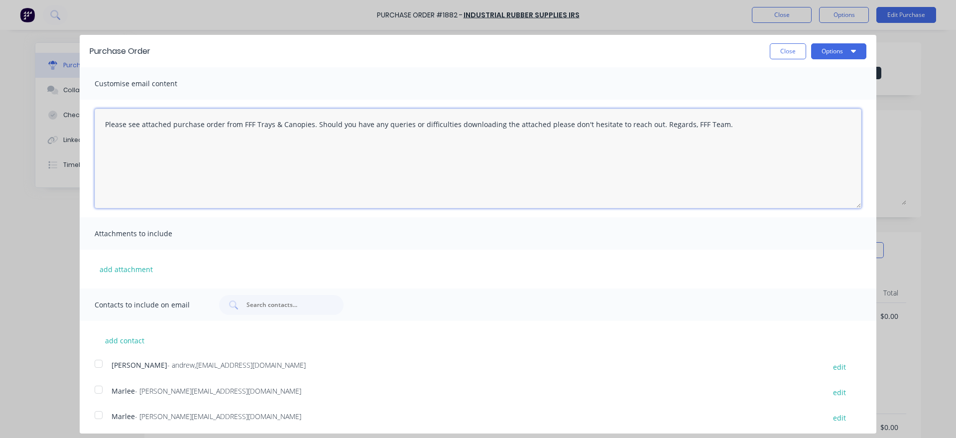
click at [97, 121] on textarea "Please see attached purchase order from FFF Trays & Canopies. Should you have a…" at bounding box center [478, 159] width 767 height 100
paste textarea "Good morning, Please note due date as this order is a rush job."
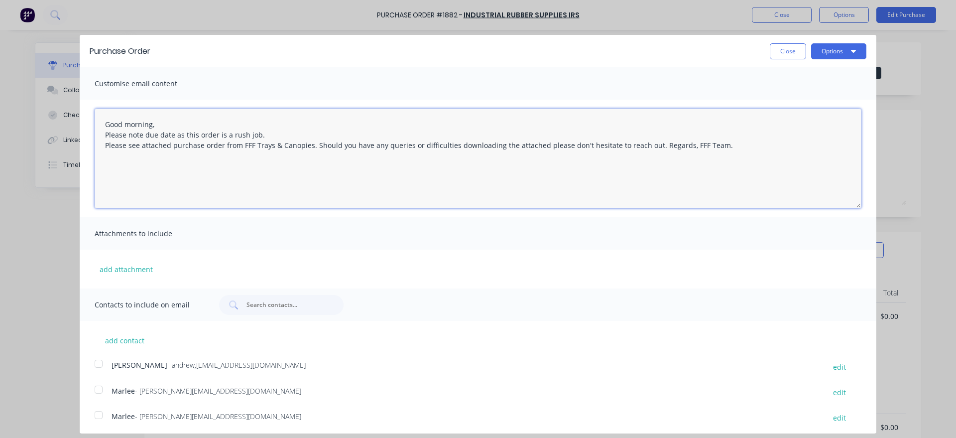
click at [103, 389] on div at bounding box center [99, 389] width 20 height 20
click at [851, 46] on button "Options" at bounding box center [838, 51] width 55 height 16
click at [827, 93] on div "Email" at bounding box center [819, 96] width 77 height 14
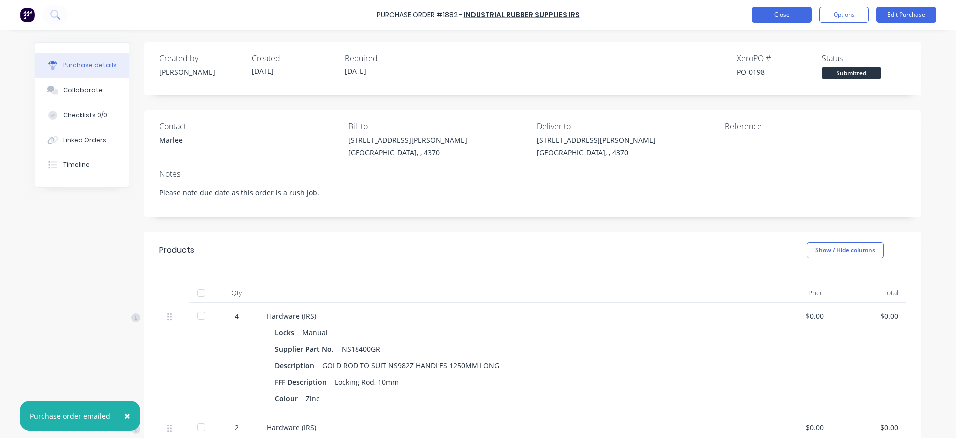
click at [765, 17] on button "Close" at bounding box center [782, 15] width 60 height 16
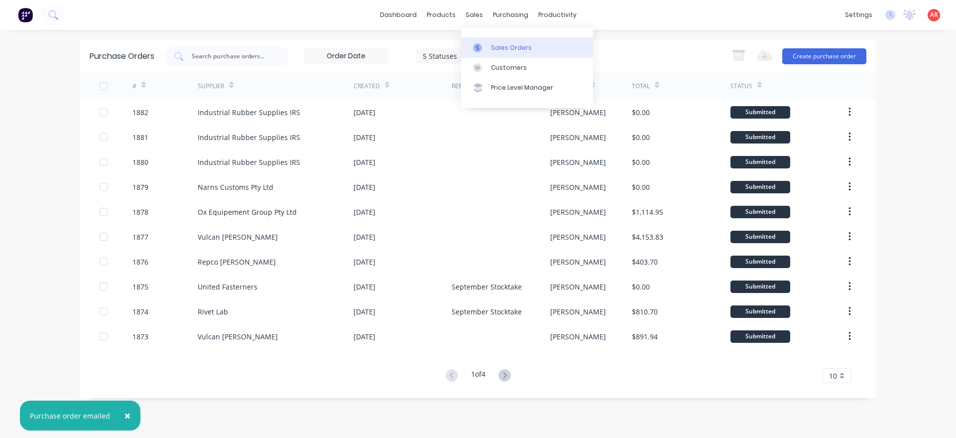
click at [482, 46] on div at bounding box center [480, 47] width 15 height 9
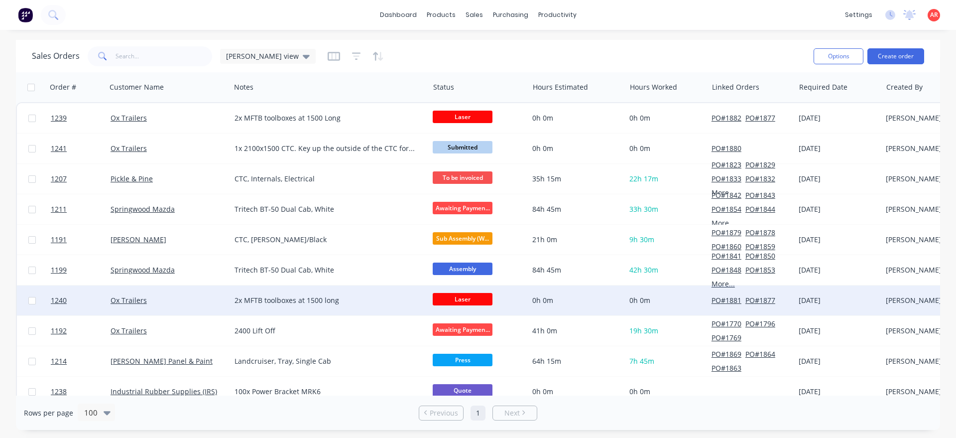
click at [197, 306] on div "Ox Trailers" at bounding box center [169, 300] width 124 height 30
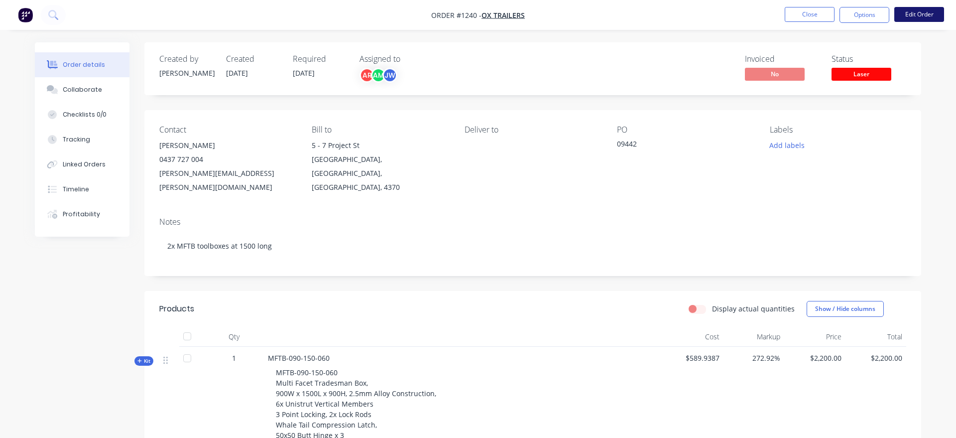
click at [921, 17] on button "Edit Order" at bounding box center [919, 14] width 50 height 15
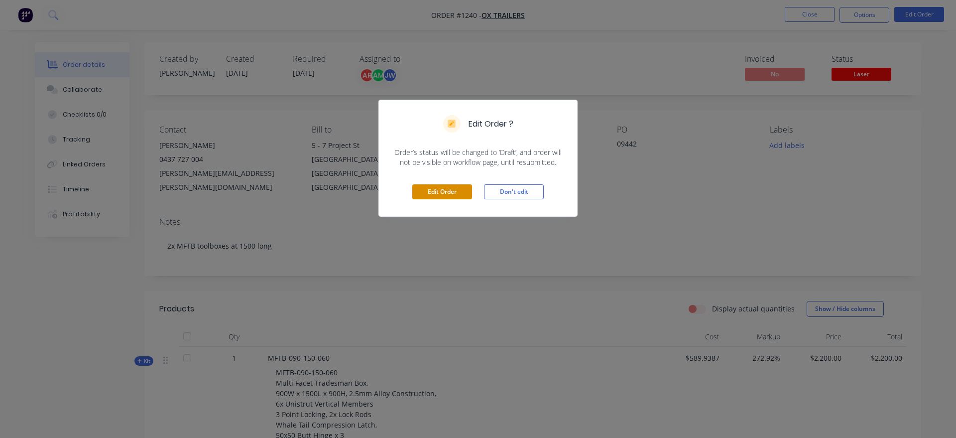
click at [447, 194] on button "Edit Order" at bounding box center [442, 191] width 60 height 15
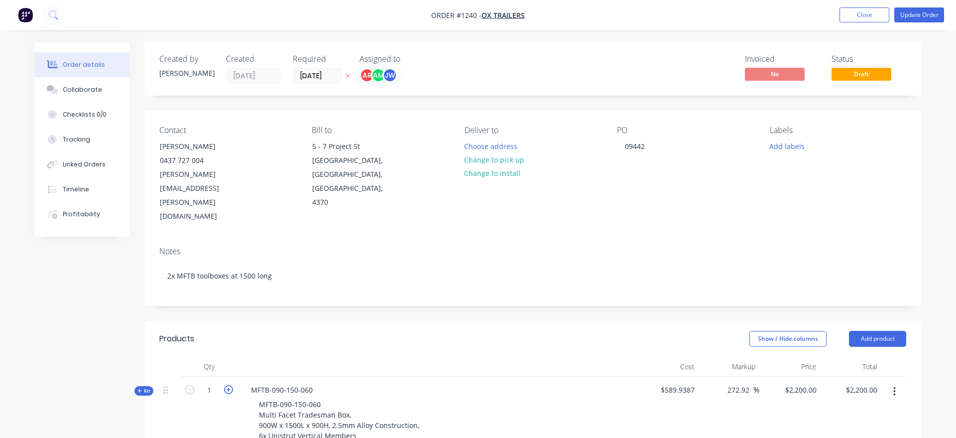
click at [228, 385] on icon "button" at bounding box center [228, 389] width 9 height 9
click at [95, 296] on div "Created by [PERSON_NAME] Created [DATE] Required [DATE] Assigned to AR AM JW In…" at bounding box center [478, 421] width 886 height 758
click at [924, 13] on button "Update Order" at bounding box center [919, 14] width 50 height 15
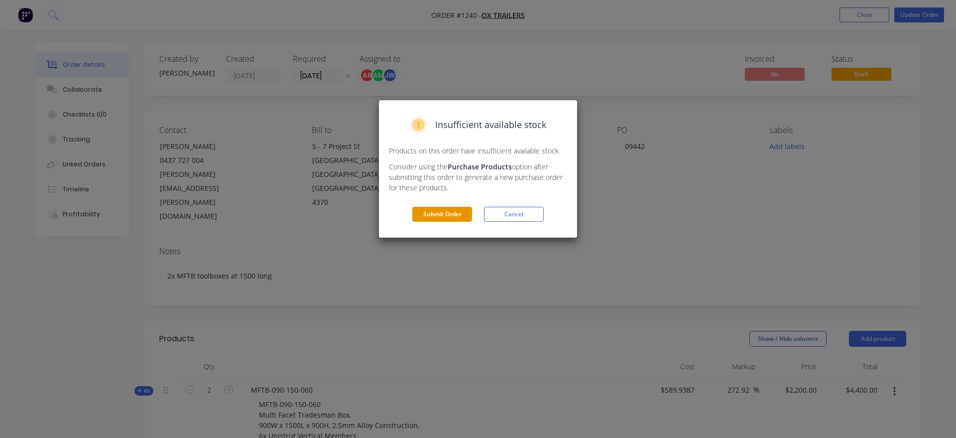
click at [456, 212] on button "Submit Order" at bounding box center [442, 214] width 60 height 15
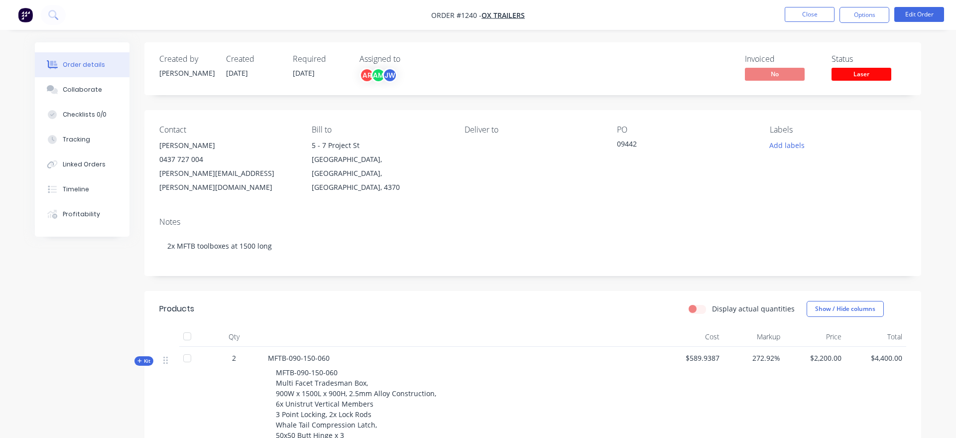
click at [877, 76] on span "Laser" at bounding box center [861, 74] width 60 height 12
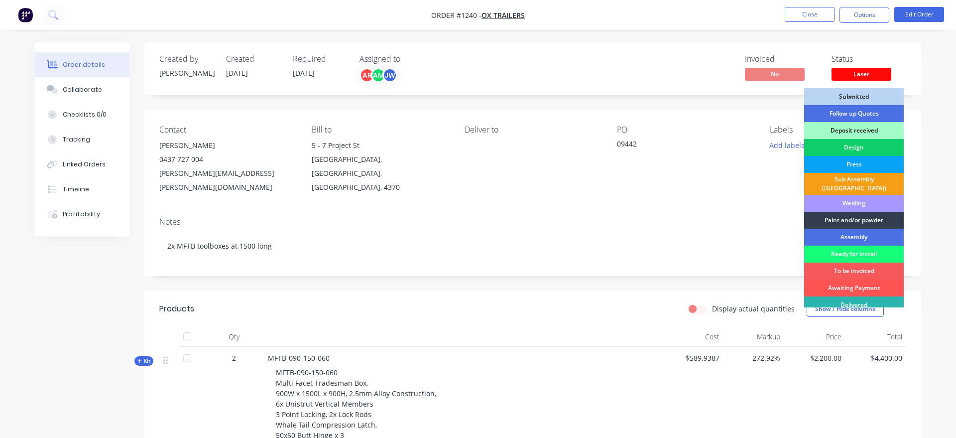
click at [866, 167] on div "Press" at bounding box center [854, 164] width 100 height 17
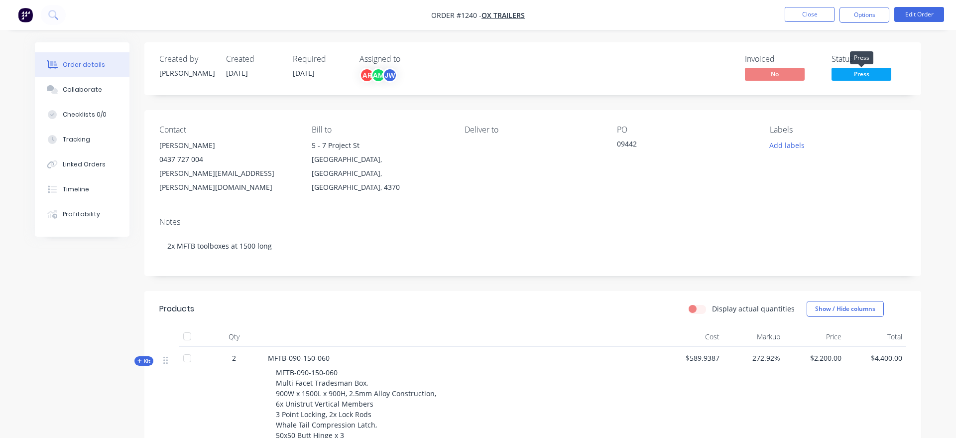
click at [861, 77] on span "Press" at bounding box center [861, 74] width 60 height 12
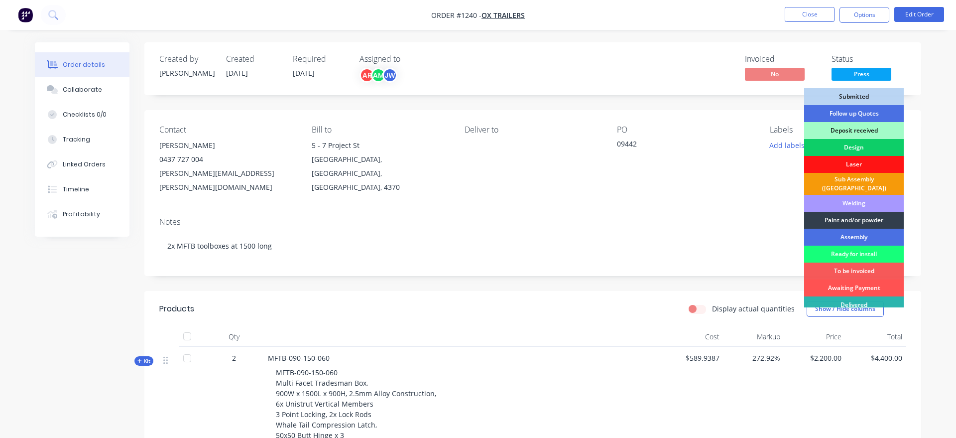
click at [852, 182] on div "Sub Assembly ([GEOGRAPHIC_DATA])" at bounding box center [854, 184] width 100 height 22
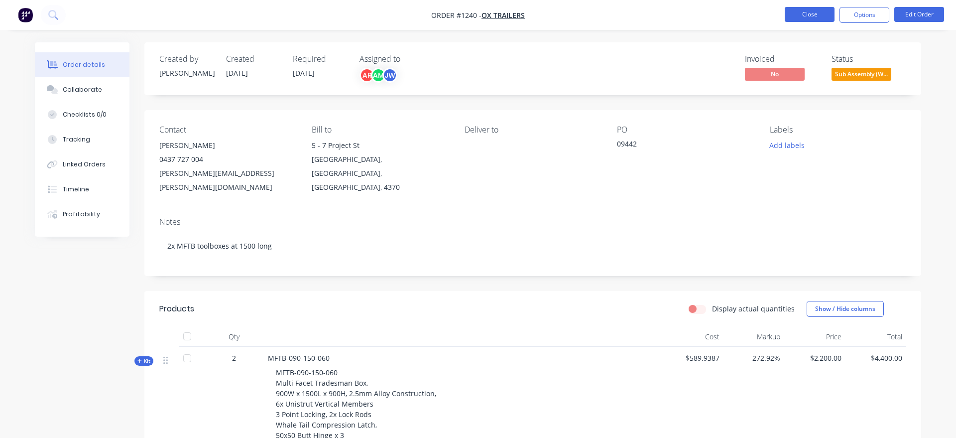
click at [817, 21] on button "Close" at bounding box center [810, 14] width 50 height 15
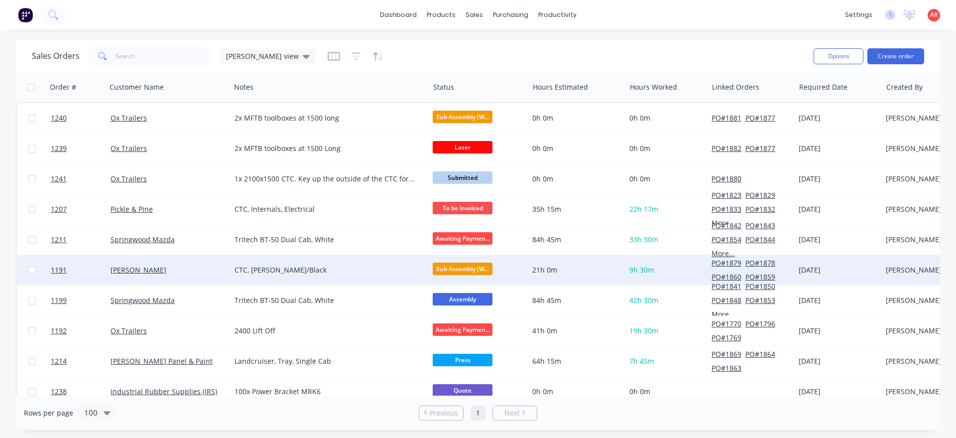
click at [447, 271] on span "Sub Assembly (W..." at bounding box center [463, 268] width 60 height 12
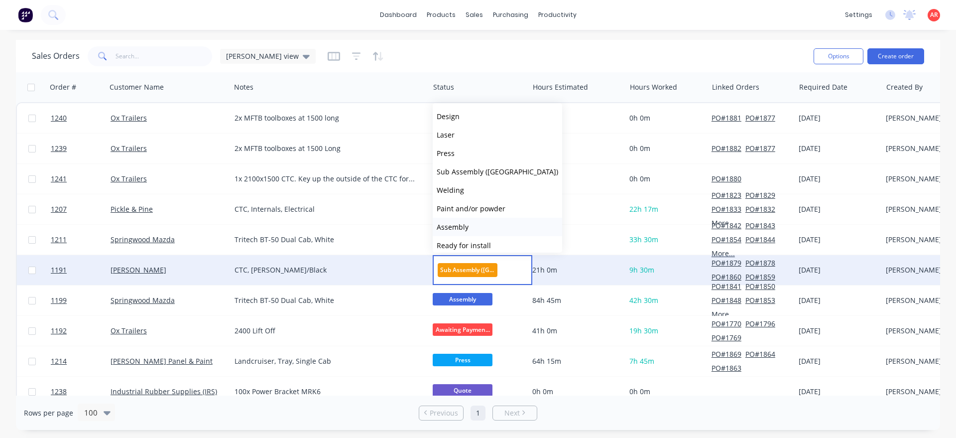
scroll to position [57, 0]
click at [482, 209] on span "Paint and/or powder" at bounding box center [471, 206] width 69 height 9
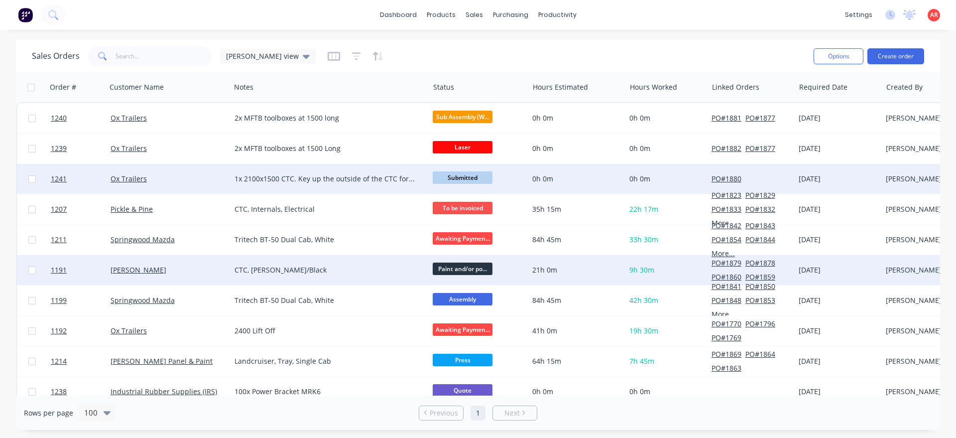
click at [455, 176] on span "Submitted" at bounding box center [463, 177] width 60 height 12
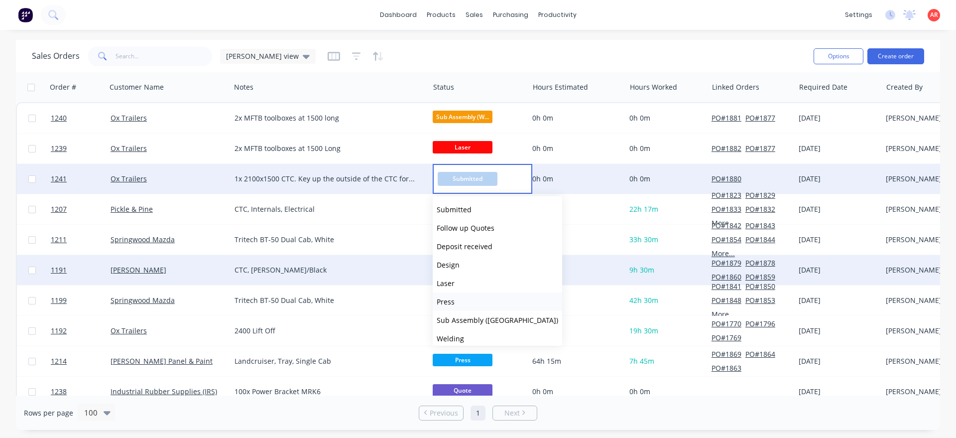
click at [460, 295] on button "Press" at bounding box center [497, 301] width 129 height 18
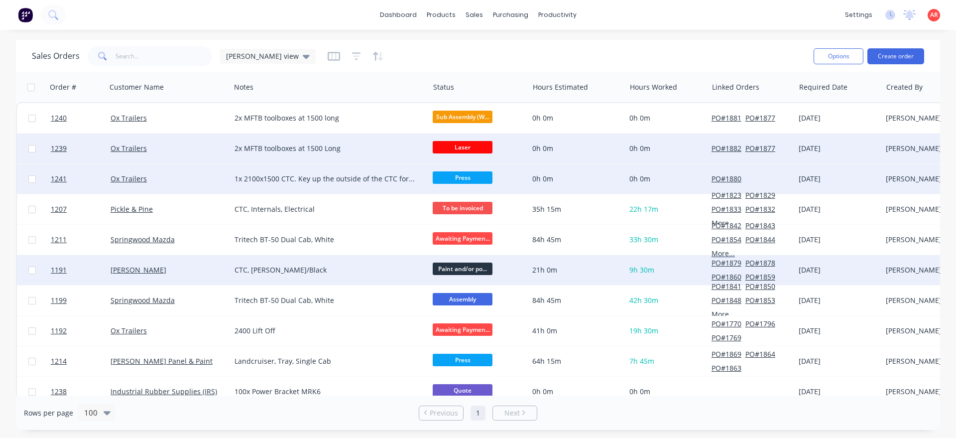
click at [455, 146] on span "Laser" at bounding box center [463, 147] width 60 height 12
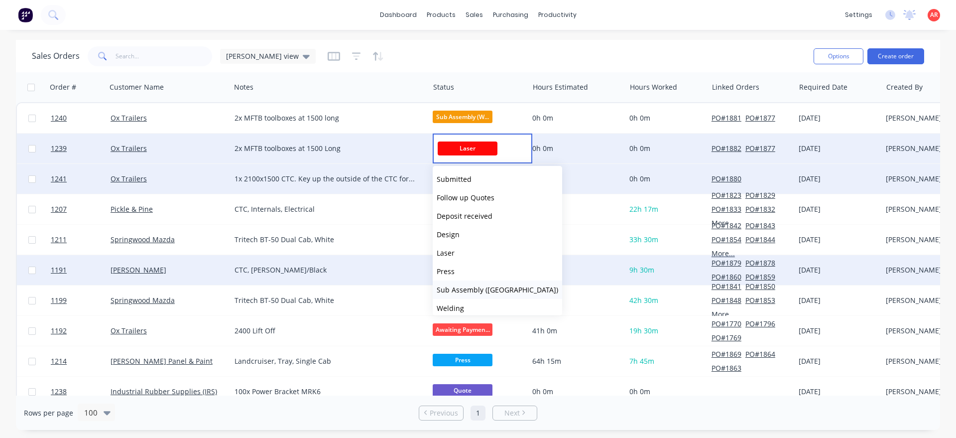
click at [480, 287] on span "Sub Assembly ([GEOGRAPHIC_DATA])" at bounding box center [497, 289] width 121 height 9
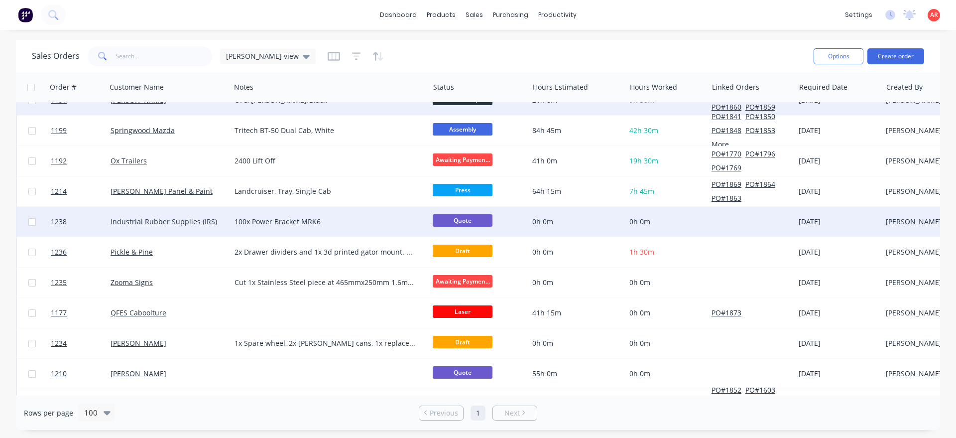
scroll to position [170, 0]
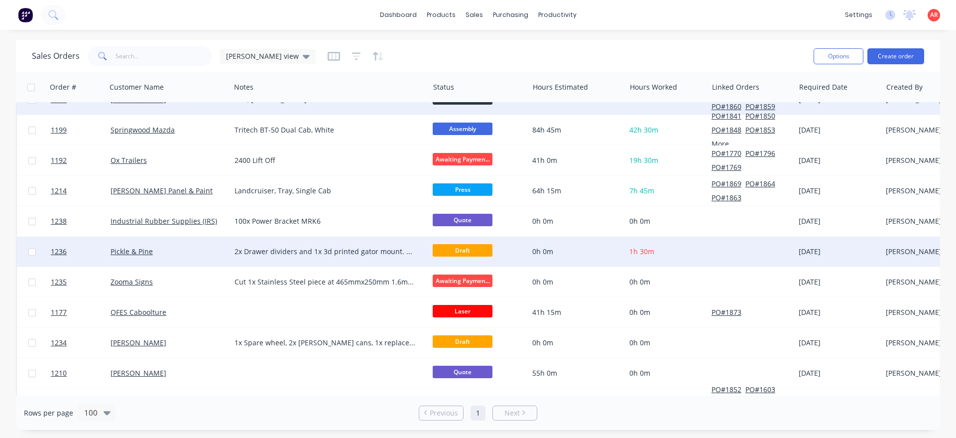
click at [405, 254] on div "2x Drawer dividers and 1x 3d printed gator mount. Customer to install camera. W…" at bounding box center [324, 251] width 181 height 10
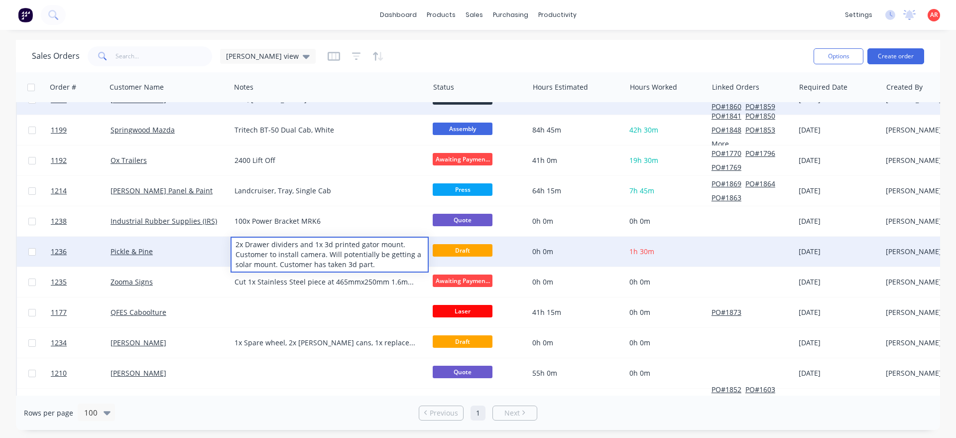
click at [202, 258] on div "Pickle & Pine" at bounding box center [169, 251] width 124 height 30
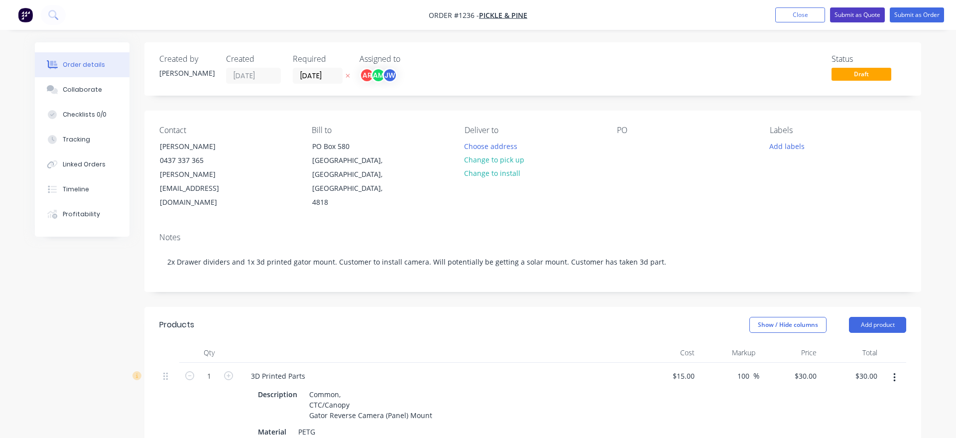
click at [867, 18] on button "Submit as Quote" at bounding box center [857, 14] width 55 height 15
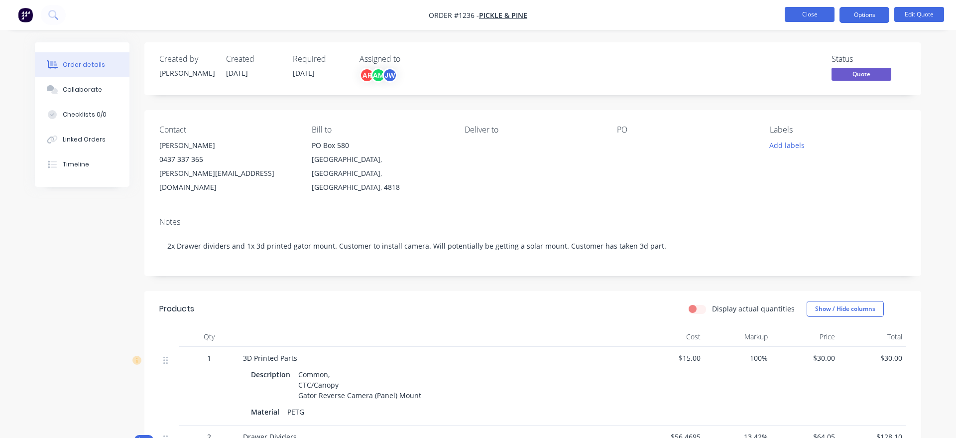
click at [811, 11] on button "Close" at bounding box center [810, 14] width 50 height 15
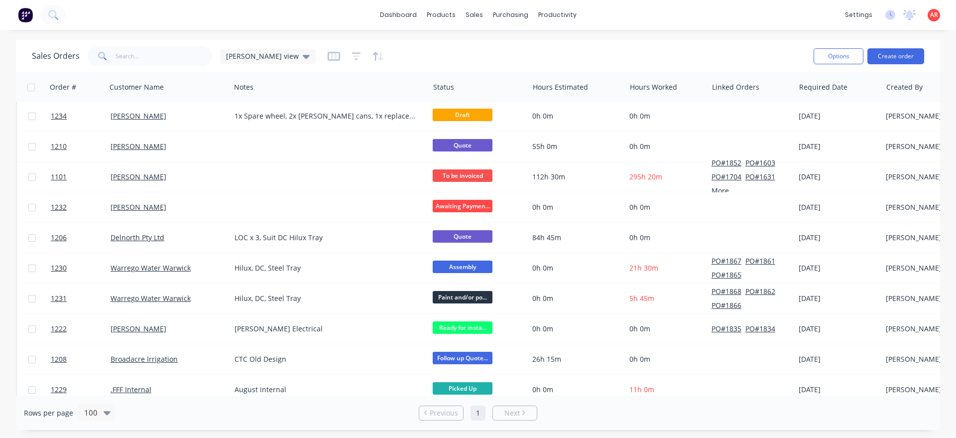
scroll to position [397, 0]
